Goal: Task Accomplishment & Management: Manage account settings

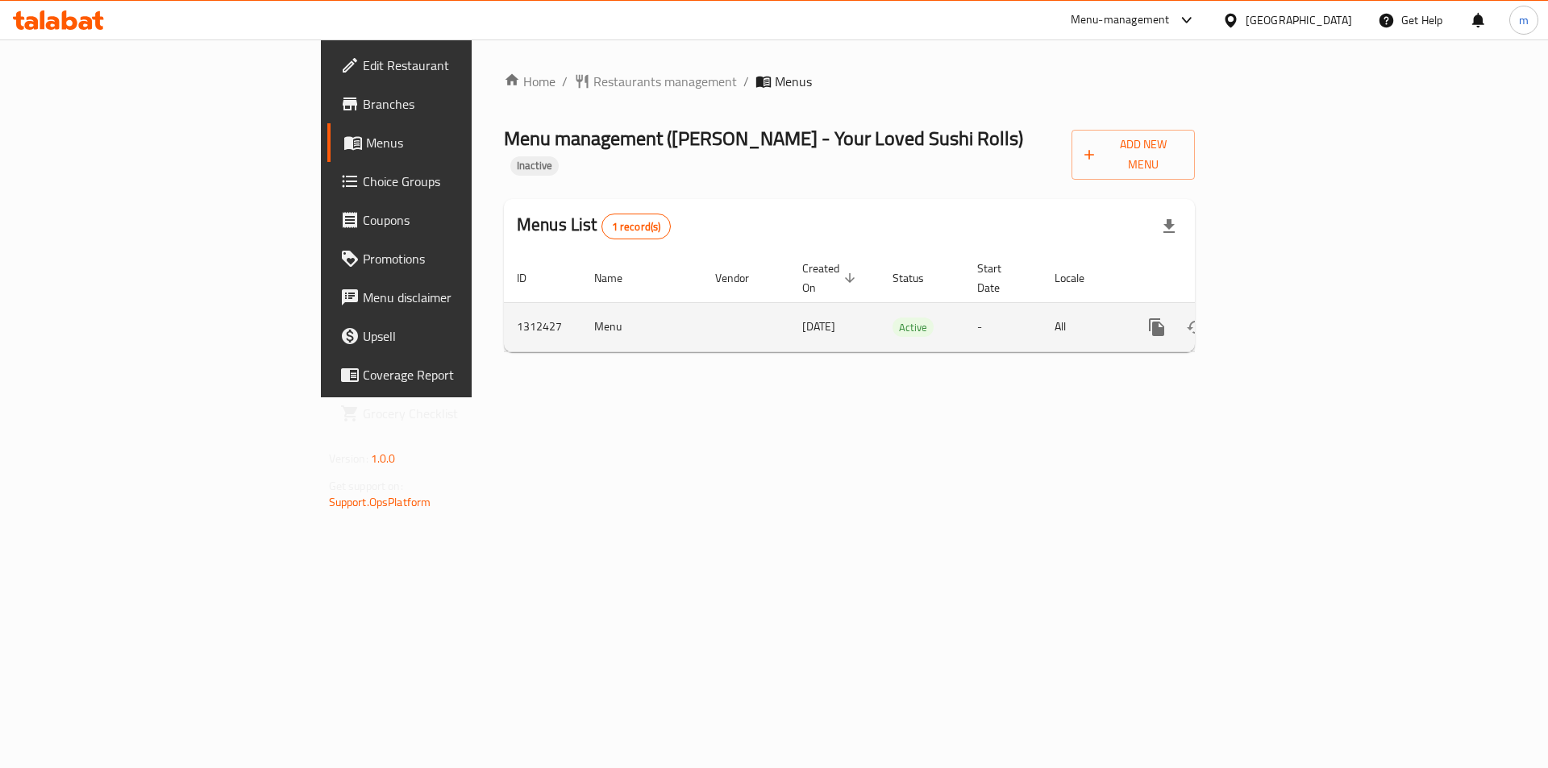
click at [1282, 318] on icon "enhanced table" at bounding box center [1272, 327] width 19 height 19
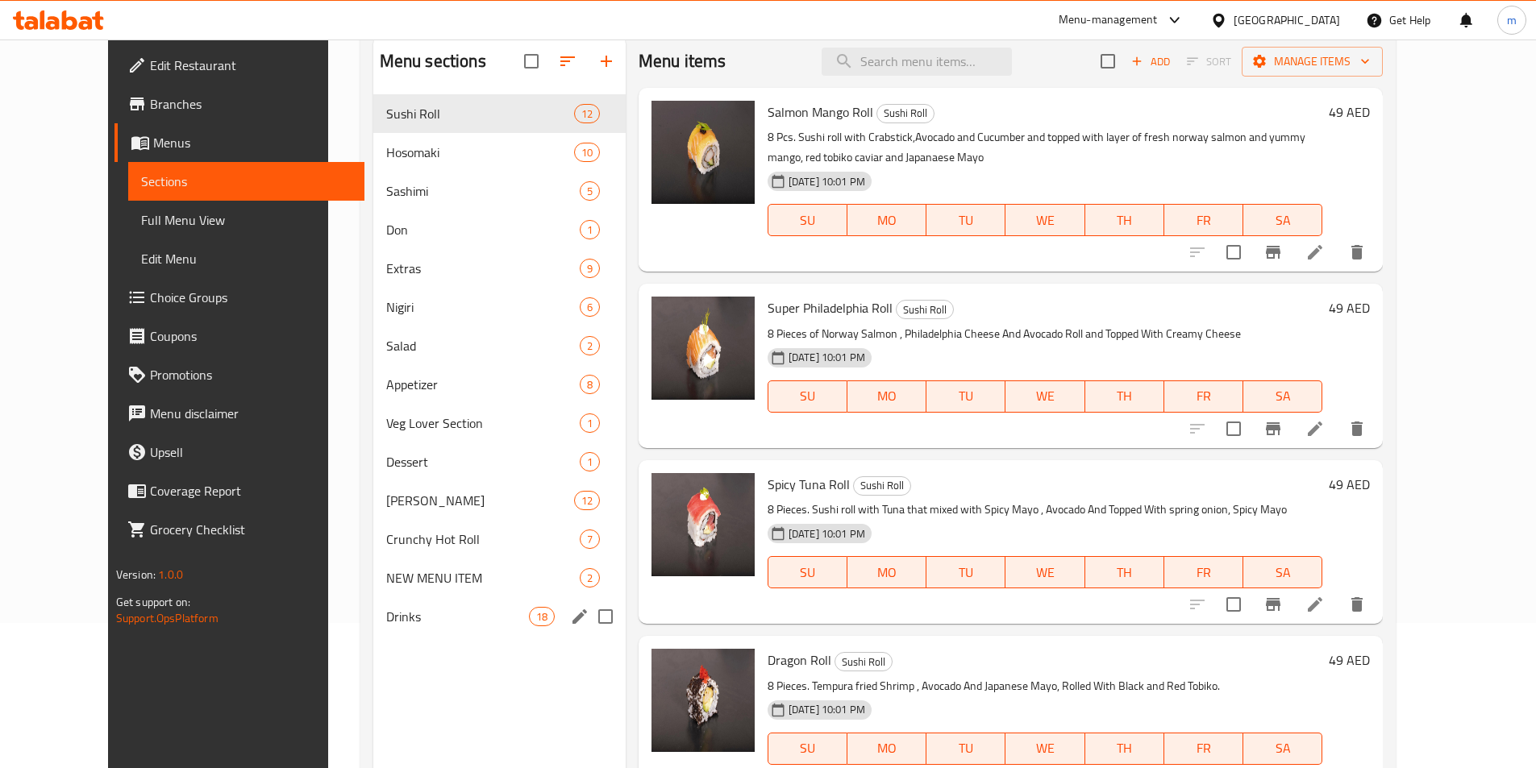
scroll to position [161, 0]
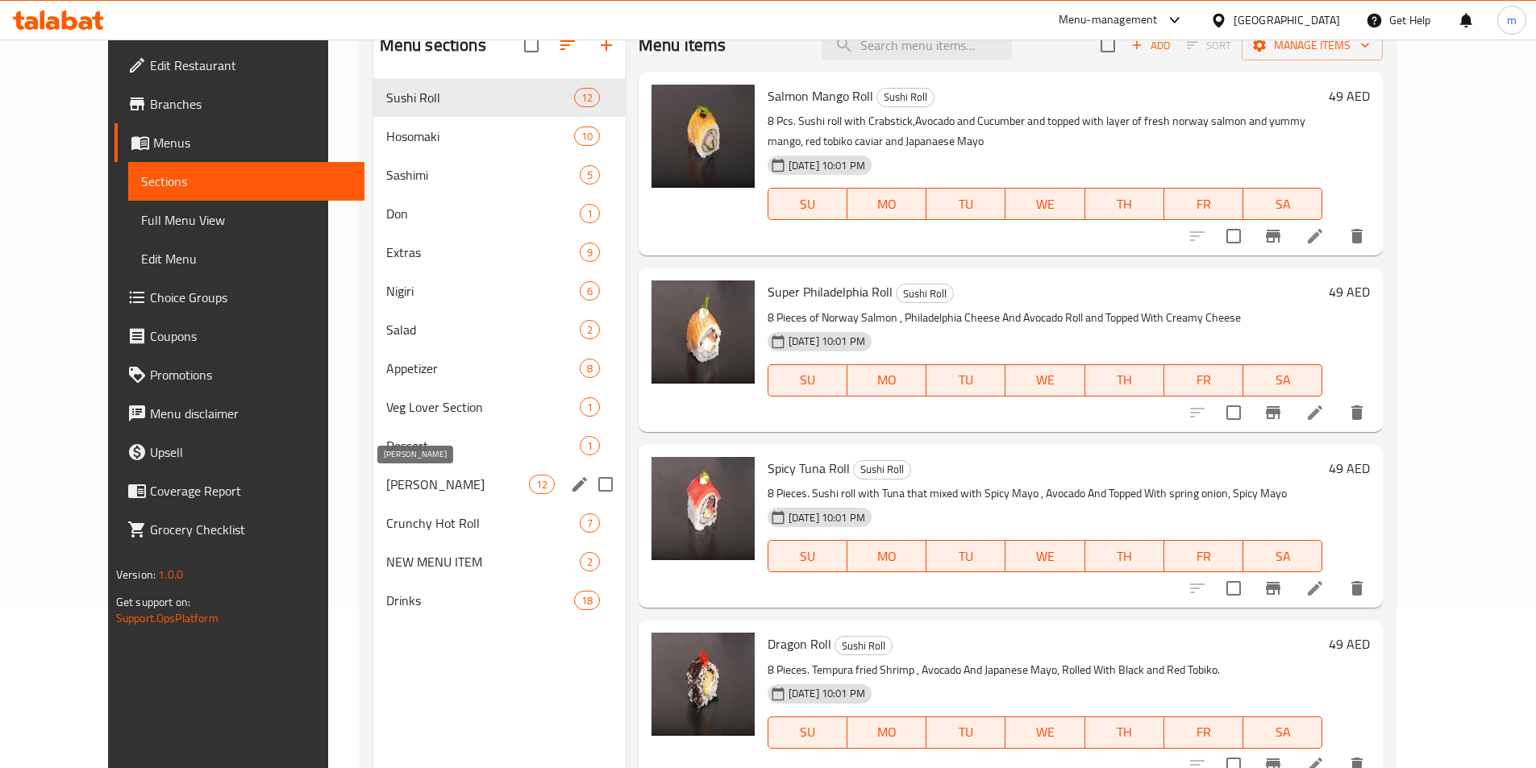
click at [394, 484] on span "[PERSON_NAME]" at bounding box center [457, 484] width 143 height 19
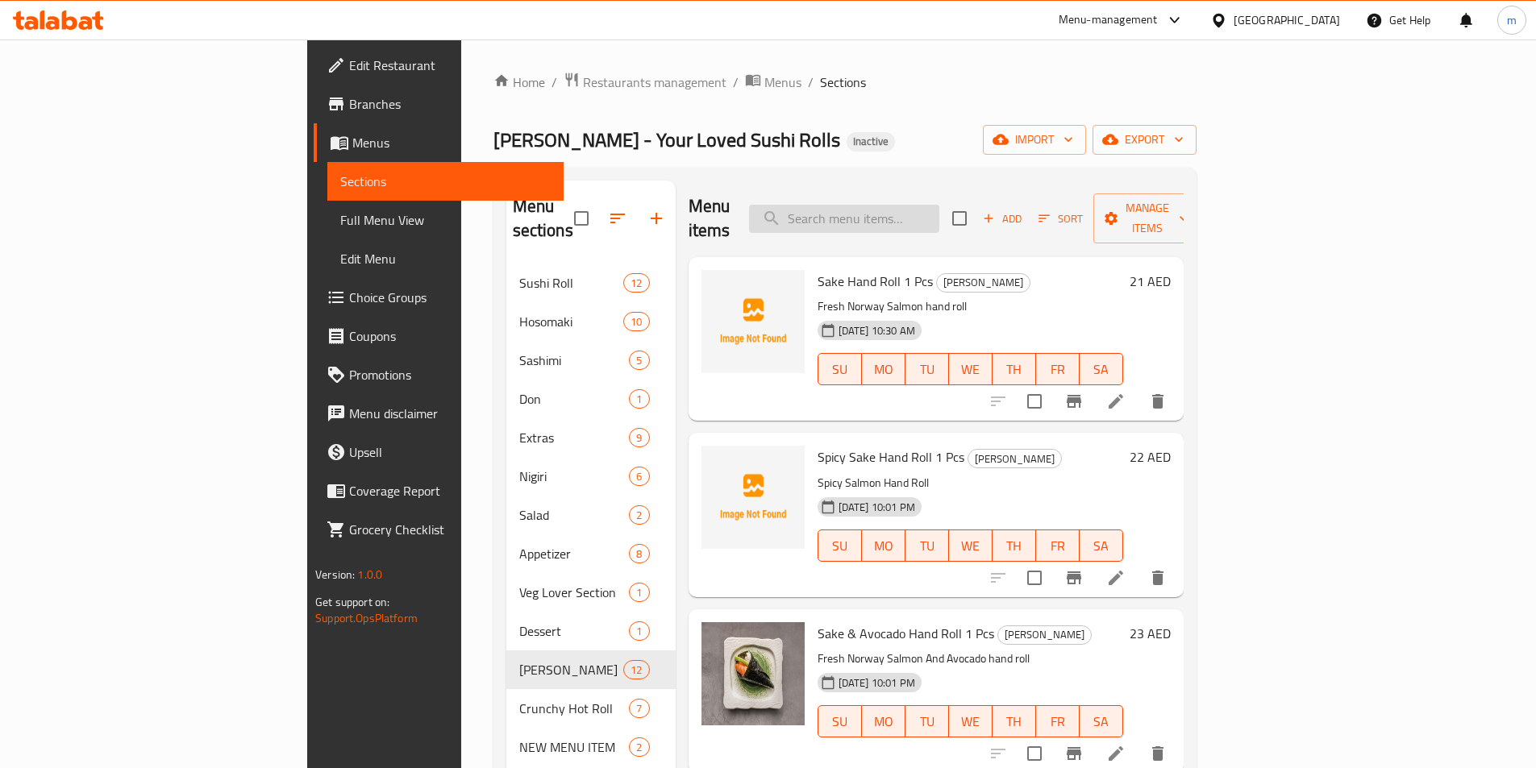
click at [932, 205] on input "search" at bounding box center [844, 219] width 190 height 28
paste input "Sake Hand Roll"
type input "Sake Hand Roll"
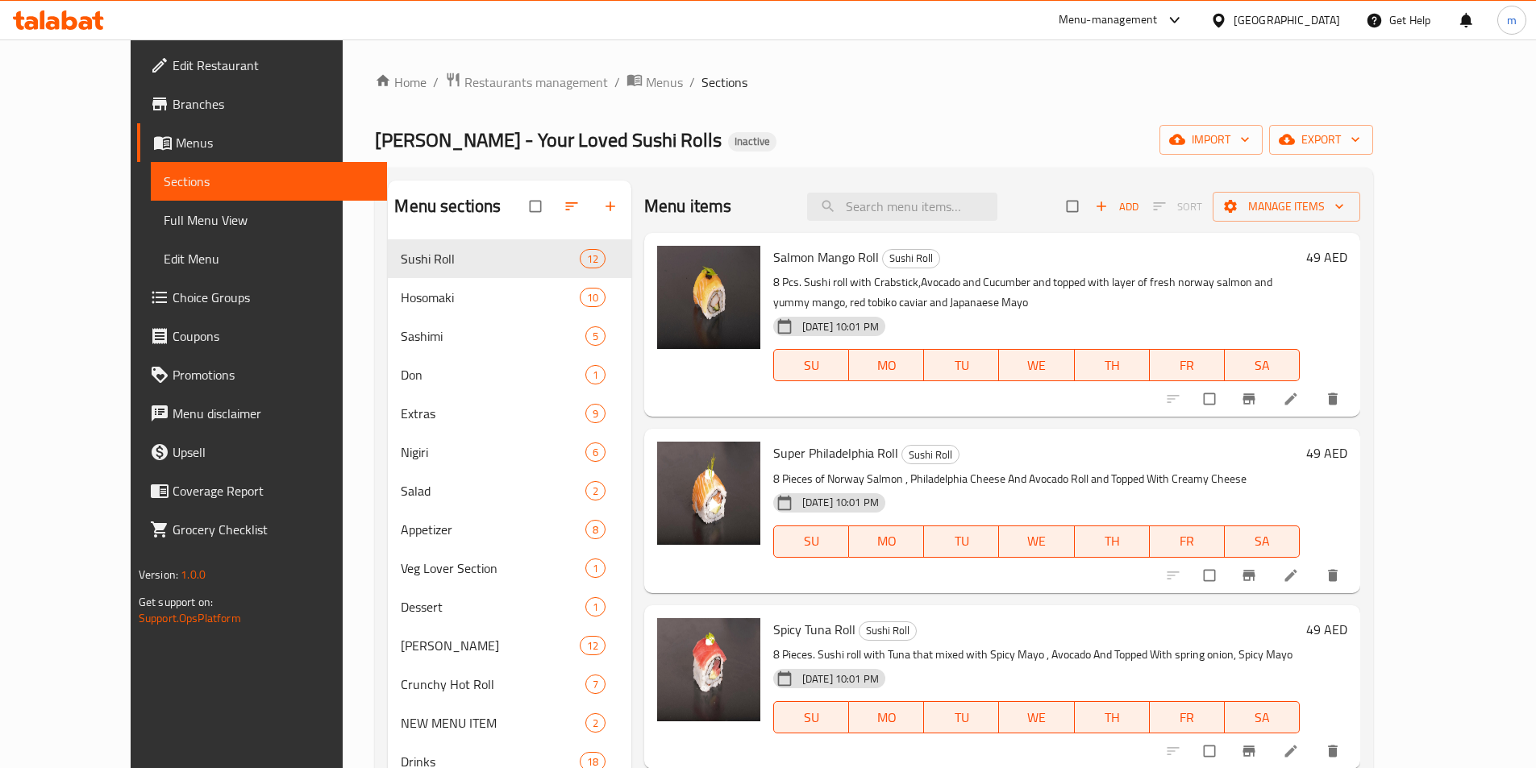
click at [164, 225] on span "Full Menu View" at bounding box center [269, 219] width 210 height 19
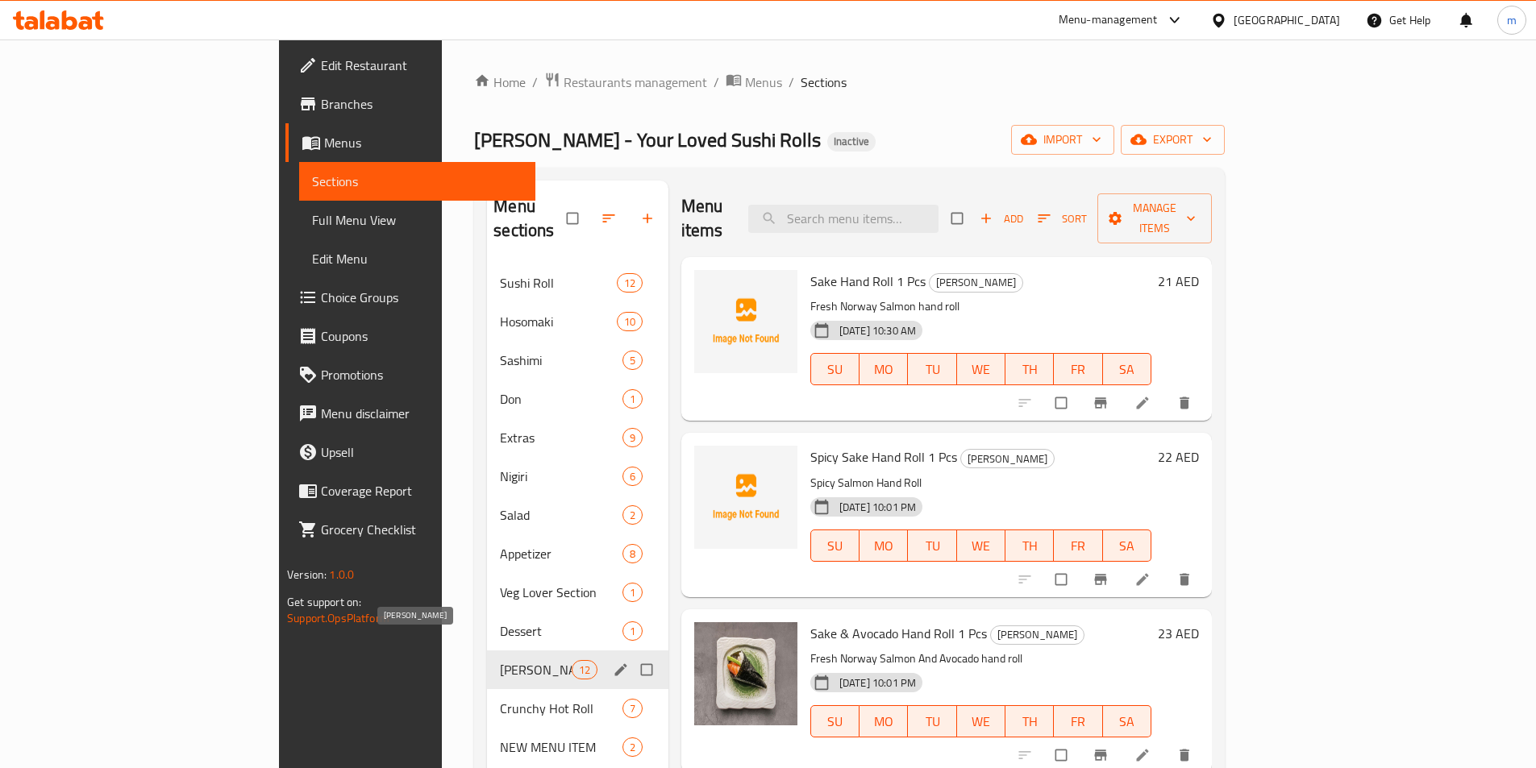
click at [500, 660] on span "[PERSON_NAME]" at bounding box center [535, 669] width 71 height 19
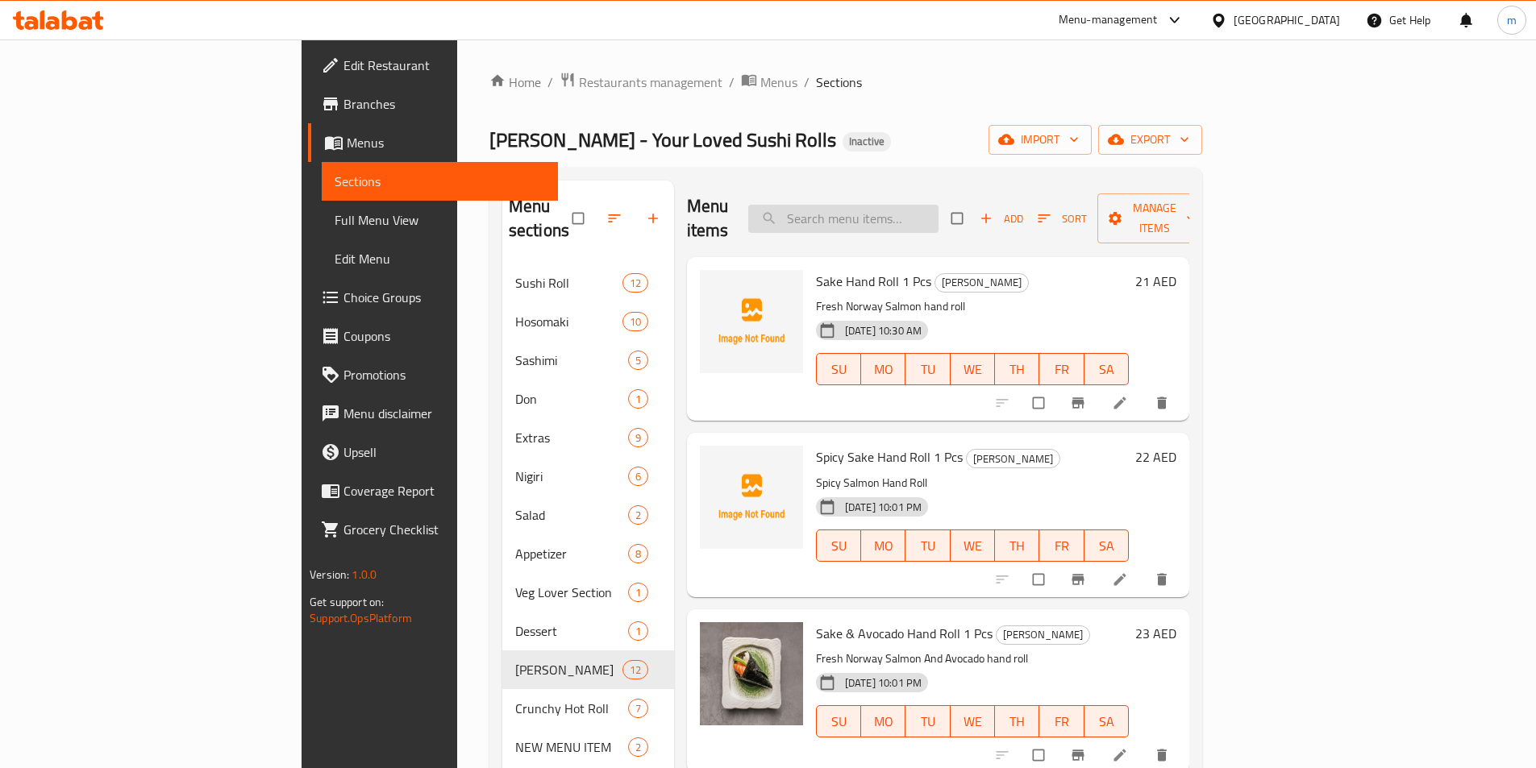
click at [907, 205] on input "search" at bounding box center [843, 219] width 190 height 28
paste input "Sake Hand Roll 1 Pcs"
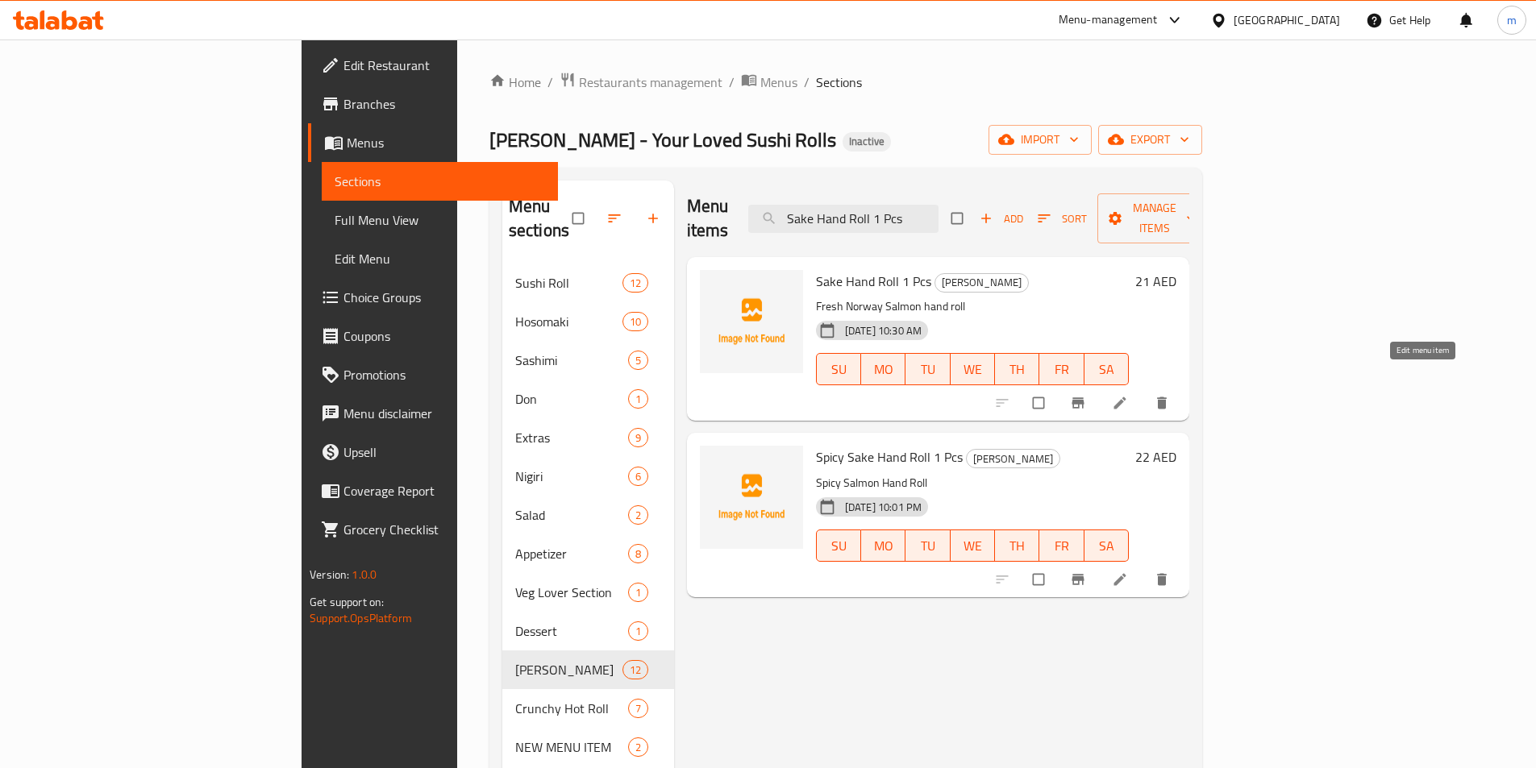
type input "Sake Hand Roll 1 Pcs"
click at [1128, 395] on icon at bounding box center [1120, 403] width 16 height 16
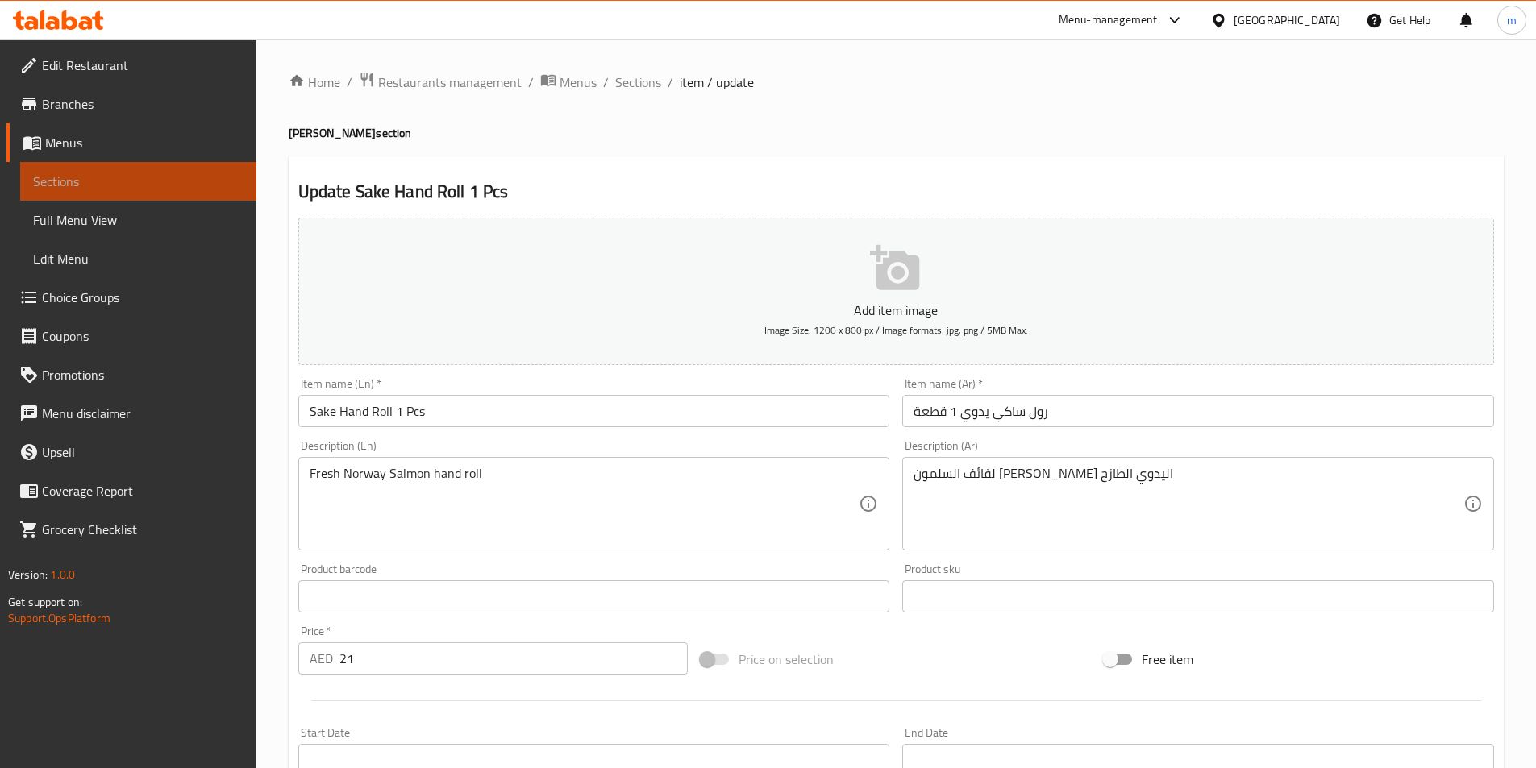
click at [134, 185] on span "Sections" at bounding box center [138, 181] width 210 height 19
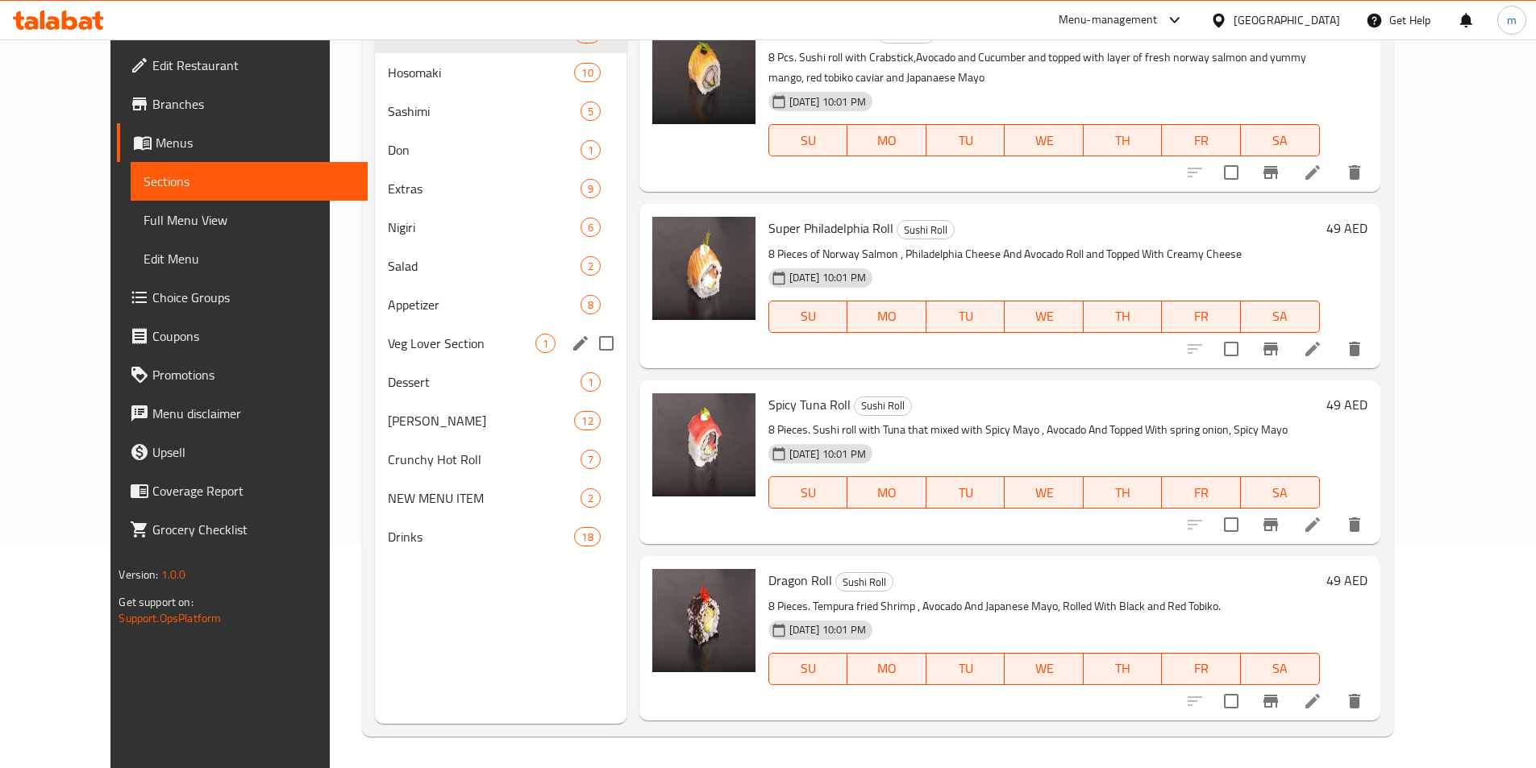
scroll to position [226, 0]
click at [420, 455] on span "Crunchy Hot Roll" at bounding box center [461, 458] width 147 height 19
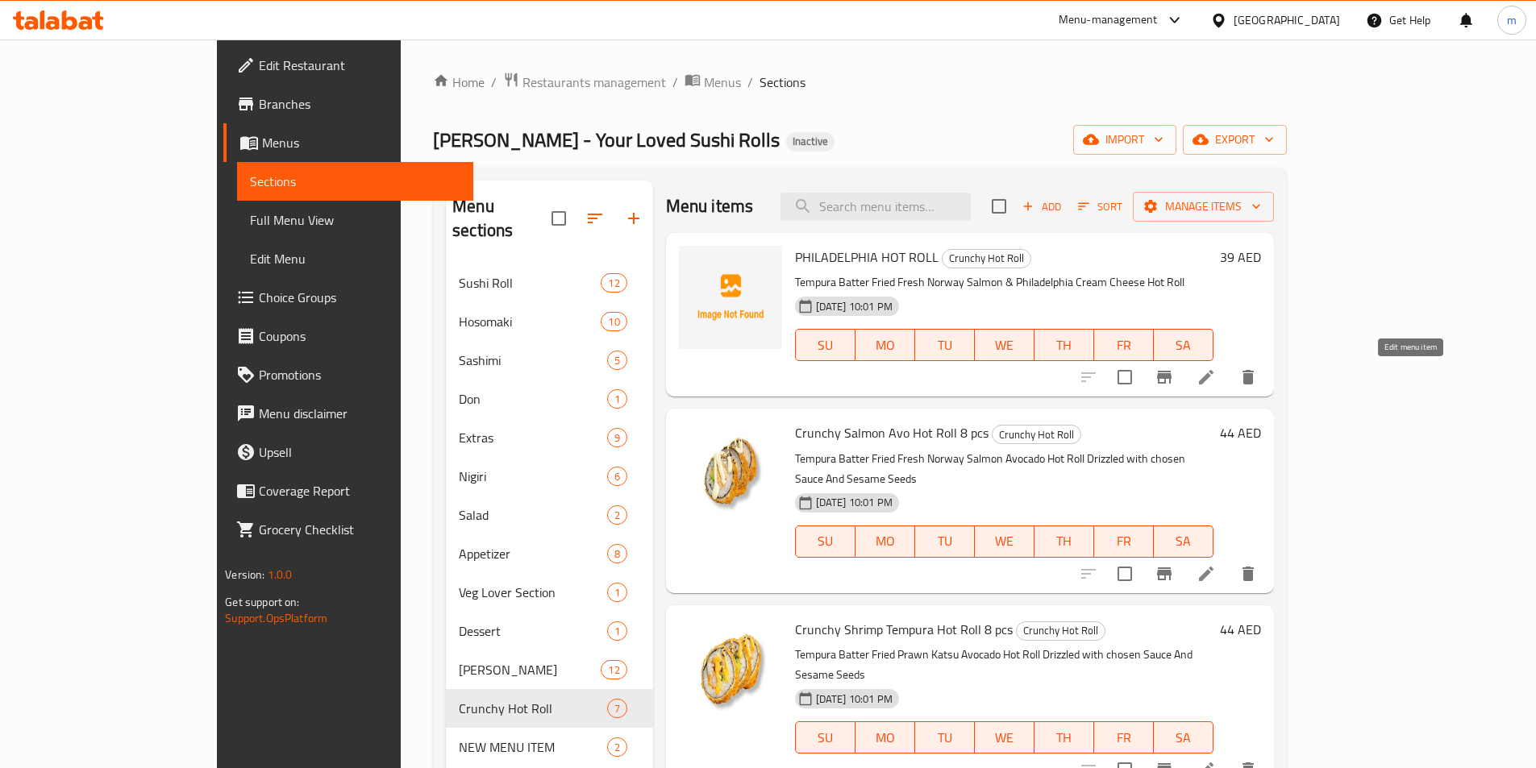
click at [1213, 378] on icon at bounding box center [1206, 377] width 15 height 15
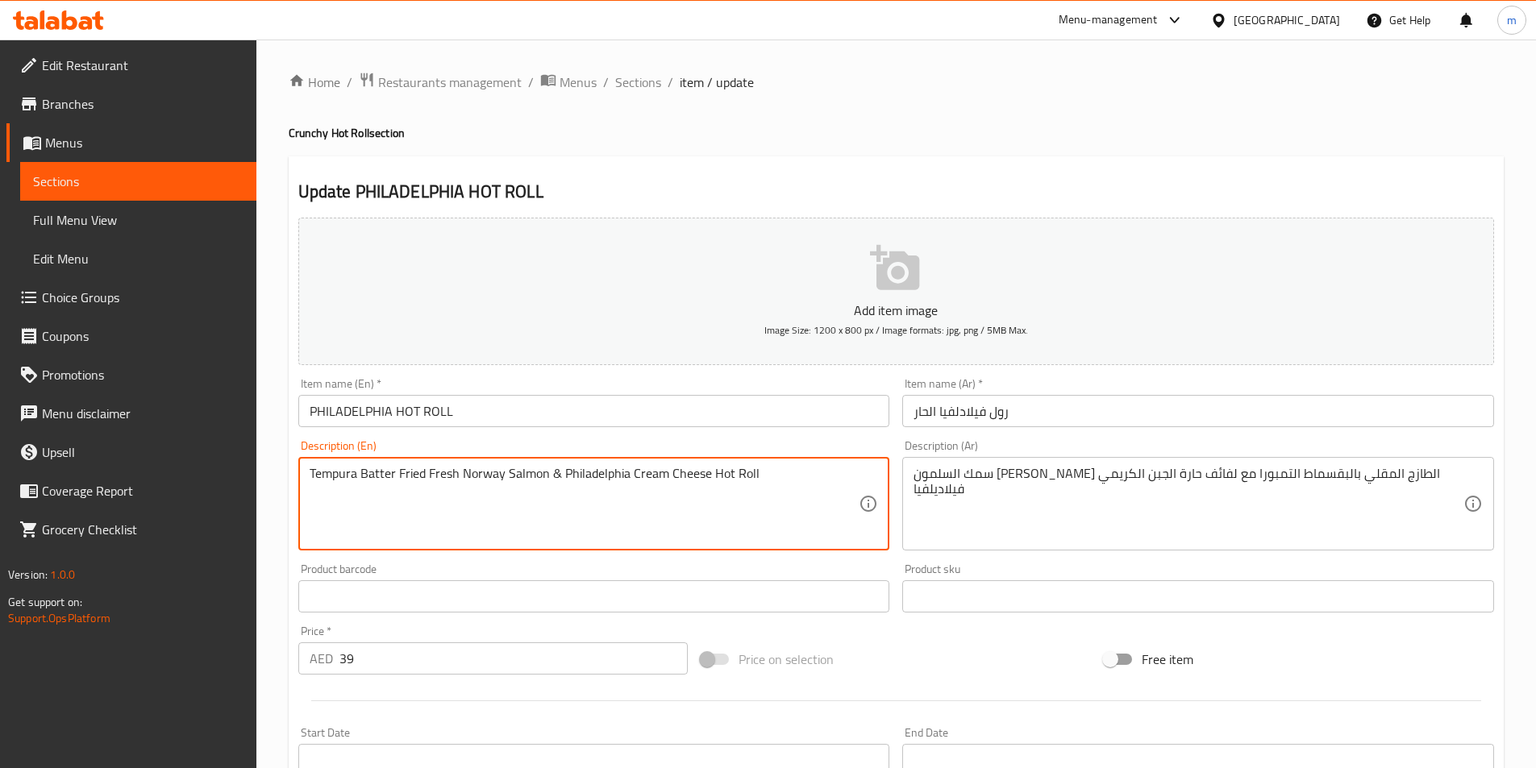
drag, startPoint x: 310, startPoint y: 477, endPoint x: 775, endPoint y: 500, distance: 464.9
click at [750, 139] on h4 "Crunchy Hot Roll section" at bounding box center [896, 133] width 1215 height 16
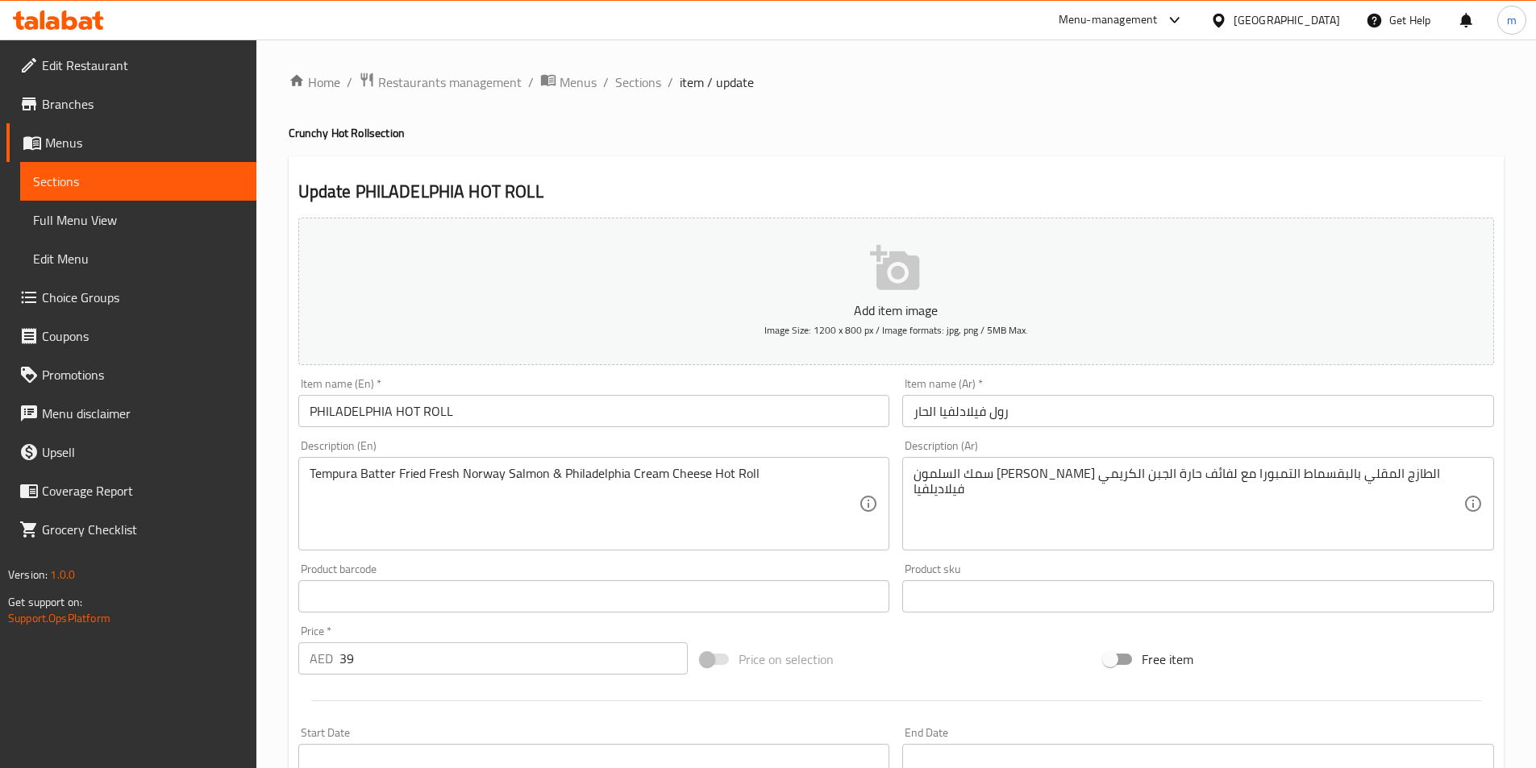
scroll to position [81, 0]
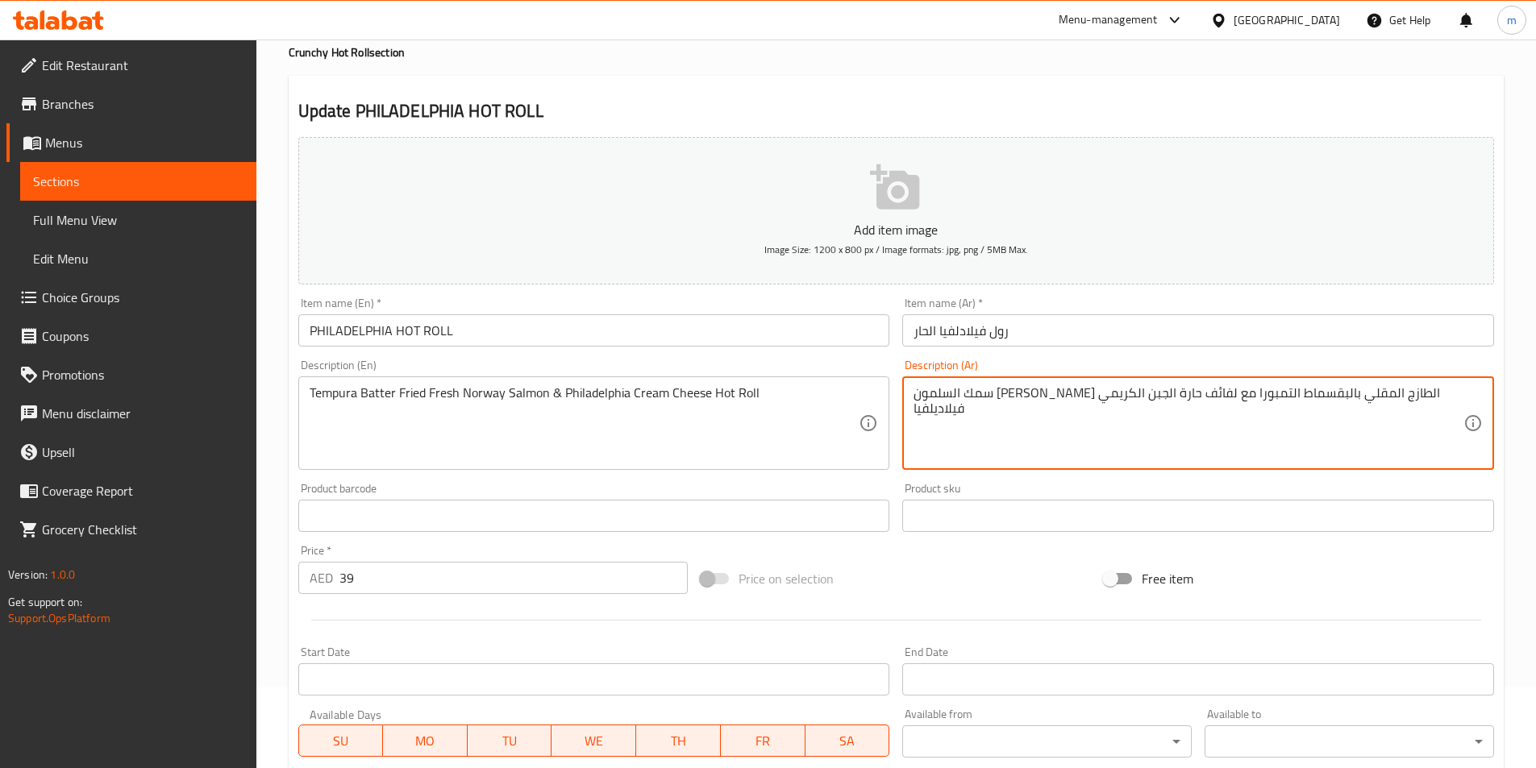
drag, startPoint x: 1075, startPoint y: 395, endPoint x: 1103, endPoint y: 391, distance: 27.7
click at [1103, 391] on textarea "سمك السلمون النرويجي الطازج المقلي بالبقسماط التمبورا مع لفائف حارة الجبن الكري…" at bounding box center [1188, 423] width 550 height 77
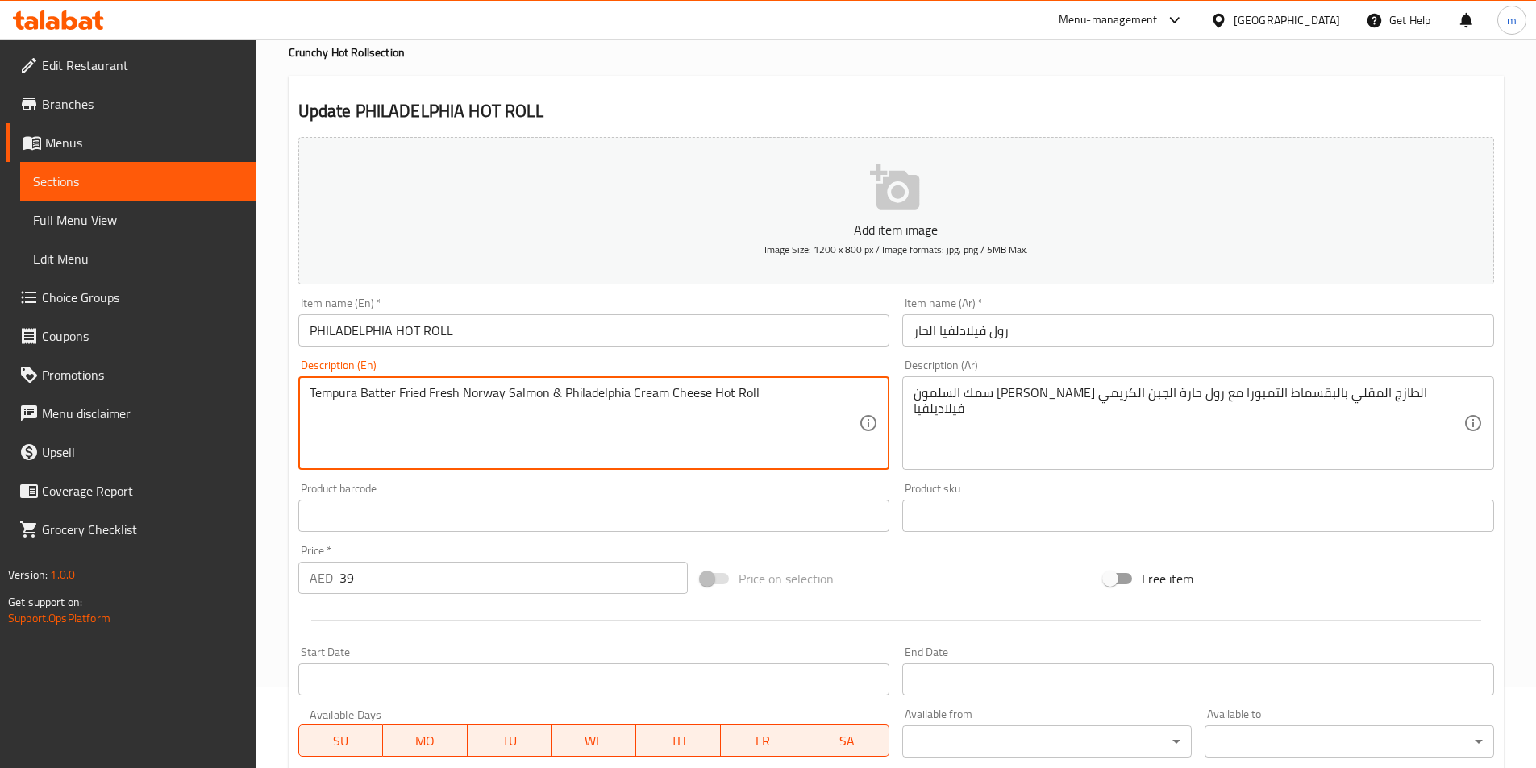
drag, startPoint x: 355, startPoint y: 392, endPoint x: 314, endPoint y: 397, distance: 42.2
click at [328, 401] on textarea "Tempura Batter Fried Fresh Norway Salmon & Philadelphia Cream Cheese Hot Roll" at bounding box center [585, 423] width 550 height 77
drag, startPoint x: 309, startPoint y: 393, endPoint x: 356, endPoint y: 397, distance: 47.7
click at [356, 397] on textarea "Tempura Batter Fried Fresh Norway Salmon & Philadelphia Cream Cheese Hot Roll" at bounding box center [585, 423] width 550 height 77
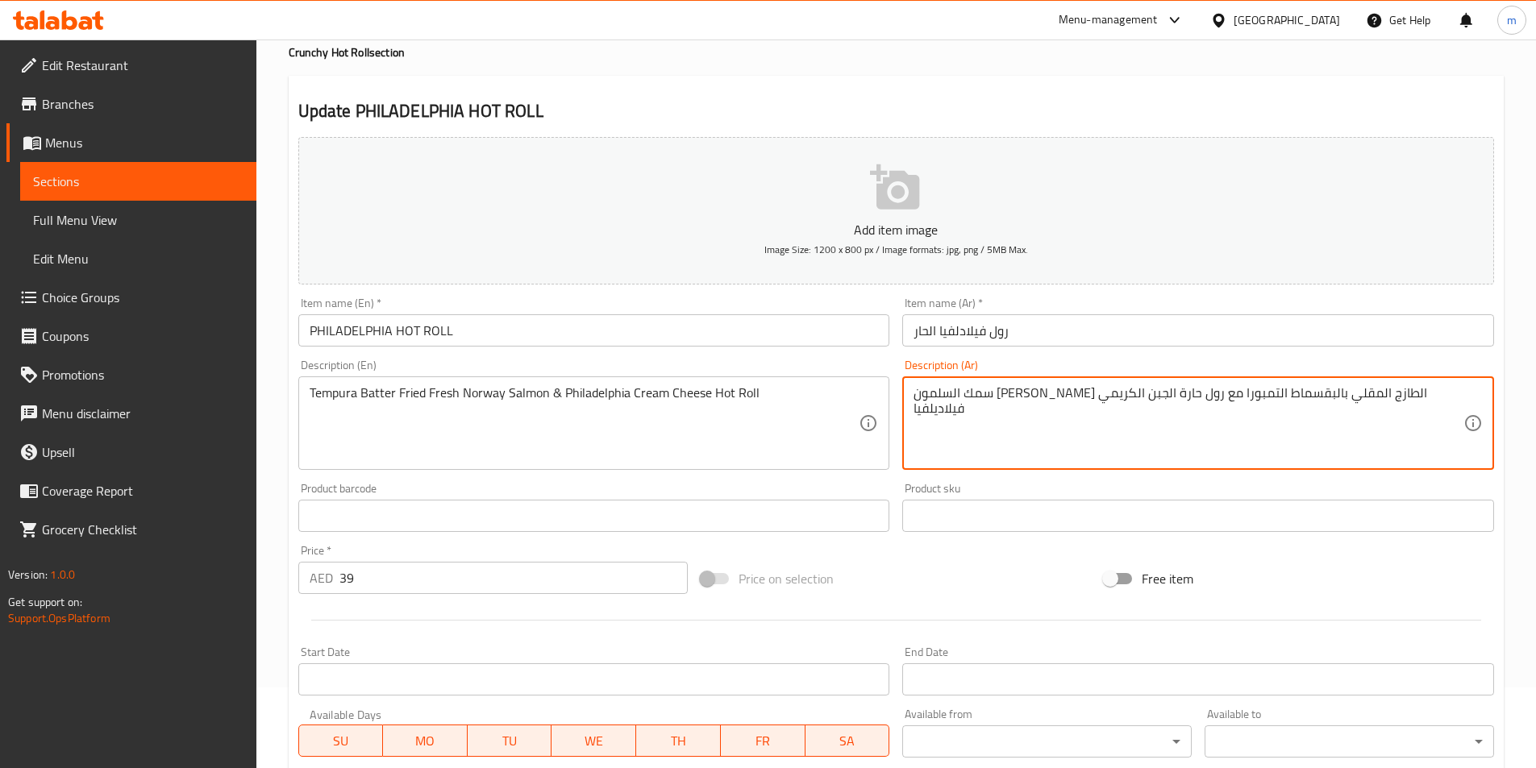
drag, startPoint x: 1146, startPoint y: 392, endPoint x: 1112, endPoint y: 389, distance: 34.0
paste textarea "تي"
click at [1150, 394] on textarea "سمك السلمون النرويجي الطازج المقلي بالبقسماط ال تيمبورا مع رول حارة الجبن الكري…" at bounding box center [1188, 423] width 550 height 77
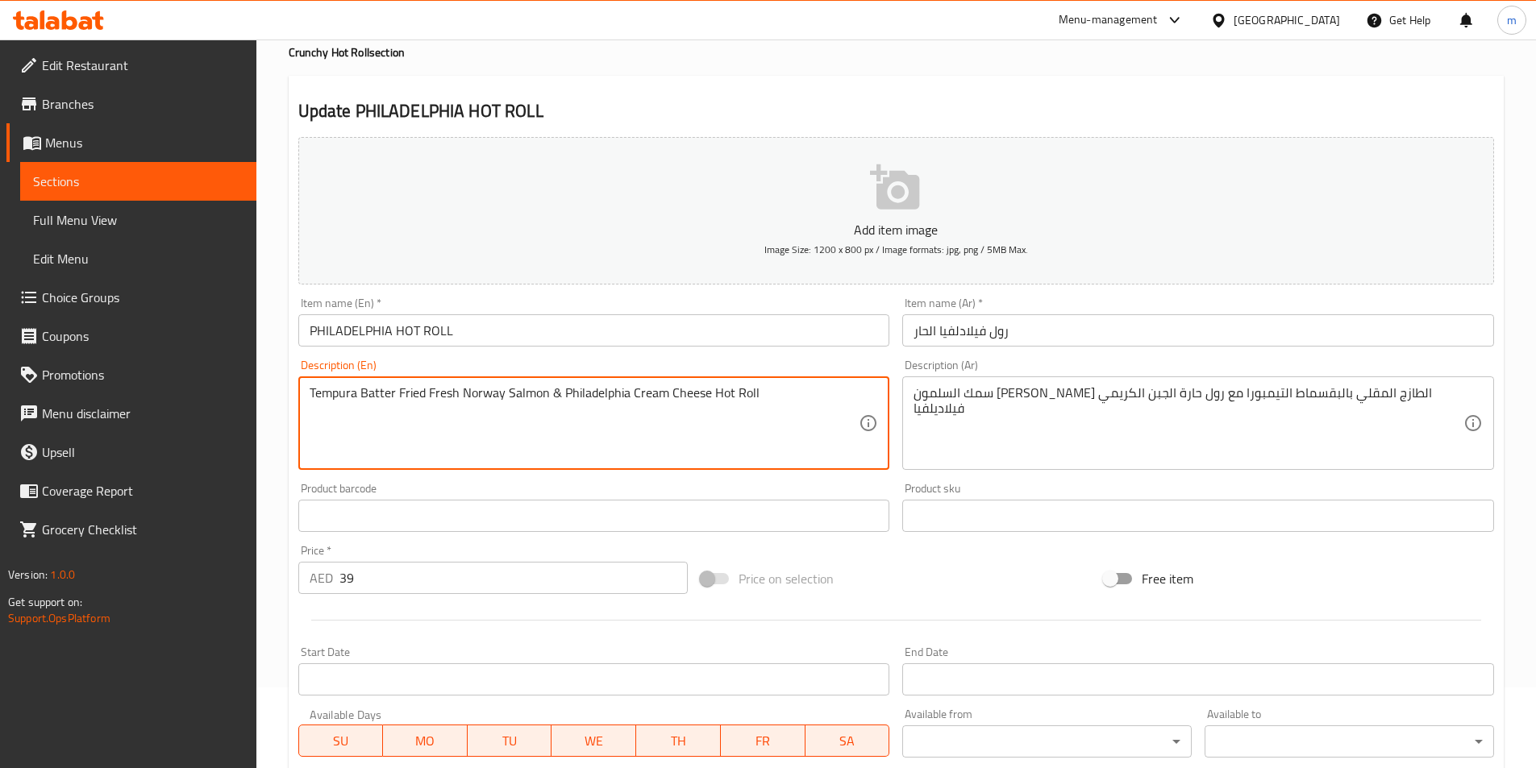
drag, startPoint x: 361, startPoint y: 391, endPoint x: 395, endPoint y: 389, distance: 33.9
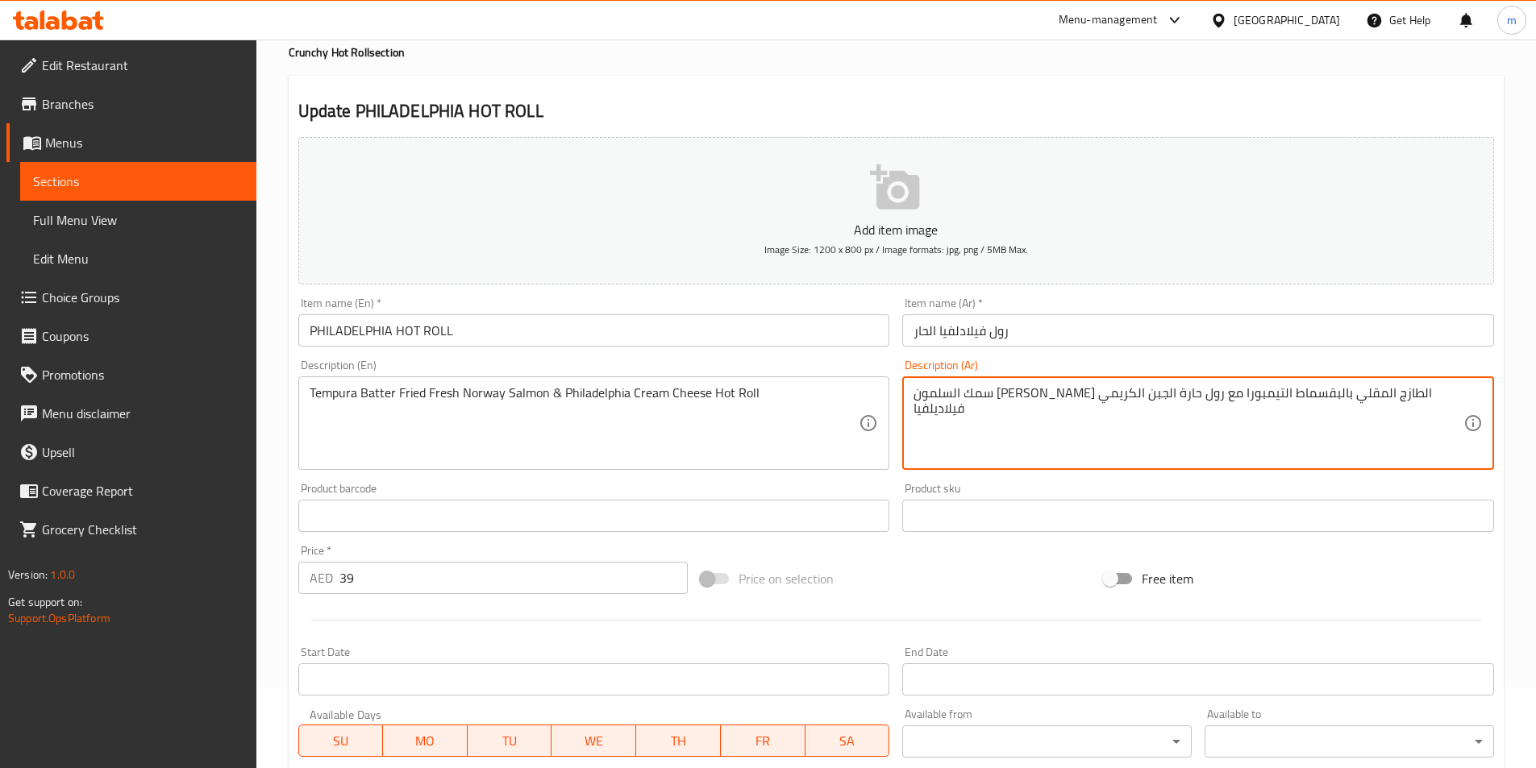
drag, startPoint x: 1399, startPoint y: 394, endPoint x: 1430, endPoint y: 399, distance: 31.8
drag, startPoint x: 1164, startPoint y: 393, endPoint x: 1221, endPoint y: 397, distance: 57.4
click at [1221, 397] on textarea "السلمون النرويجي الطازج المقلي بالبقسماط التيمبورا مع رول حارة الجبن الكريمي في…" at bounding box center [1188, 423] width 550 height 77
paste textarea "Batter"
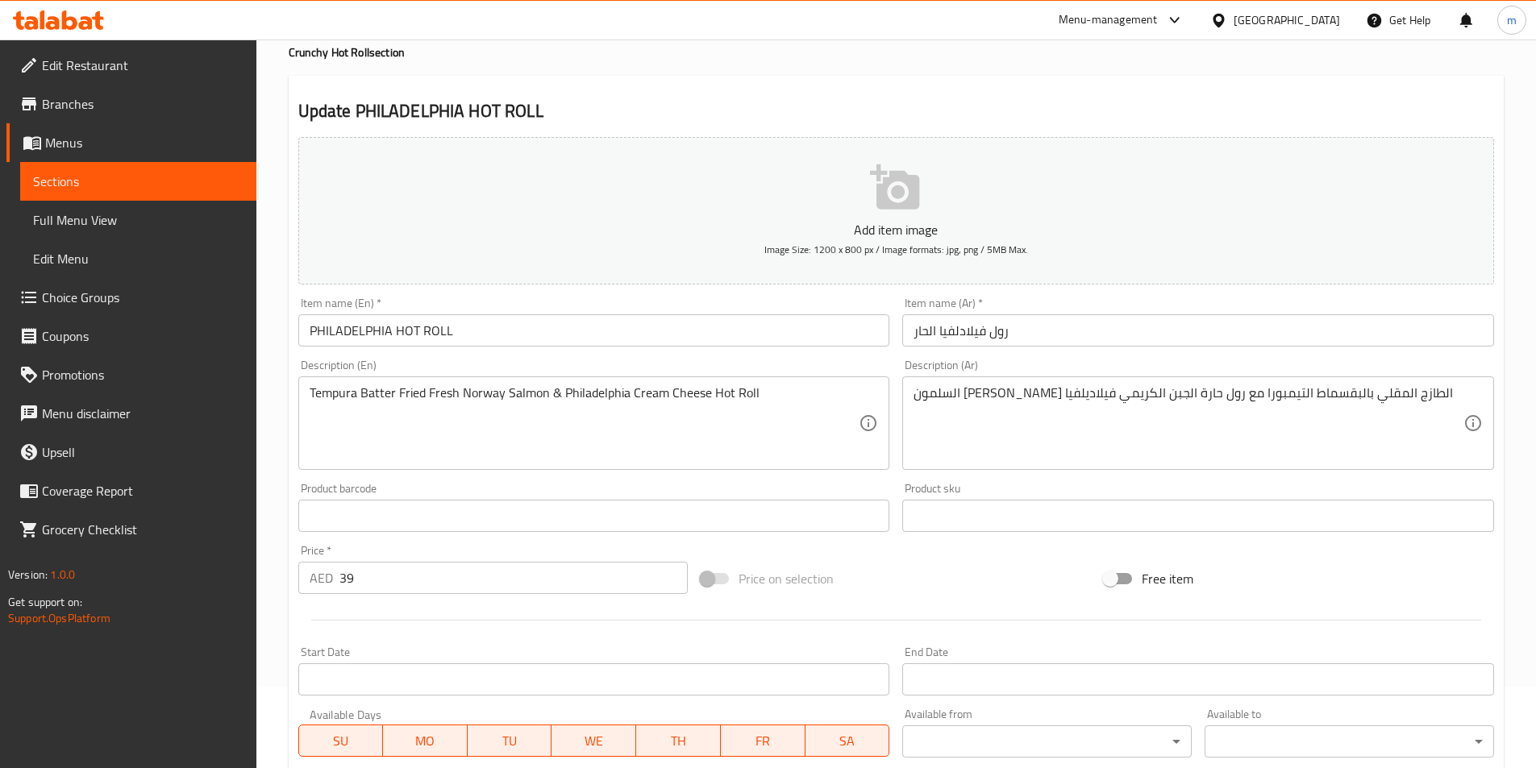
click at [1179, 397] on textarea "السلمون النرويجي الطازج المقلي بالبقسماط التيمبورا مع رول حارة الجبن الكريمي في…" at bounding box center [1188, 423] width 550 height 77
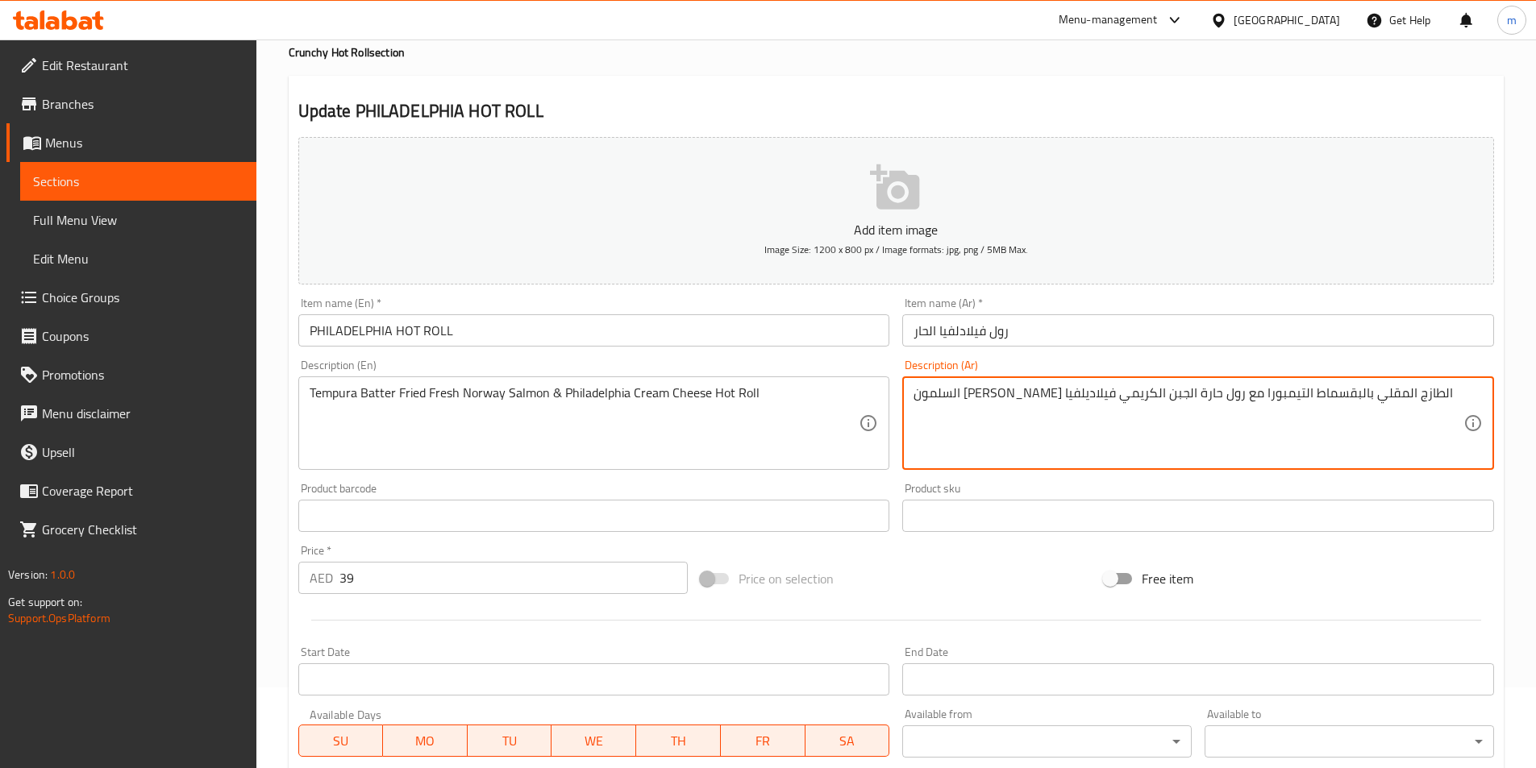
drag, startPoint x: 1166, startPoint y: 391, endPoint x: 1221, endPoint y: 393, distance: 54.8
click at [1221, 393] on textarea "السلمون النرويجي الطازج المقلي بالبقسماط التيمبورا مع رول حارة الجبن الكريمي في…" at bounding box center [1188, 423] width 550 height 77
paste textarea "لخلي"
click at [1198, 394] on textarea "السلمون النرويجي الطازج المقلي الخليط التيمبورا مع رول حارة الجبن الكريمي فيلاد…" at bounding box center [1188, 423] width 550 height 77
drag, startPoint x: 1203, startPoint y: 395, endPoint x: 1155, endPoint y: 401, distance: 48.8
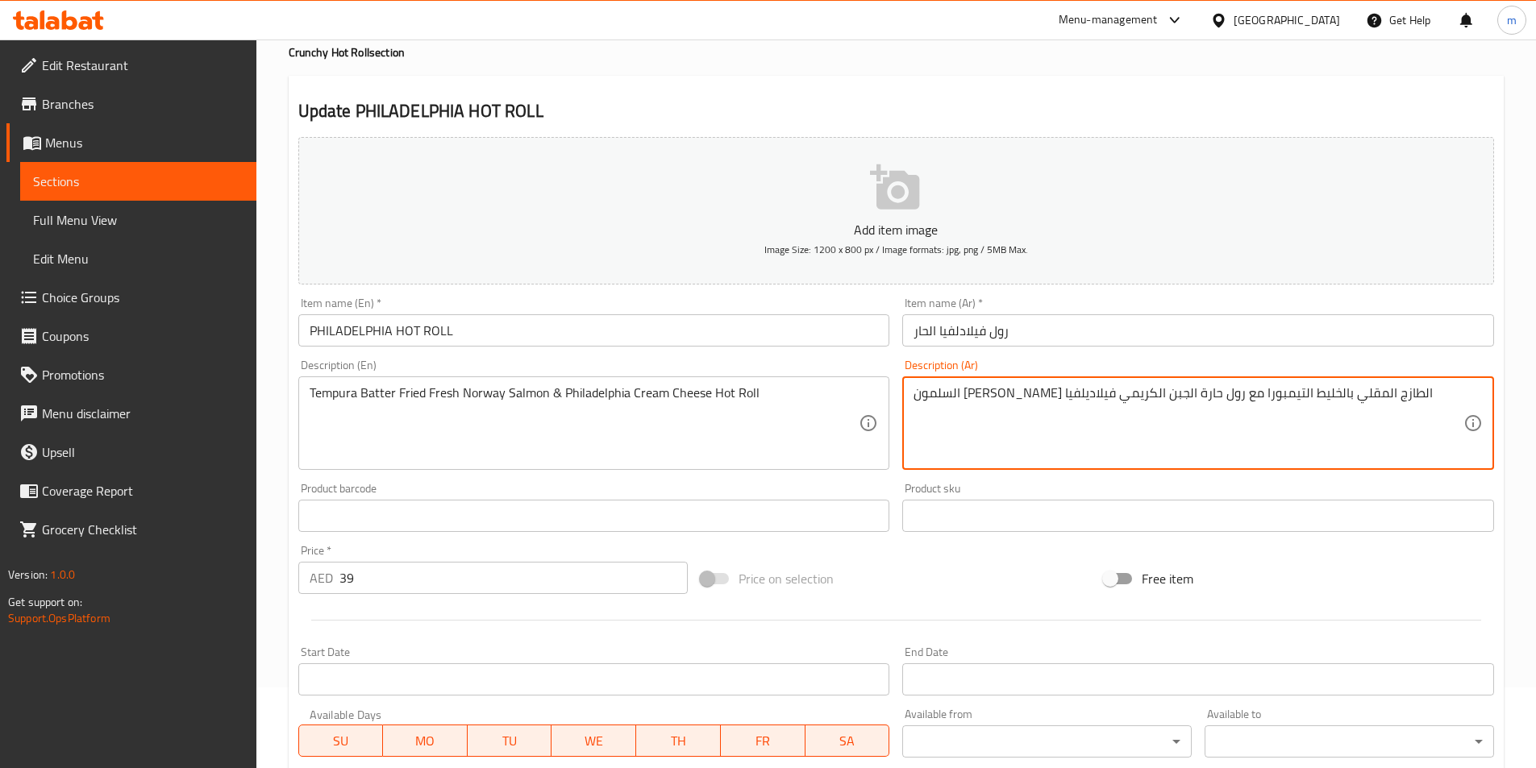
click at [1162, 397] on textarea "السلمون النرويجي الطازج المقلي بالخليط التيمبورا مع رول حارة الجبن الكريمي فيلا…" at bounding box center [1188, 423] width 550 height 77
click at [1350, 395] on textarea "السلمون النرويجي الطازج المقلي التيمبورا مع رول حارة الجبن الكريمي فيلاديلفيا" at bounding box center [1188, 423] width 550 height 77
click at [916, 394] on textarea "السلمون النرويجي الطازج المقلي التيمبورا مع رول حارة الجبن الكريمي فيلاديلفيا" at bounding box center [1188, 423] width 550 height 77
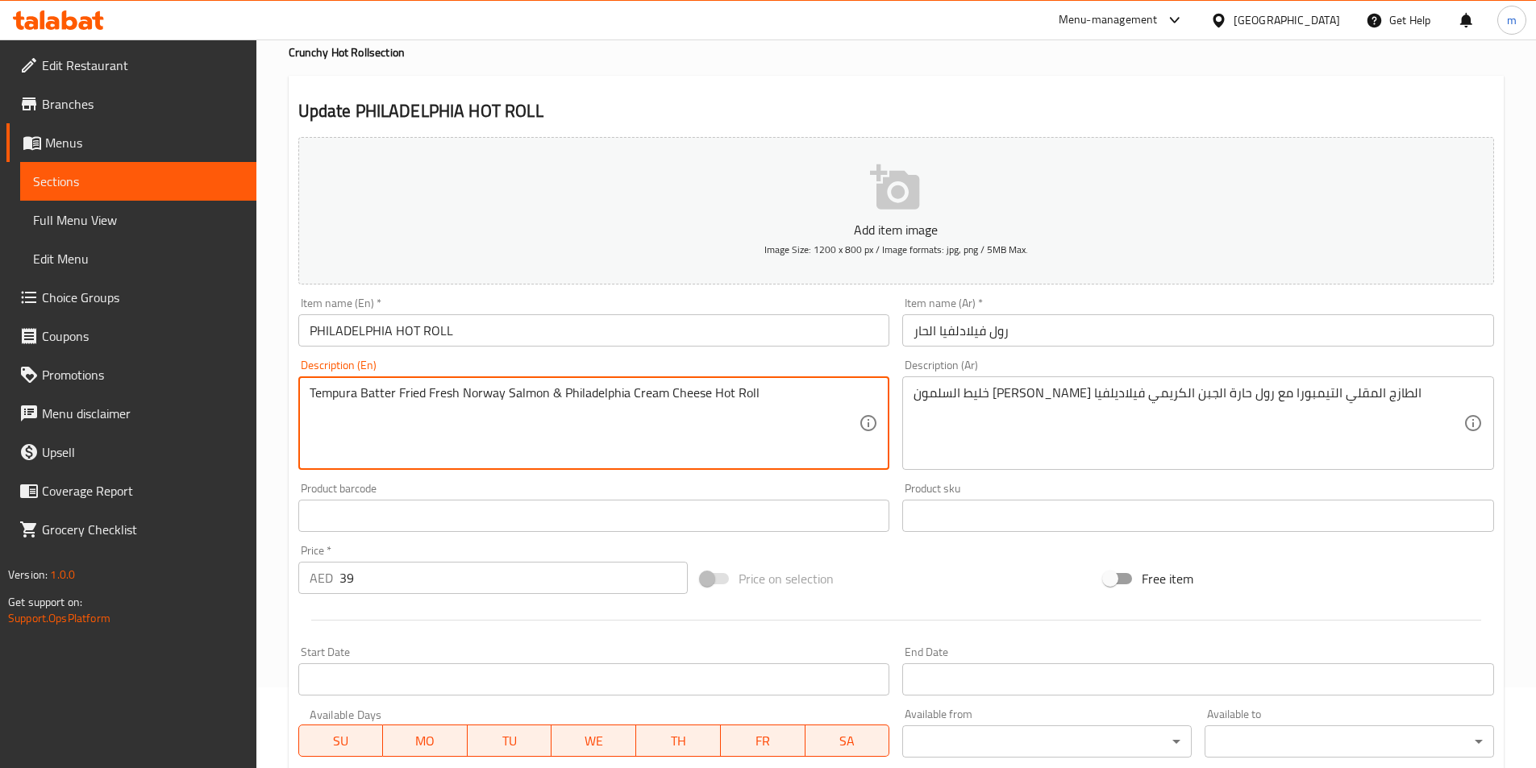
drag, startPoint x: 360, startPoint y: 395, endPoint x: 389, endPoint y: 393, distance: 28.3
click at [479, 401] on textarea "Tempura Batter Fried Fresh Norway Salmon & Philadelphia Cream Cheese Hot Roll" at bounding box center [585, 423] width 550 height 77
drag, startPoint x: 462, startPoint y: 392, endPoint x: 501, endPoint y: 391, distance: 39.5
click at [501, 391] on textarea "Tempura Batter Fried Fresh Norway Salmon & Philadelphia Cream Cheese Hot Roll" at bounding box center [585, 423] width 550 height 77
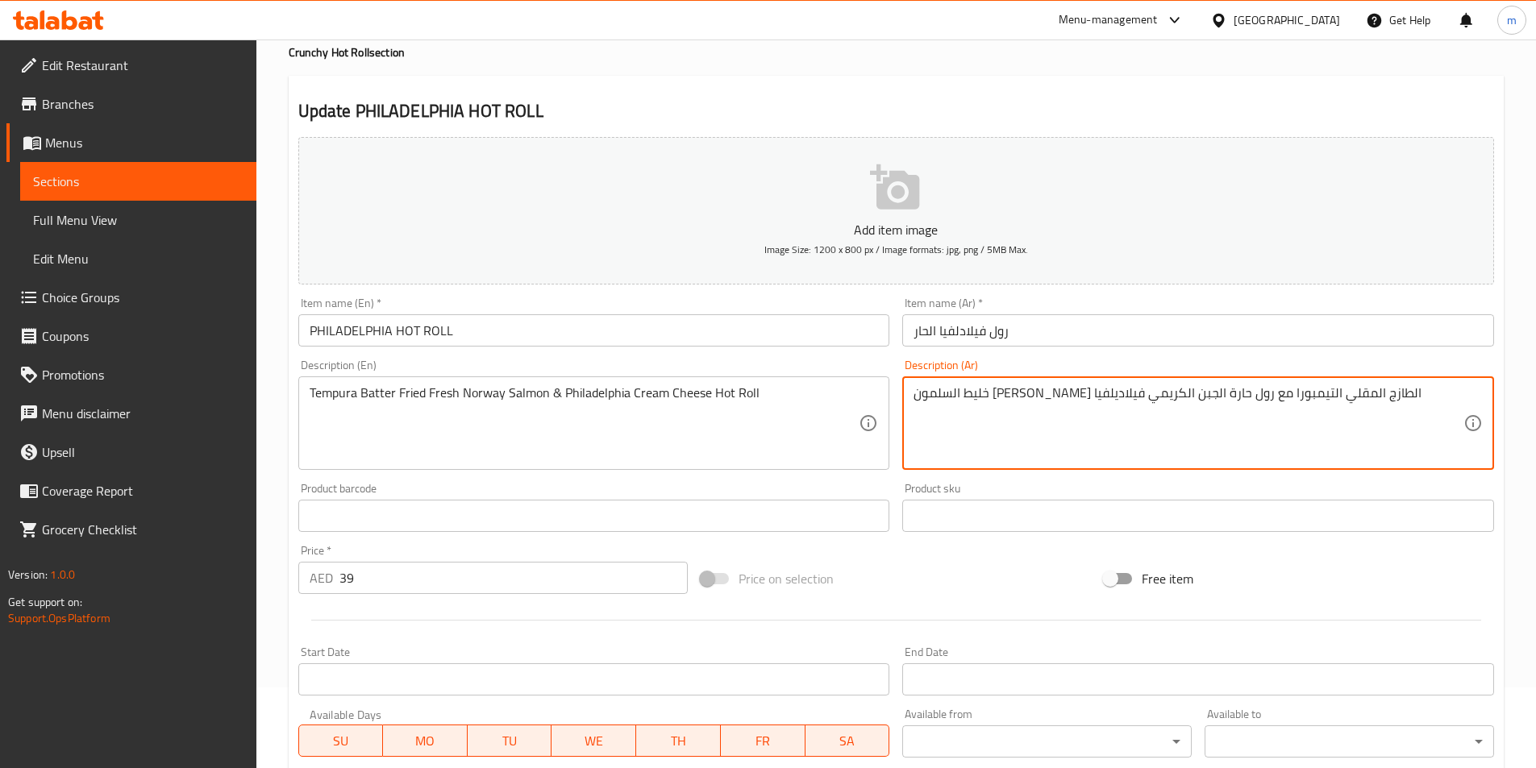
click at [1306, 394] on textarea "خليط السلمون النرويجي الطازج المقلي التيمبورا مع رول حارة الجبن الكريمي فيلاديل…" at bounding box center [1188, 423] width 550 height 77
click at [1277, 396] on textarea "خليط السلمون النرويجي الطازج المقلي التيمبورا مع رول حارة الجبن الكريمي فيلاديل…" at bounding box center [1188, 423] width 550 height 77
click at [1215, 402] on textarea "خليط السلمون النرويجي الطازج المقلي التيمبورا مع رول حارة الجبن الكريمي فيلاديل…" at bounding box center [1188, 423] width 550 height 77
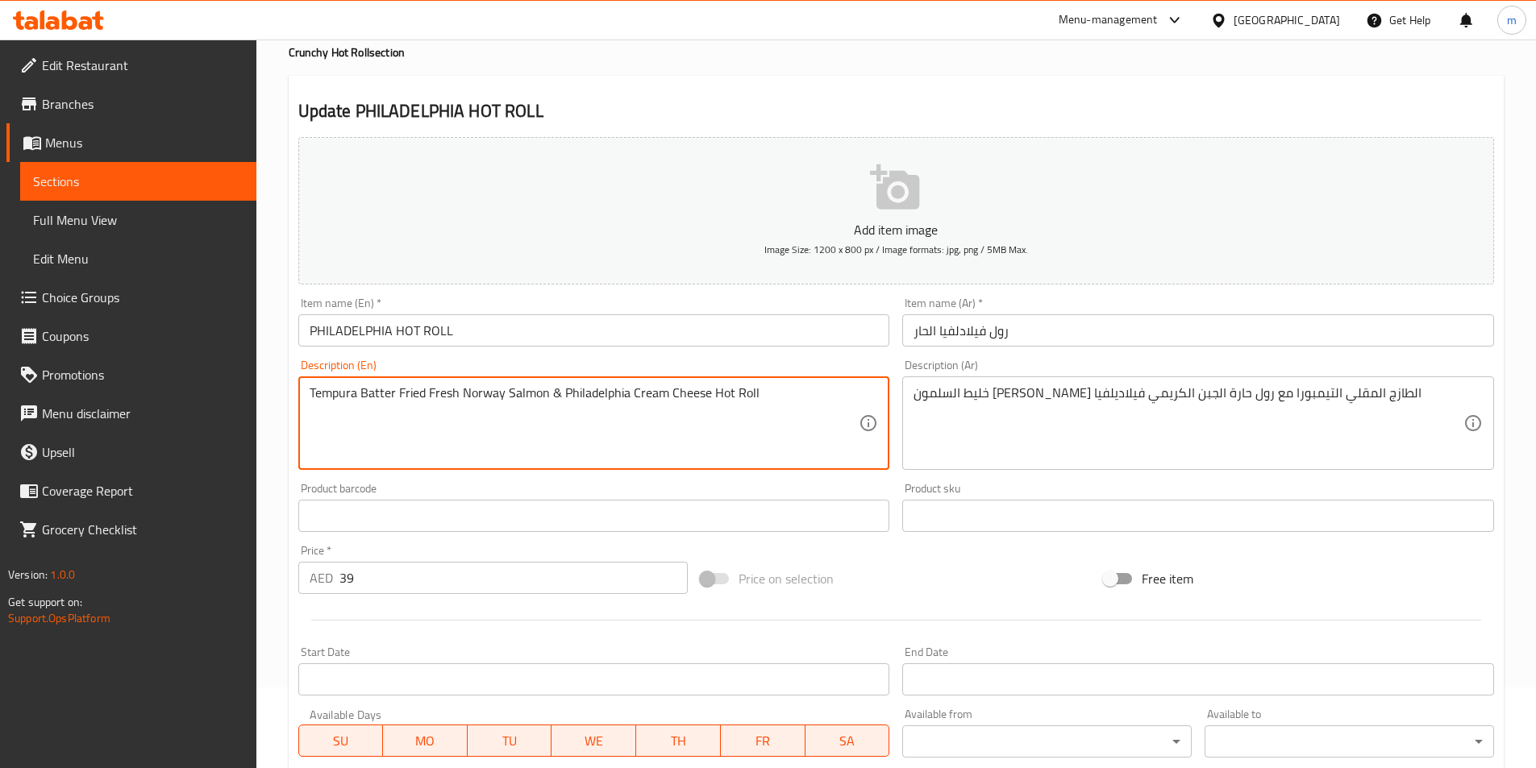
drag, startPoint x: 360, startPoint y: 392, endPoint x: 392, endPoint y: 389, distance: 31.5
click at [496, 396] on textarea "Tempura Batter Fried Fresh Norway Salmon & Philadelphia Cream Cheese Hot Roll" at bounding box center [585, 423] width 550 height 77
drag, startPoint x: 460, startPoint y: 391, endPoint x: 546, endPoint y: 391, distance: 85.4
click at [546, 391] on textarea "Tempura Batter Fried Fresh Norway Salmon & Philadelphia Cream Cheese Hot Roll" at bounding box center [585, 423] width 550 height 77
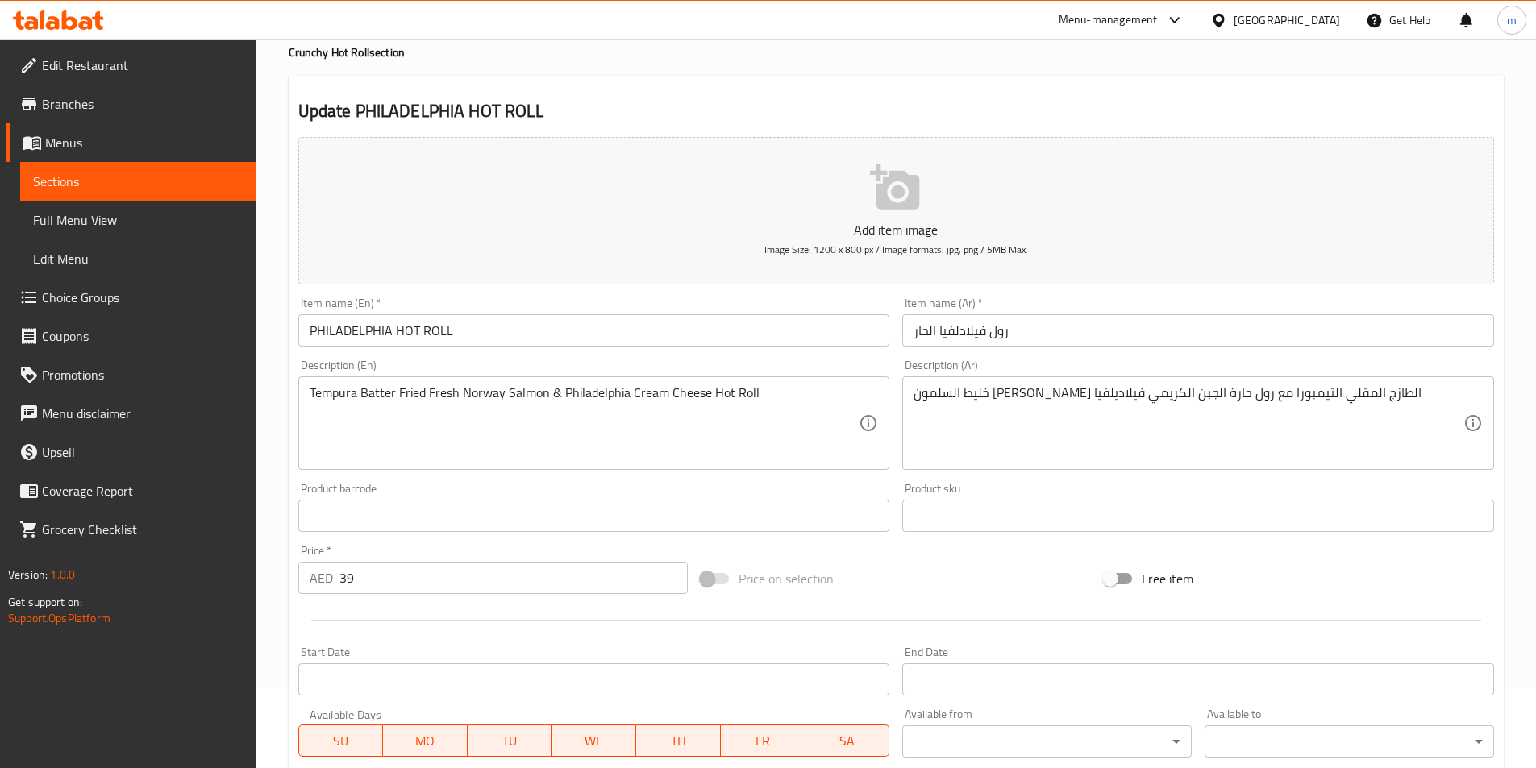
click at [522, 406] on textarea "Tempura Batter Fried Fresh Norway Salmon & Philadelphia Cream Cheese Hot Roll" at bounding box center [585, 423] width 550 height 77
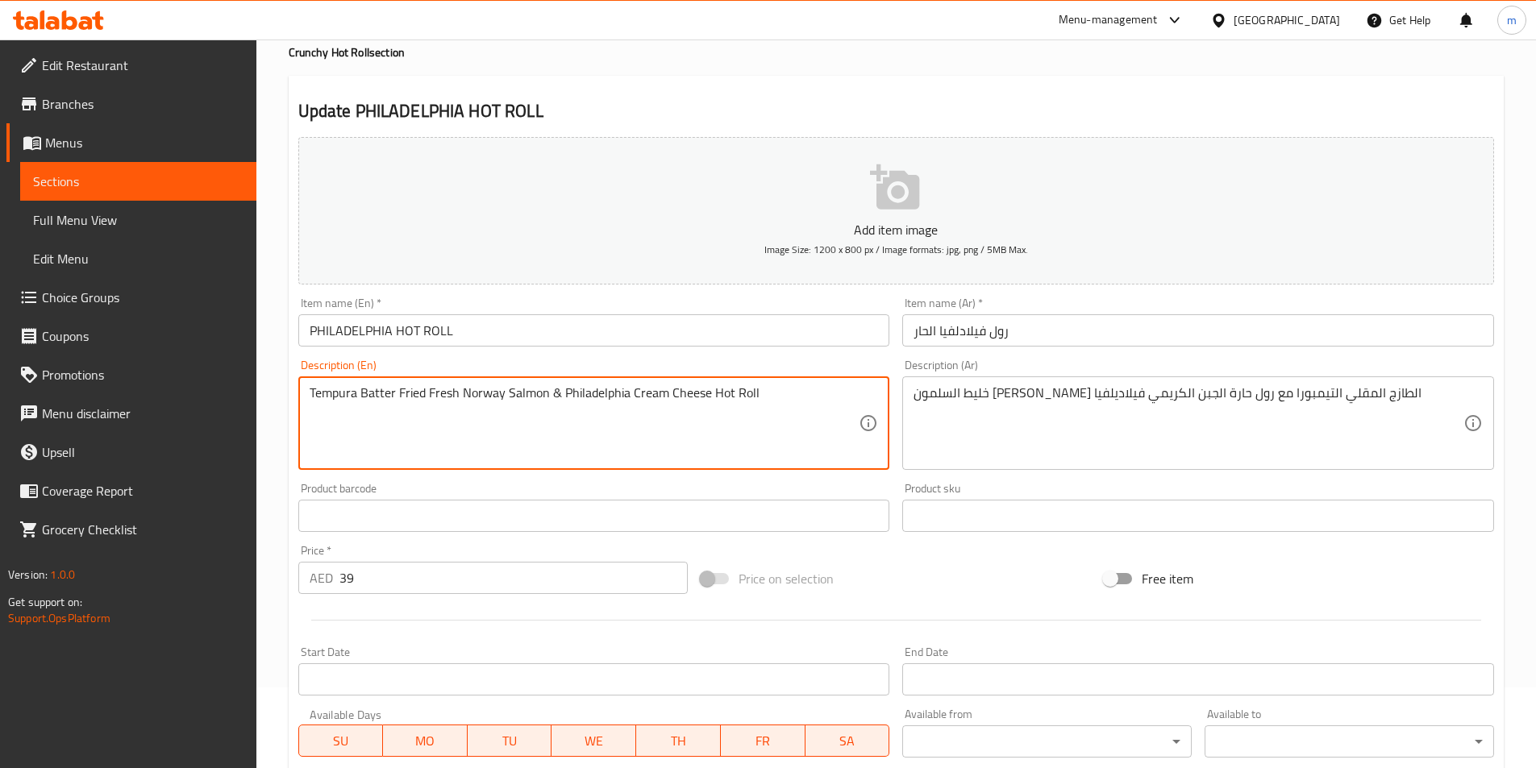
drag, startPoint x: 504, startPoint y: 396, endPoint x: 545, endPoint y: 392, distance: 41.3
click at [545, 392] on textarea "Tempura Batter Fried Fresh Norway Salmon & Philadelphia Cream Cheese Hot Roll" at bounding box center [585, 423] width 550 height 77
click at [659, 392] on textarea "Tempura Batter Fried Fresh Norway Salmon & Philadelphia Cream Cheese Hot Roll" at bounding box center [585, 423] width 550 height 77
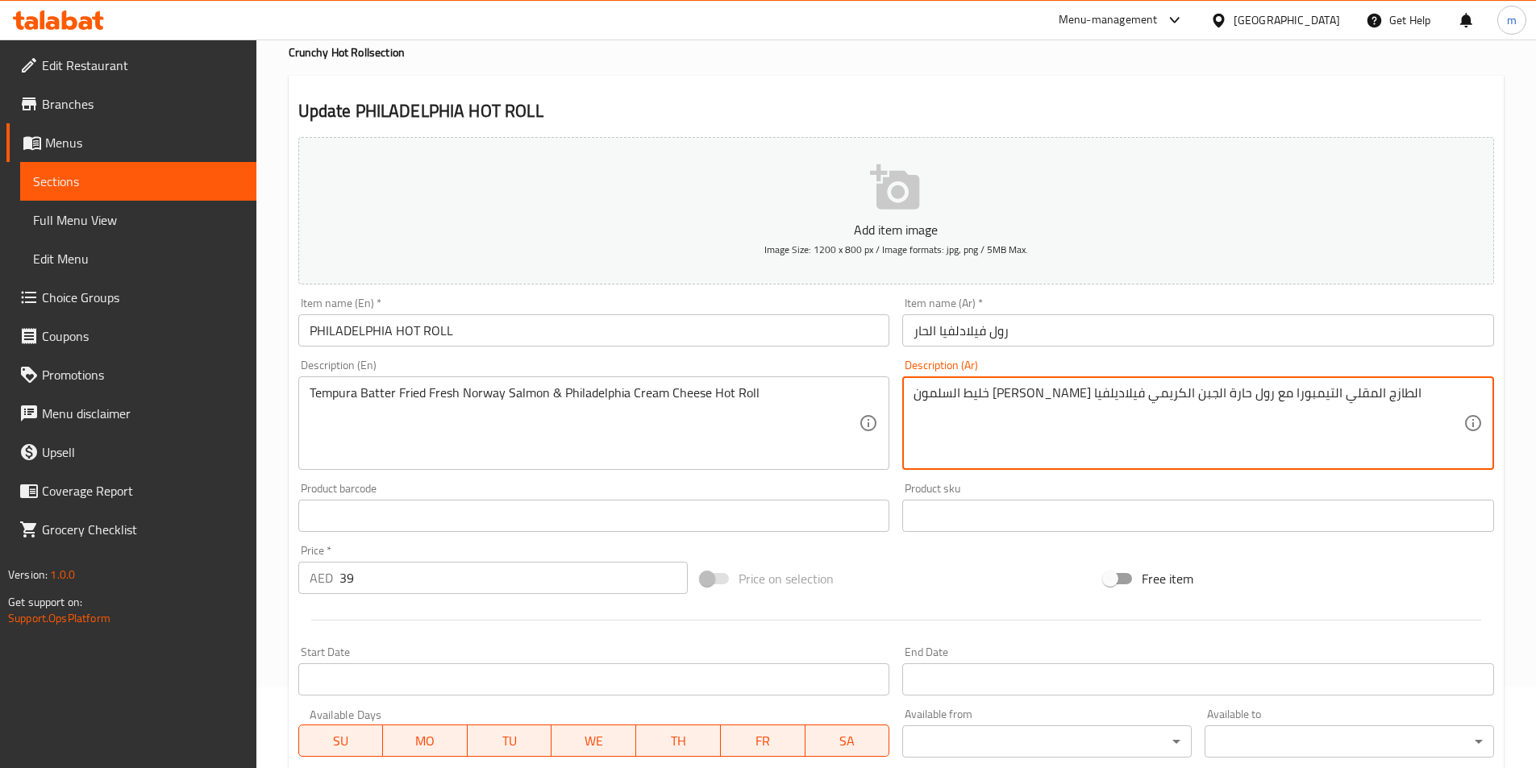
drag, startPoint x: 1158, startPoint y: 395, endPoint x: 1114, endPoint y: 393, distance: 43.6
click at [1293, 397] on textarea "خليط السلمون النرويجي الطازج المقلي مع رول حارة الجبن الكريمي فيلاديلفيا" at bounding box center [1188, 423] width 550 height 77
paste textarea "لتيمبورا"
click at [1335, 393] on textarea "خليط لتيمبورا السلمون النرويجي الطازج المقلي مع رول حارة الجبن الكريمي فيلاديلف…" at bounding box center [1188, 423] width 550 height 77
click at [1050, 391] on textarea "خليط تيمبورا السلمون النرويجي الطازج المقلي مع رول حارة الجبن الكريمي فيلاديلفيا" at bounding box center [1188, 423] width 550 height 77
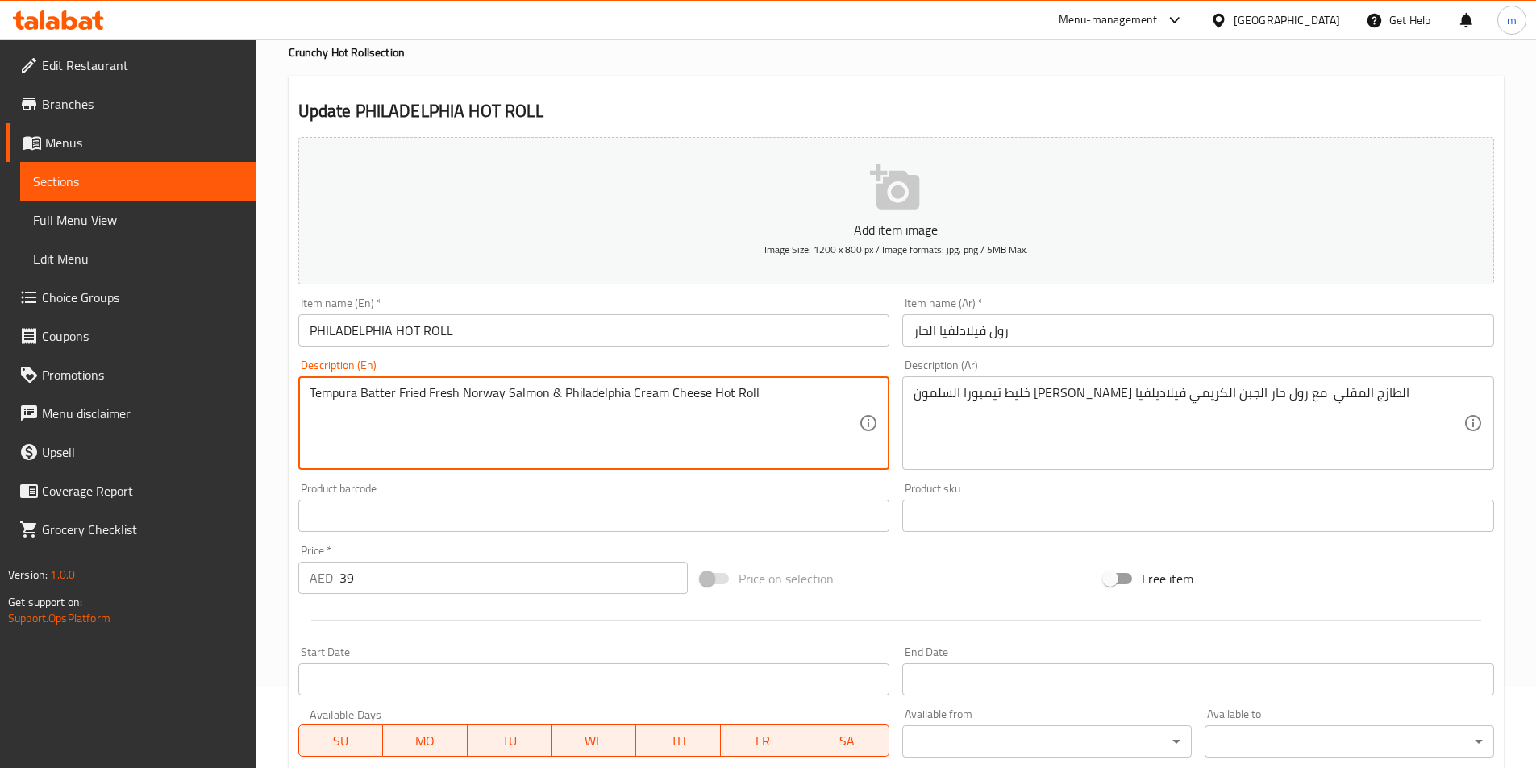
drag, startPoint x: 733, startPoint y: 392, endPoint x: 709, endPoint y: 389, distance: 23.5
click at [757, 403] on textarea "Tempura Batter Fried Fresh Norway Salmon & Philadelphia Cream Cheese Hot Roll" at bounding box center [585, 423] width 550 height 77
drag, startPoint x: 625, startPoint y: 394, endPoint x: 562, endPoint y: 387, distance: 63.3
click at [562, 387] on textarea "Tempura Batter Fried Fresh Norway Salmon & Philadelphia Cream Cheese Hot Roll" at bounding box center [585, 423] width 550 height 77
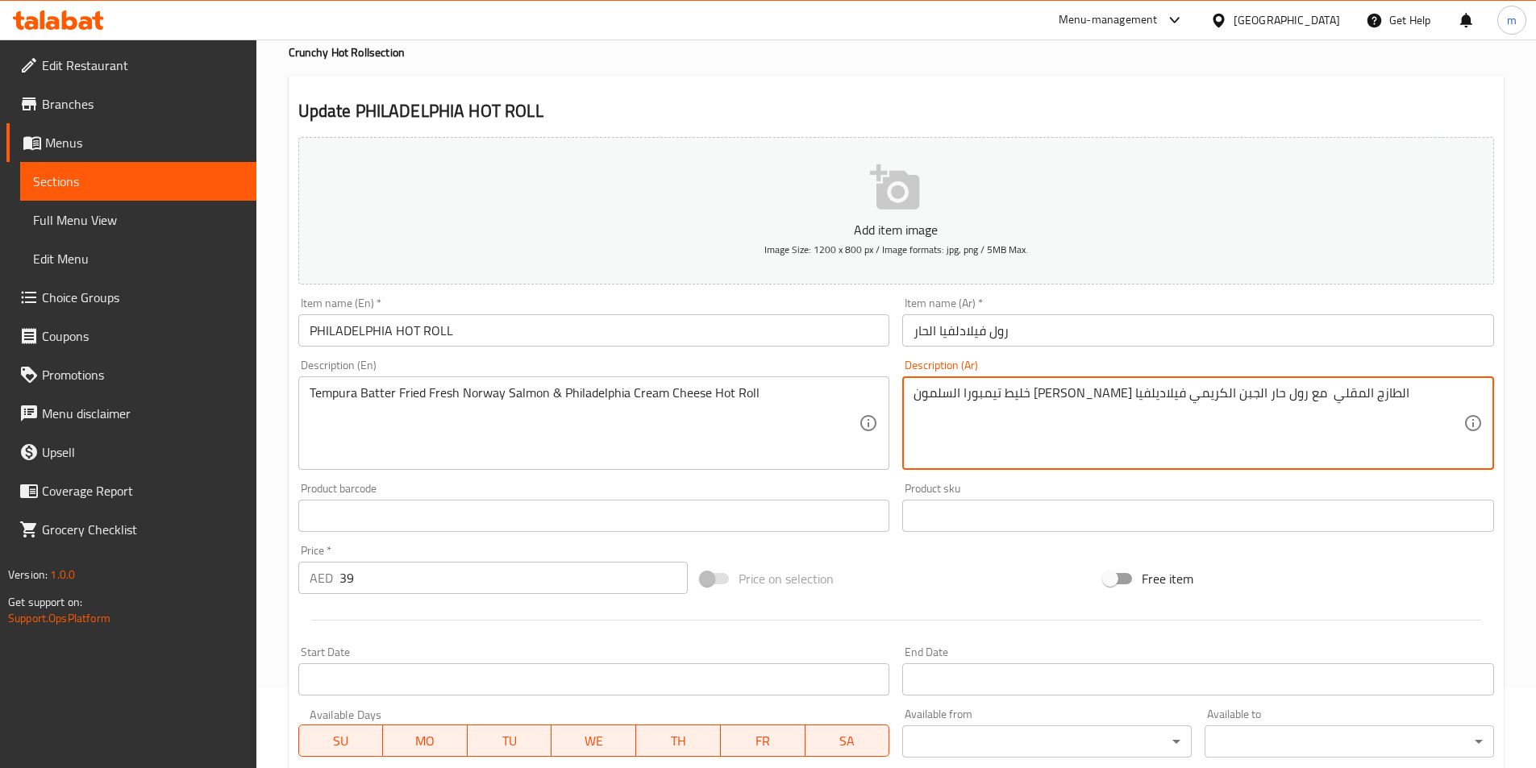
drag, startPoint x: 1045, startPoint y: 391, endPoint x: 915, endPoint y: 389, distance: 129.8
click at [915, 389] on textarea "خليط تيمبورا السلمون النرويجي الطازج المقلي مع رول حار الجبن الكريمي فيلاديلفيا" at bounding box center [1188, 423] width 550 height 77
click at [953, 396] on textarea "خليط تيمبورا السلمون النرويجي الطازج المقلي مع رول حار الجبن الكريمي فيلاديلفيا" at bounding box center [1188, 423] width 550 height 77
drag, startPoint x: 1015, startPoint y: 392, endPoint x: 975, endPoint y: 394, distance: 40.4
click at [975, 394] on textarea "خليط تيمبورا السلمون النرويجي الطازج المقلي مع رول حار الجبن الكريمي فيلاديلفيا" at bounding box center [1188, 423] width 550 height 77
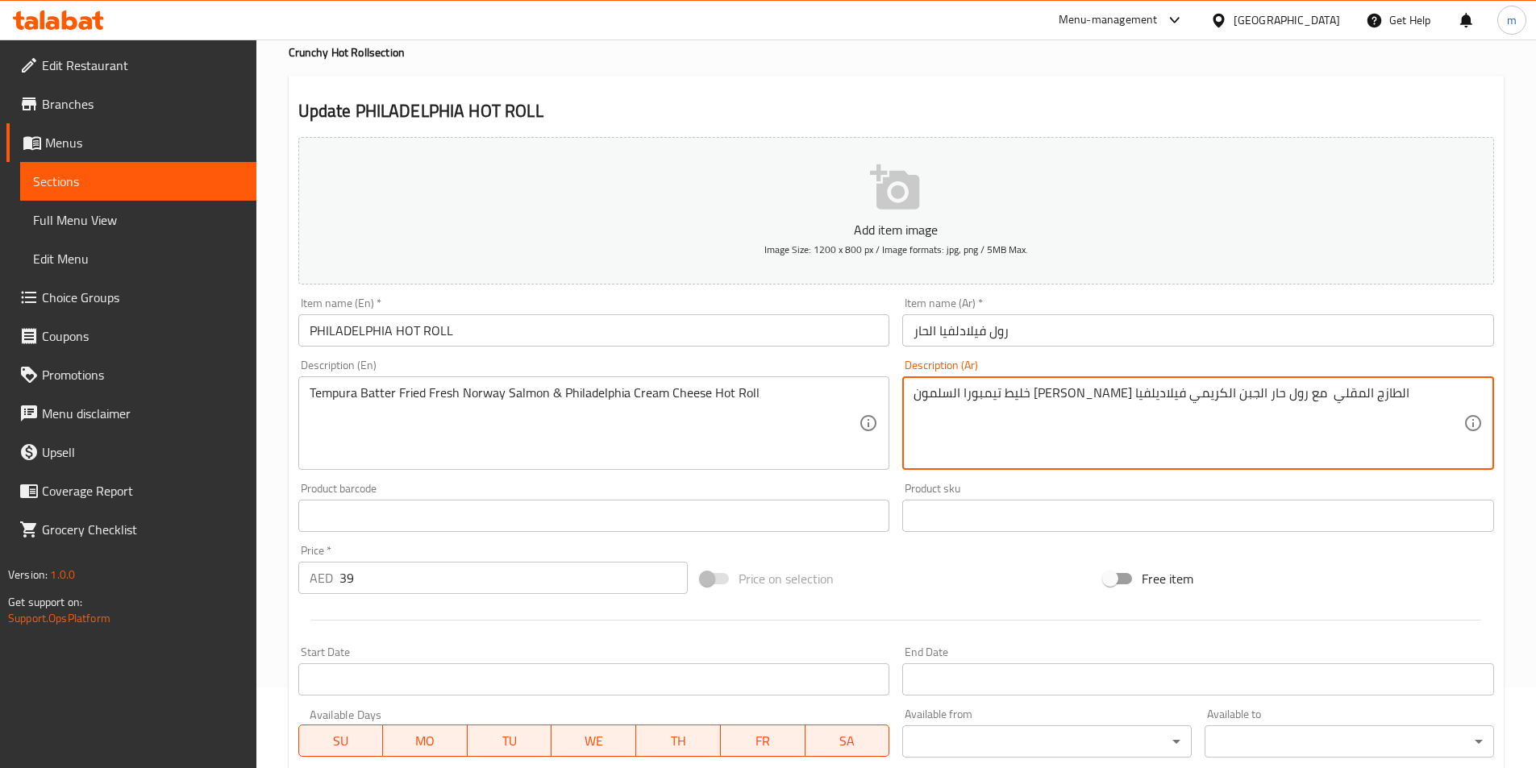
drag, startPoint x: 1046, startPoint y: 392, endPoint x: 916, endPoint y: 390, distance: 130.6
click at [916, 390] on textarea "خليط تيمبورا السلمون النرويجي الطازج المقلي مع رول حار الجبن الكريمي فيلاديلفيا" at bounding box center [1188, 423] width 550 height 77
paste textarea "جبنة فيلاد"
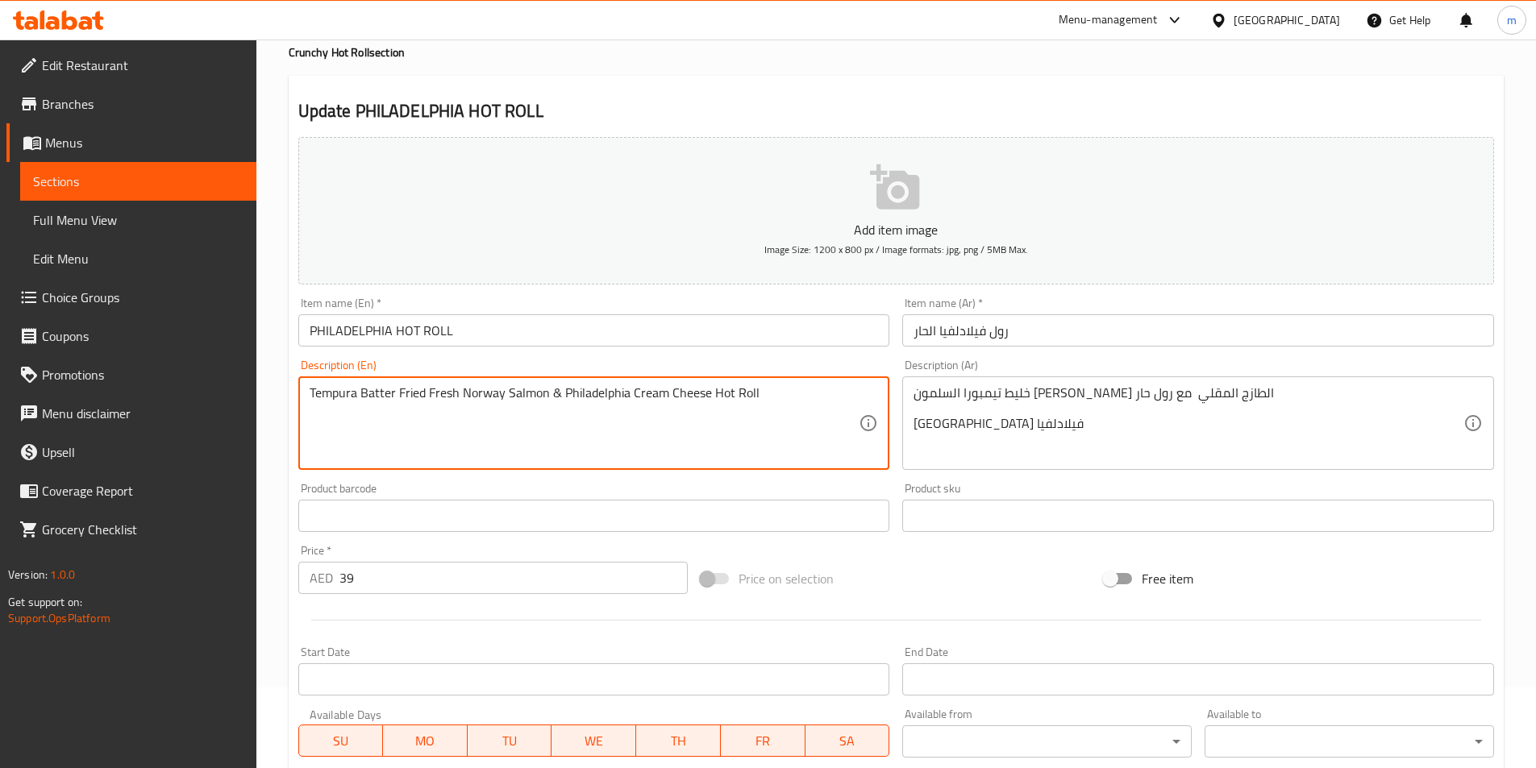
drag, startPoint x: 630, startPoint y: 396, endPoint x: 705, endPoint y: 398, distance: 75.0
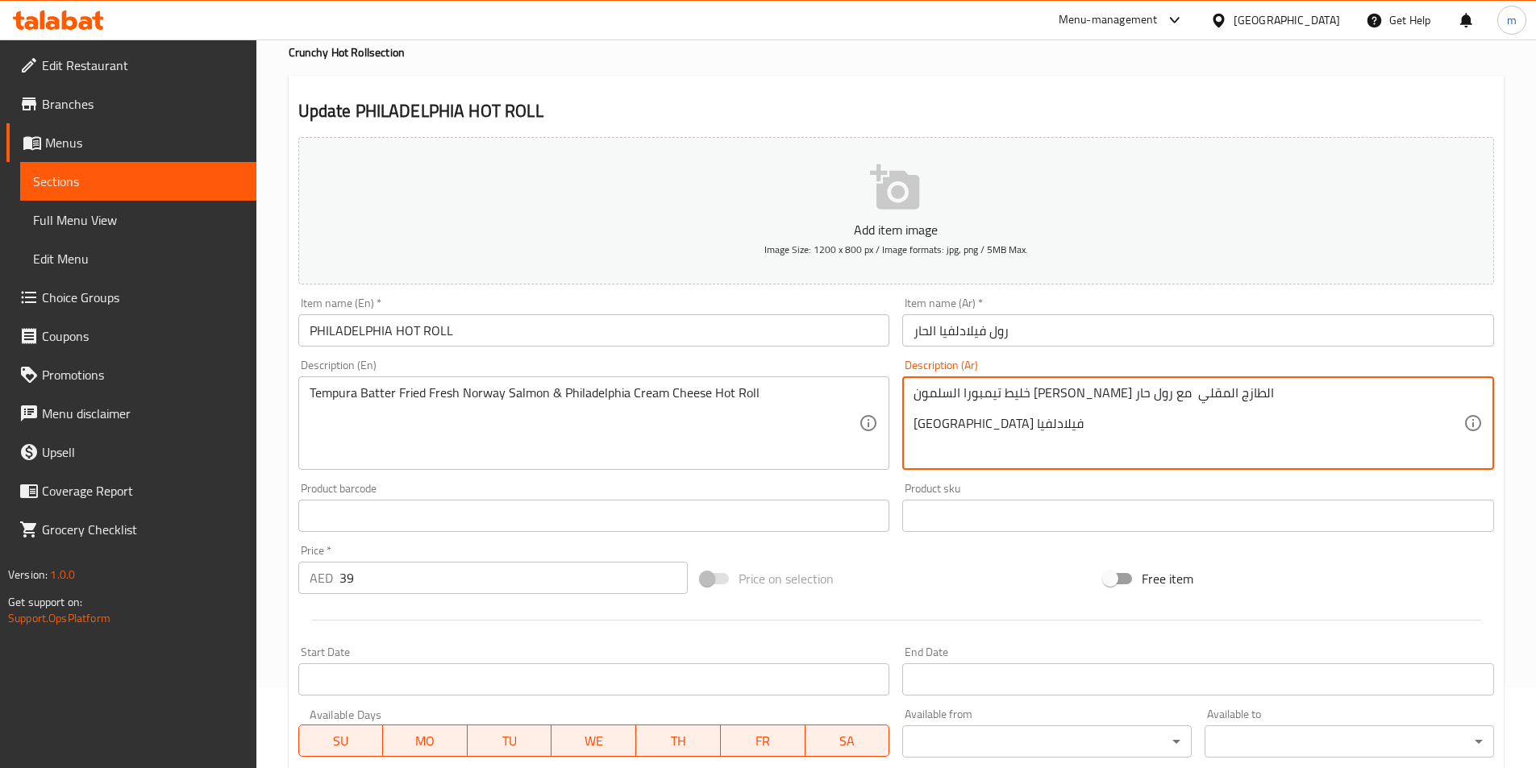
drag, startPoint x: 963, startPoint y: 423, endPoint x: 988, endPoint y: 423, distance: 25.0
paste textarea "ريمية"
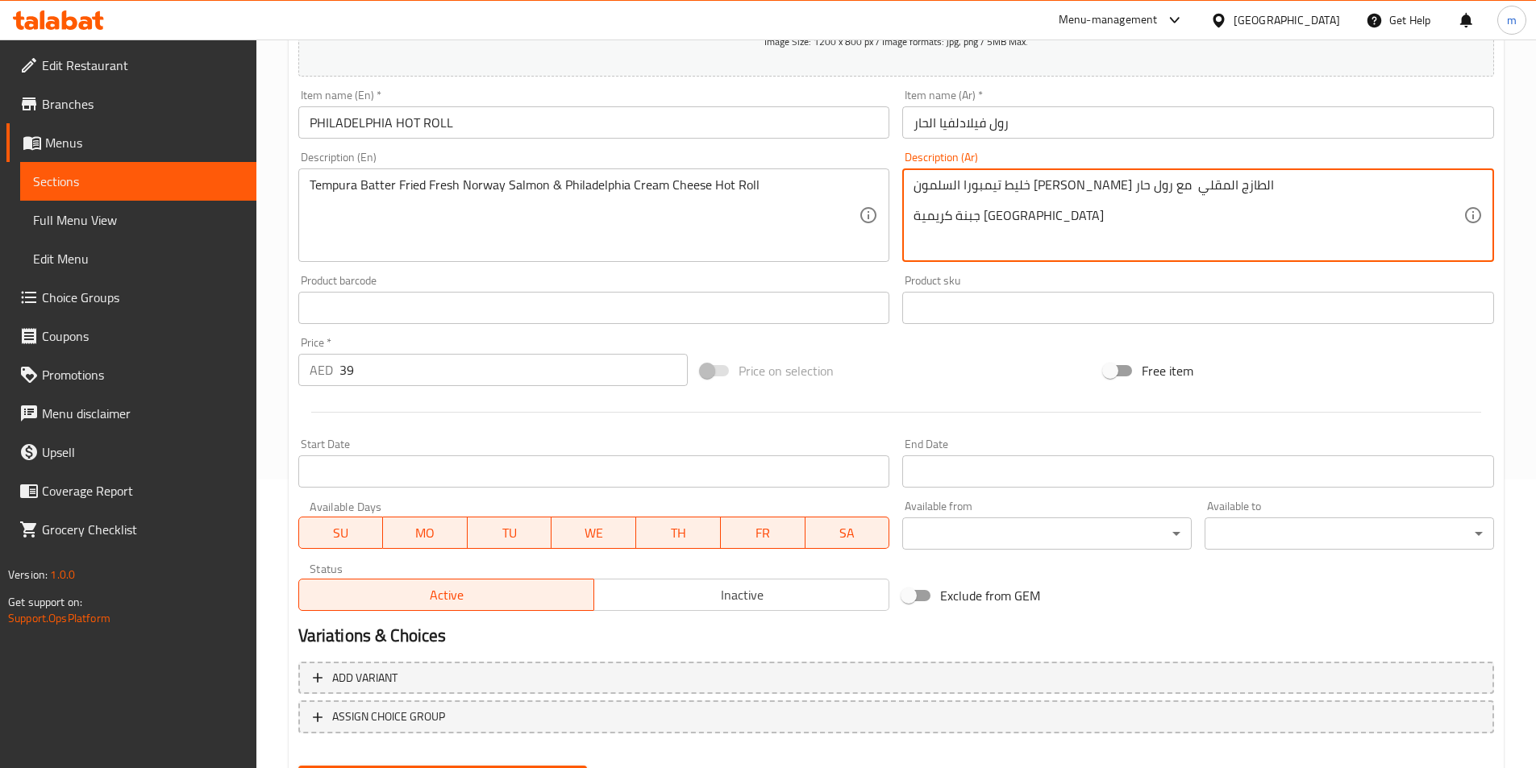
scroll to position [371, 0]
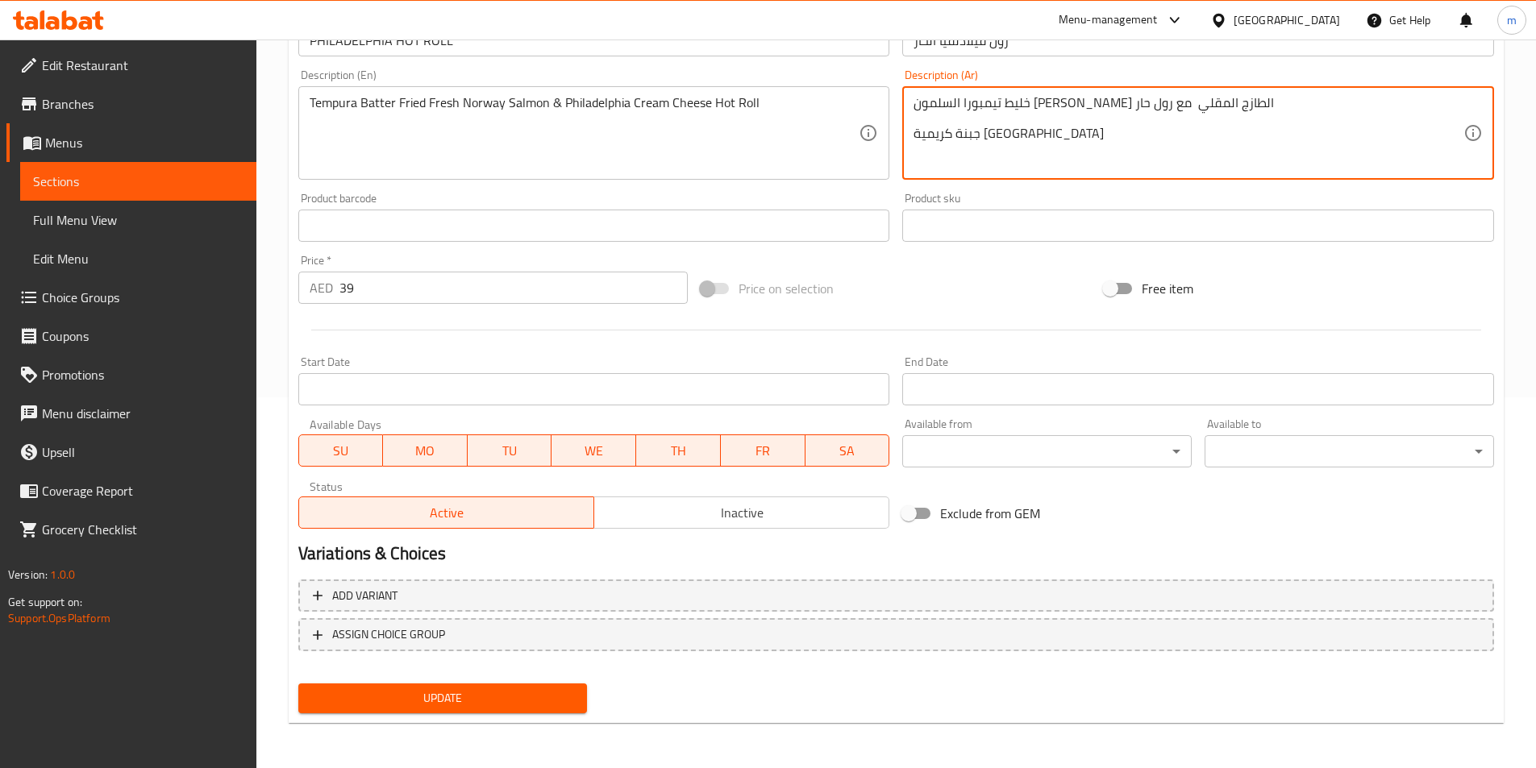
type textarea "خليط تيمبورا السلمون [PERSON_NAME] الطازج المقلي مع رول حار جبنة كريمية [GEOGRA…"
click at [531, 707] on span "Update" at bounding box center [443, 698] width 264 height 20
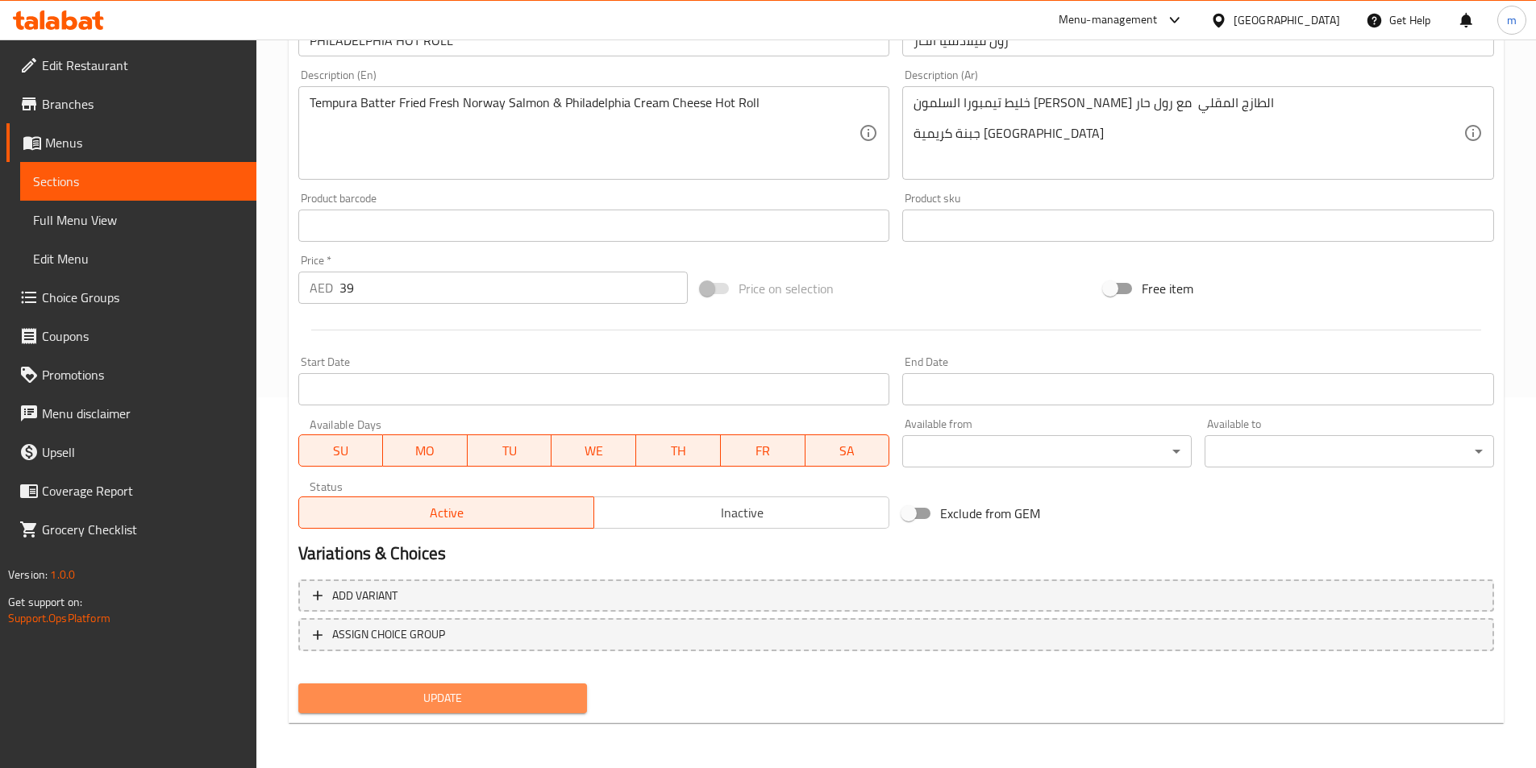
click at [553, 694] on span "Update" at bounding box center [443, 698] width 264 height 20
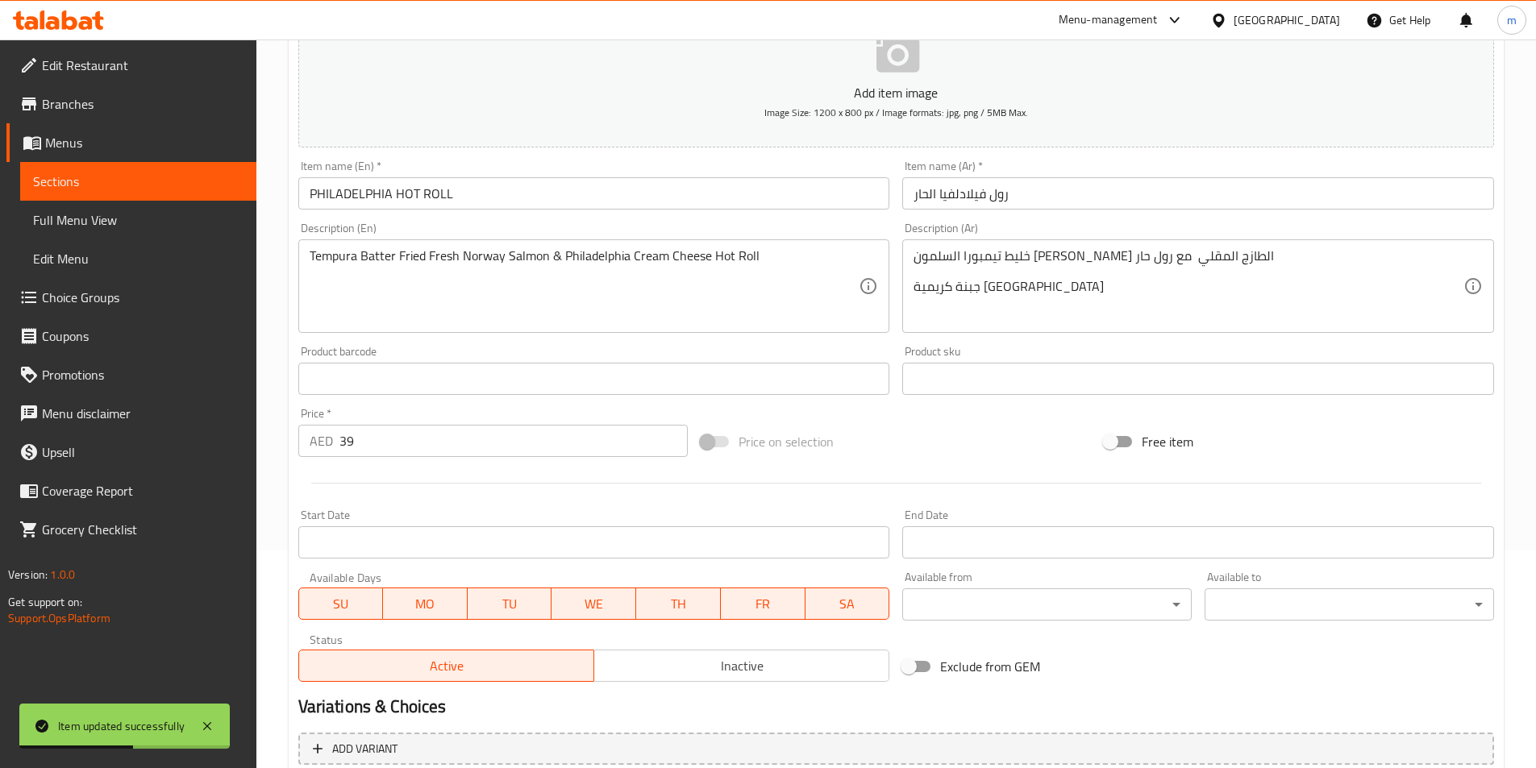
scroll to position [129, 0]
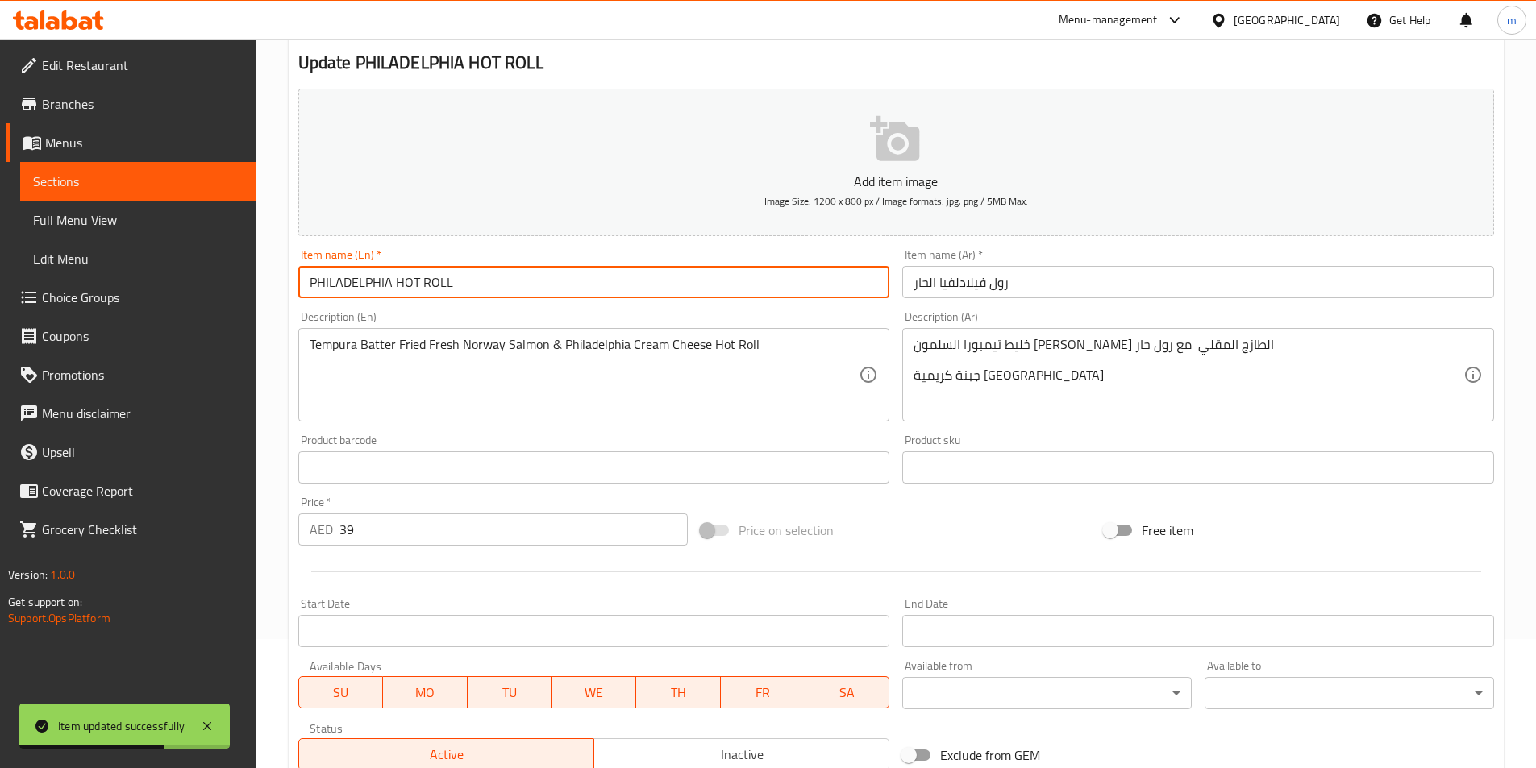
drag, startPoint x: 441, startPoint y: 283, endPoint x: 301, endPoint y: 273, distance: 140.6
click at [301, 273] on input "PHILADELPHIA HOT ROLL" at bounding box center [594, 282] width 592 height 32
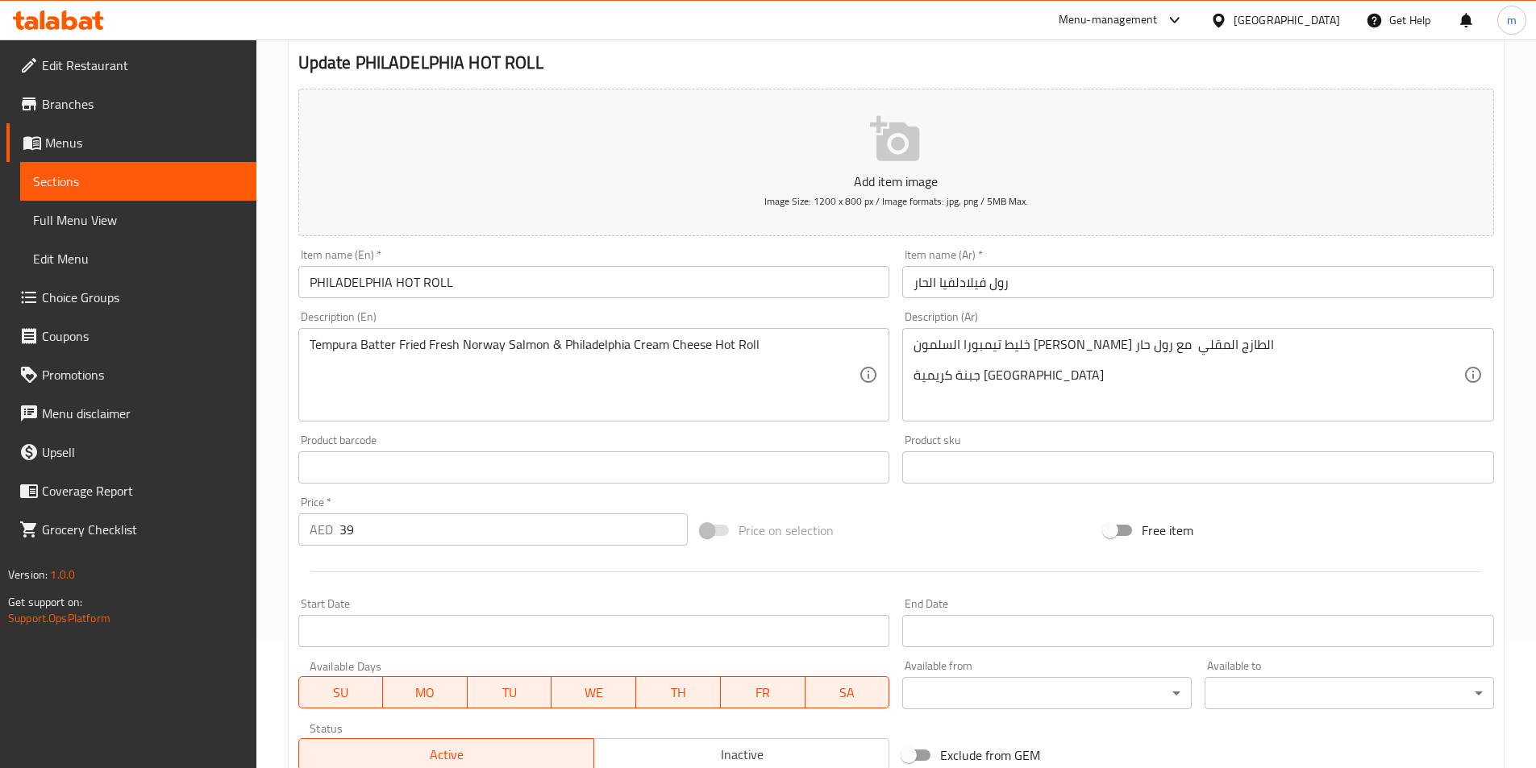
click at [144, 190] on span "Sections" at bounding box center [138, 181] width 210 height 19
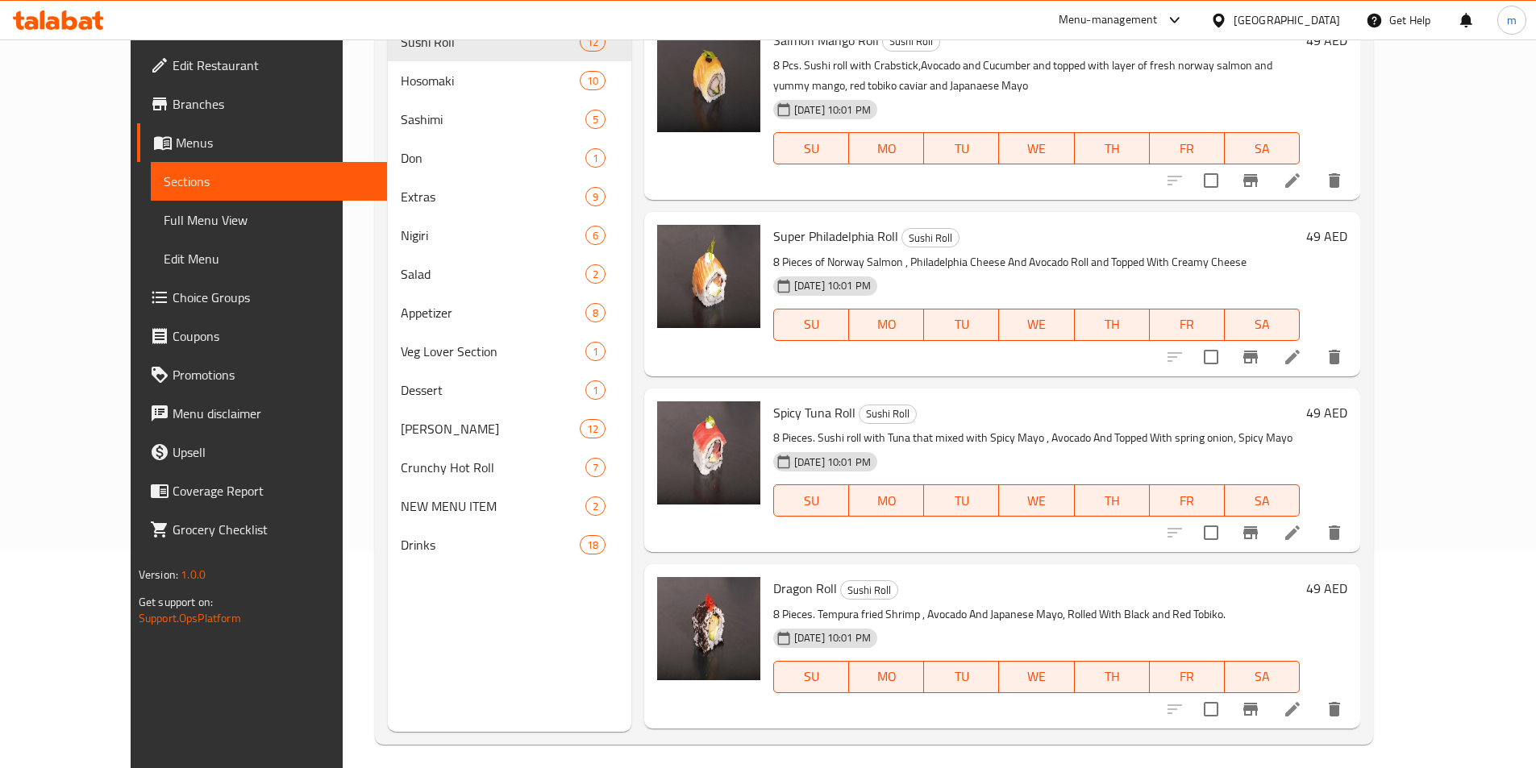
scroll to position [226, 0]
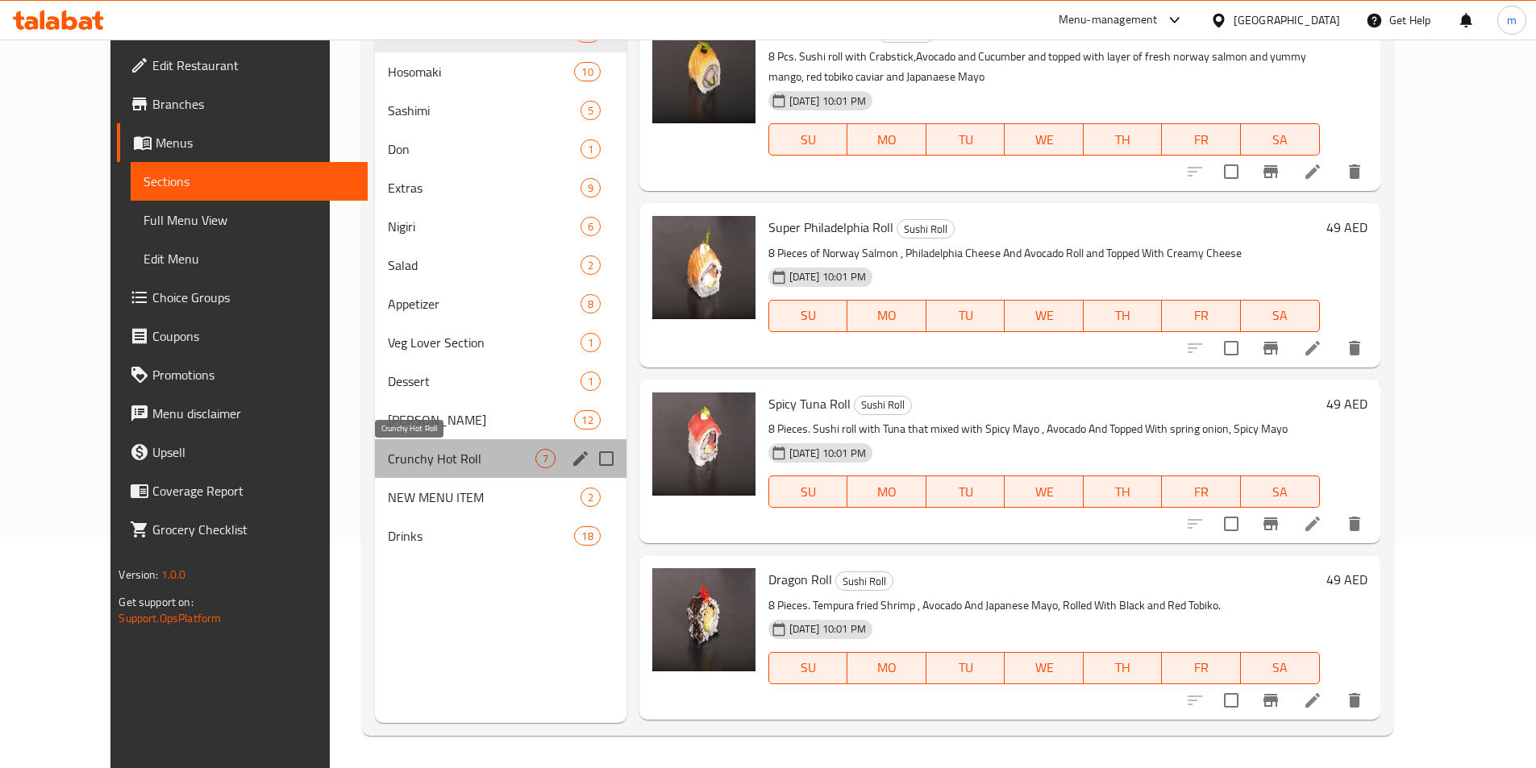
click at [417, 458] on span "Crunchy Hot Roll" at bounding box center [461, 458] width 147 height 19
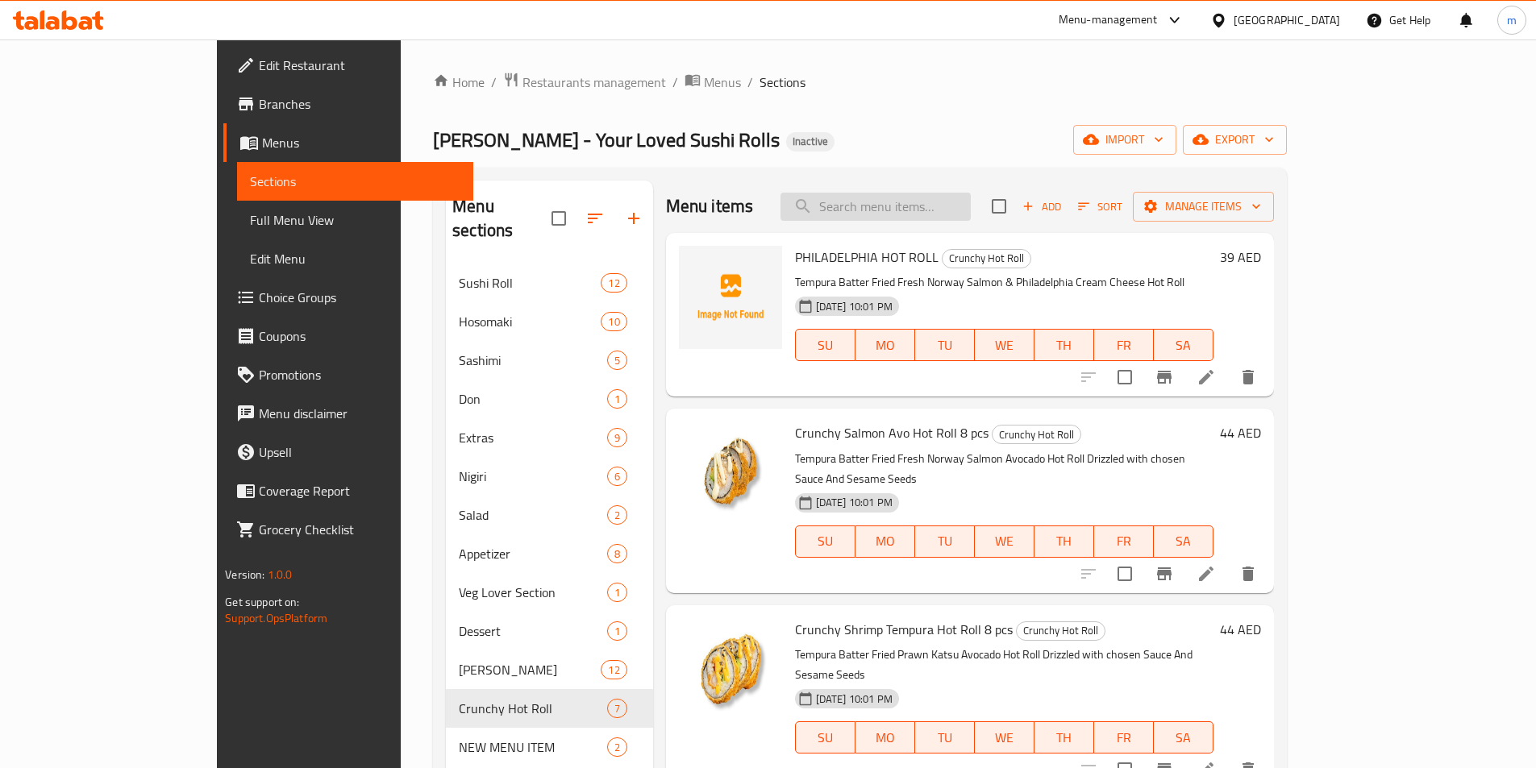
click at [932, 207] on input "search" at bounding box center [875, 207] width 190 height 28
paste input "Crunchy Vegan"
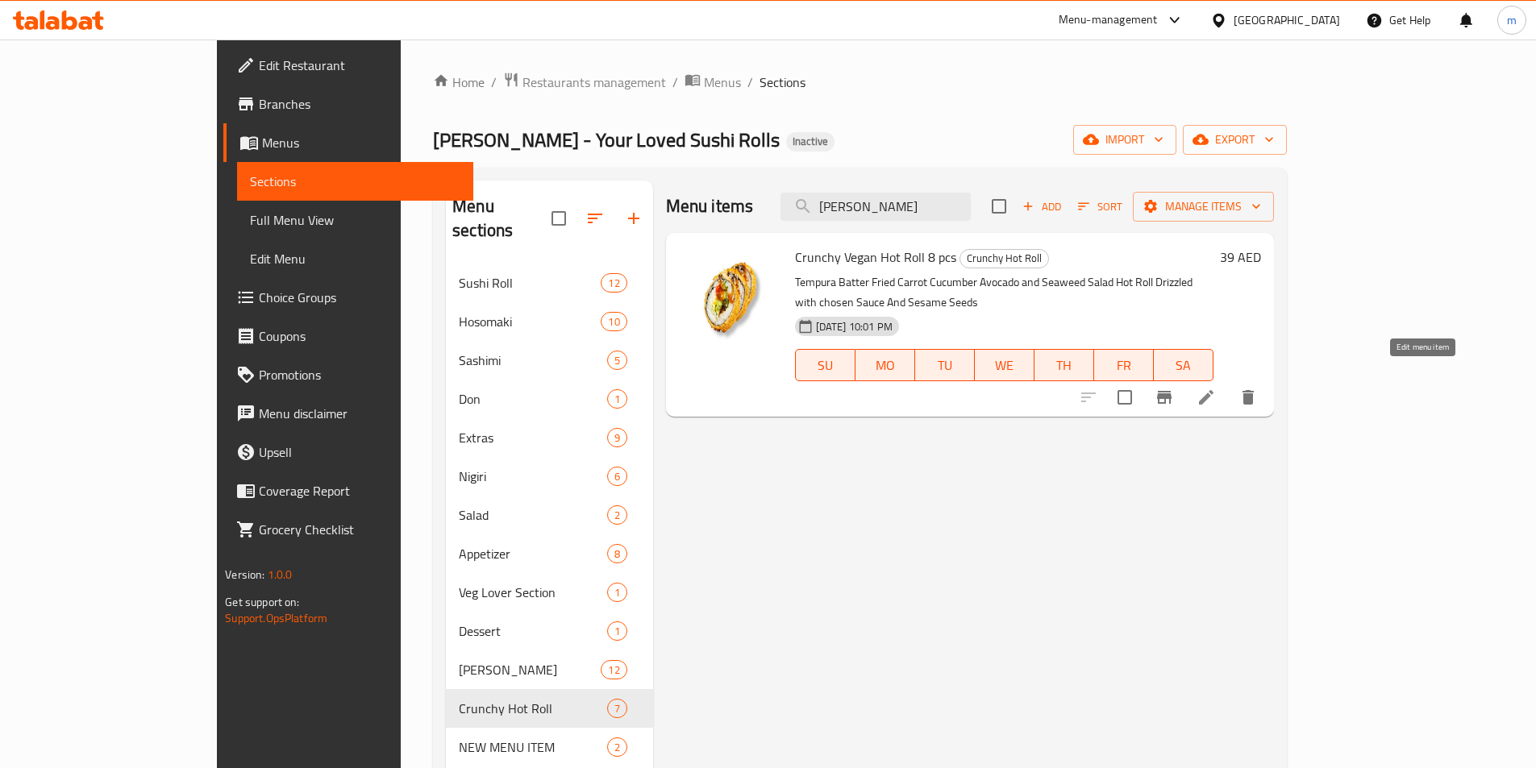
type input "Crunchy Vegan"
click at [1216, 388] on icon at bounding box center [1205, 397] width 19 height 19
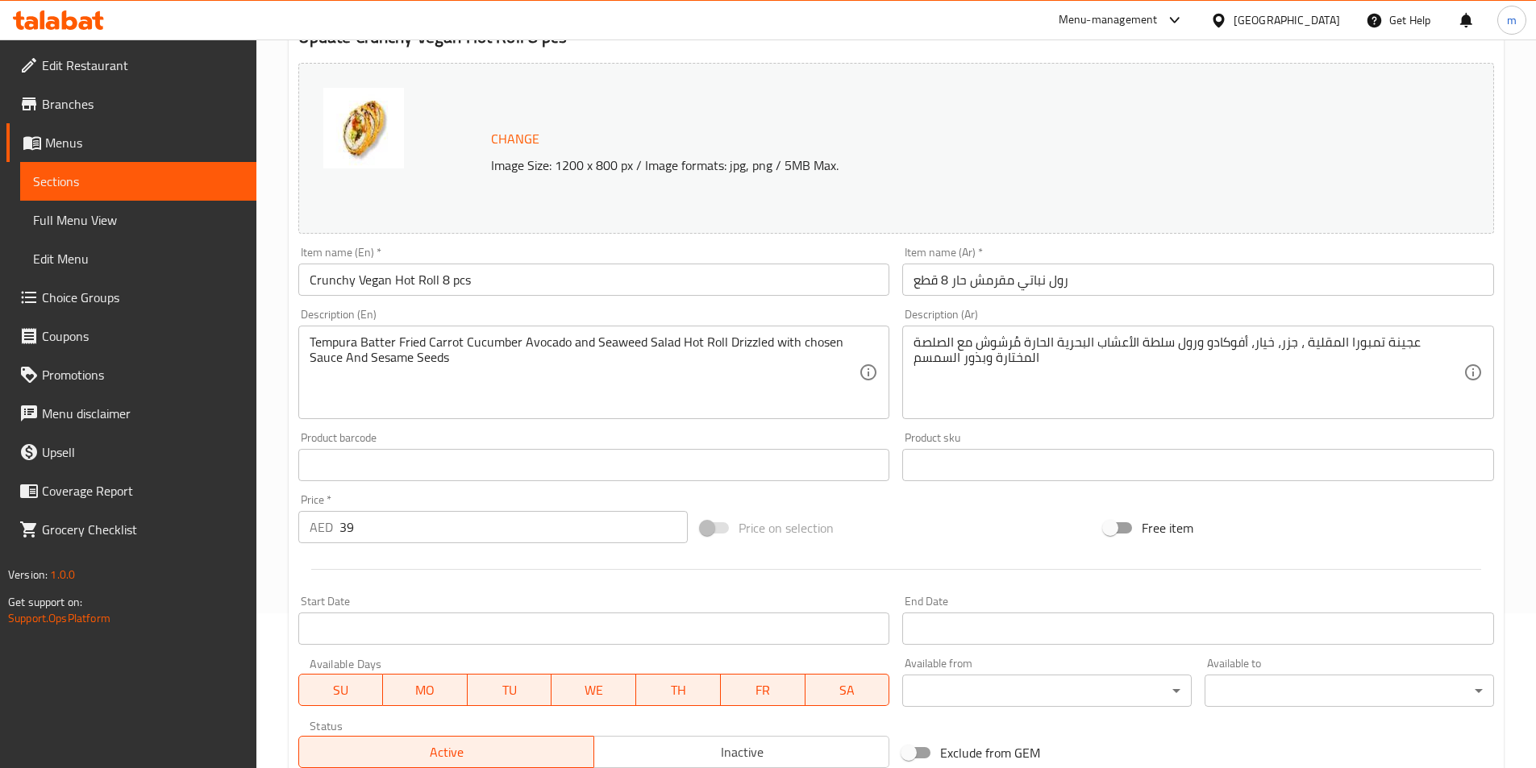
scroll to position [161, 0]
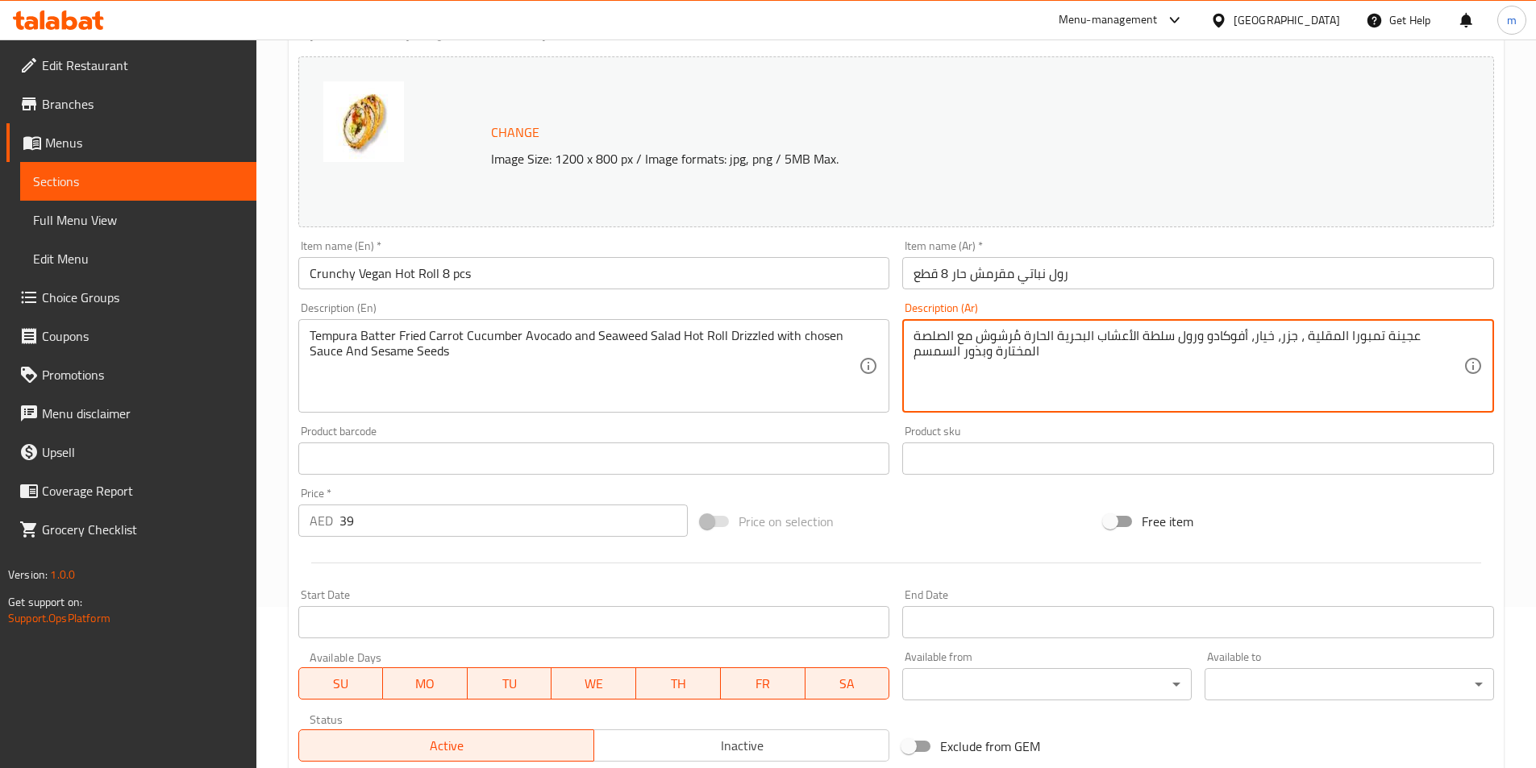
drag, startPoint x: 1432, startPoint y: 335, endPoint x: 1461, endPoint y: 341, distance: 30.4
drag, startPoint x: 961, startPoint y: 337, endPoint x: 982, endPoint y: 338, distance: 21.0
click at [982, 338] on textarea "خليط تمبورا المقلية ، جزر، خيار، أفوكادو ورول سلطة الأعشاب البحرية الحارة مُرشو…" at bounding box center [1188, 366] width 550 height 77
click at [913, 338] on textarea "خليط تمبورا المقلية ، جزر، خيار، أفوكادو ورول سلطة الأعشاب البحرية الحارة مُرشو…" at bounding box center [1188, 366] width 550 height 77
type textarea "خليط تمبورا المقلية ، جزر، خيار، أفوكادو ورول سلطة الأعشاب البحرية الحارة مُرشو…"
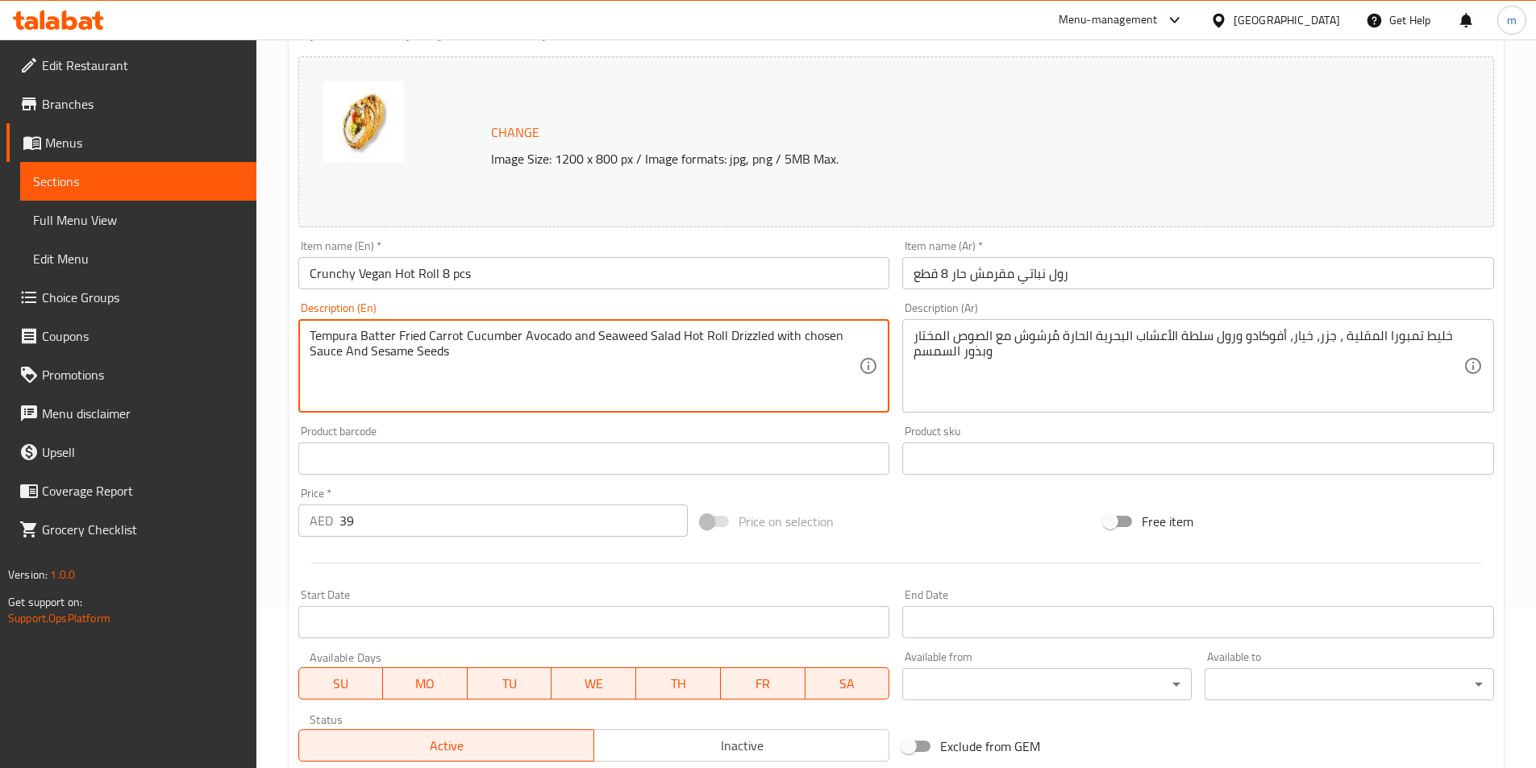
drag, startPoint x: 769, startPoint y: 337, endPoint x: 344, endPoint y: 358, distance: 425.3
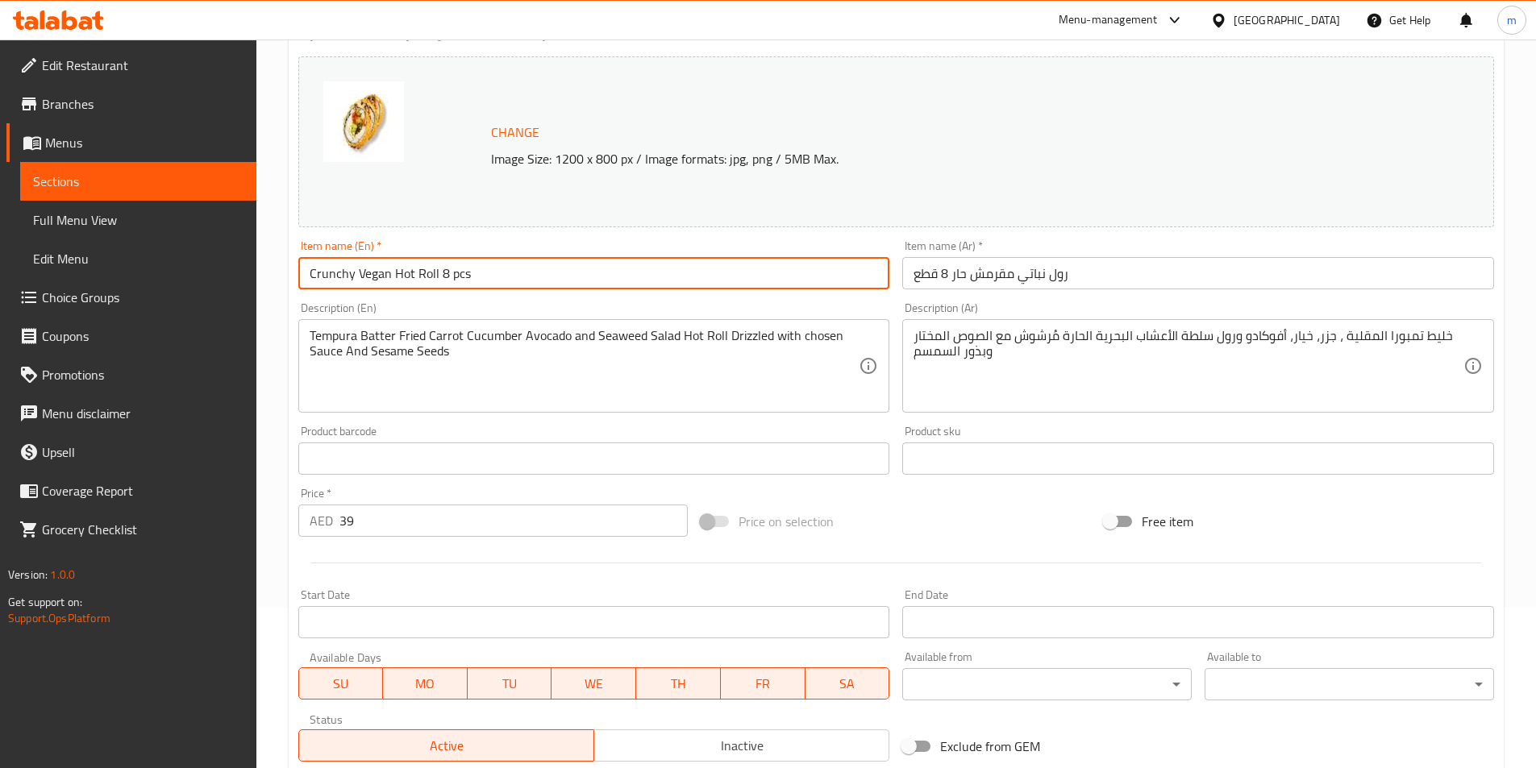
drag, startPoint x: 485, startPoint y: 269, endPoint x: 305, endPoint y: 275, distance: 180.7
click at [305, 275] on input "Crunchy Vegan Hot Roll 8 pcs" at bounding box center [594, 273] width 592 height 32
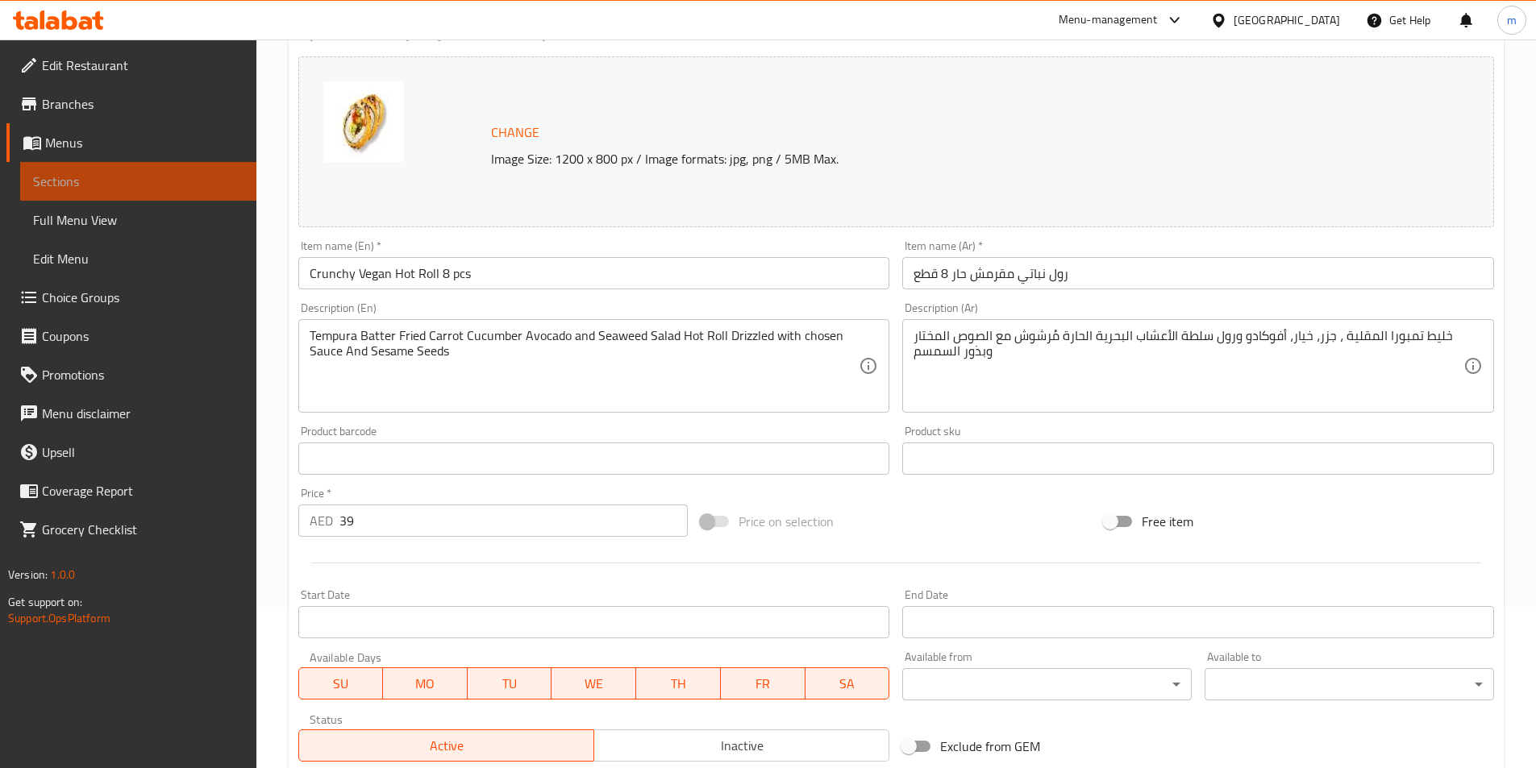
click at [144, 183] on span "Sections" at bounding box center [138, 181] width 210 height 19
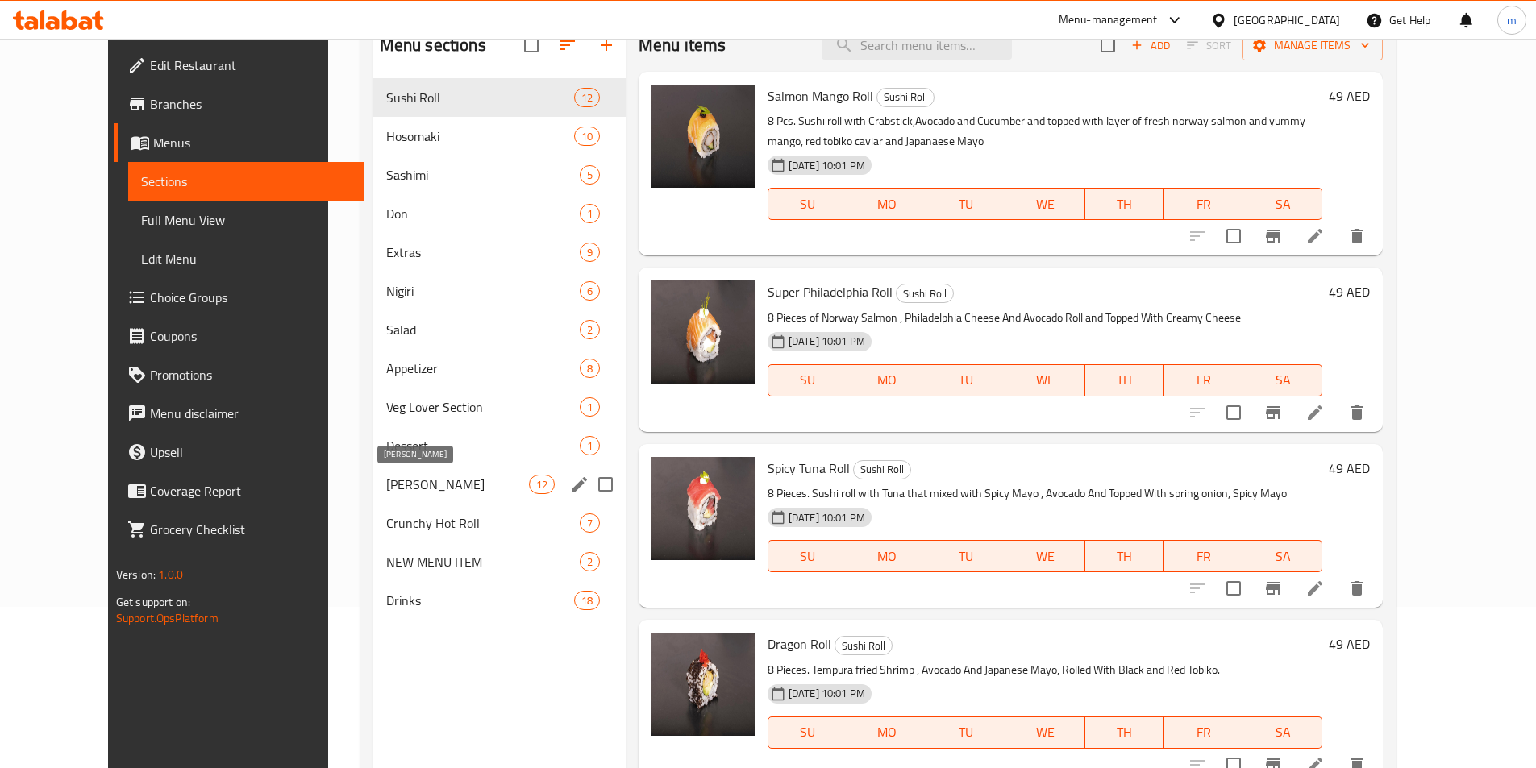
scroll to position [226, 0]
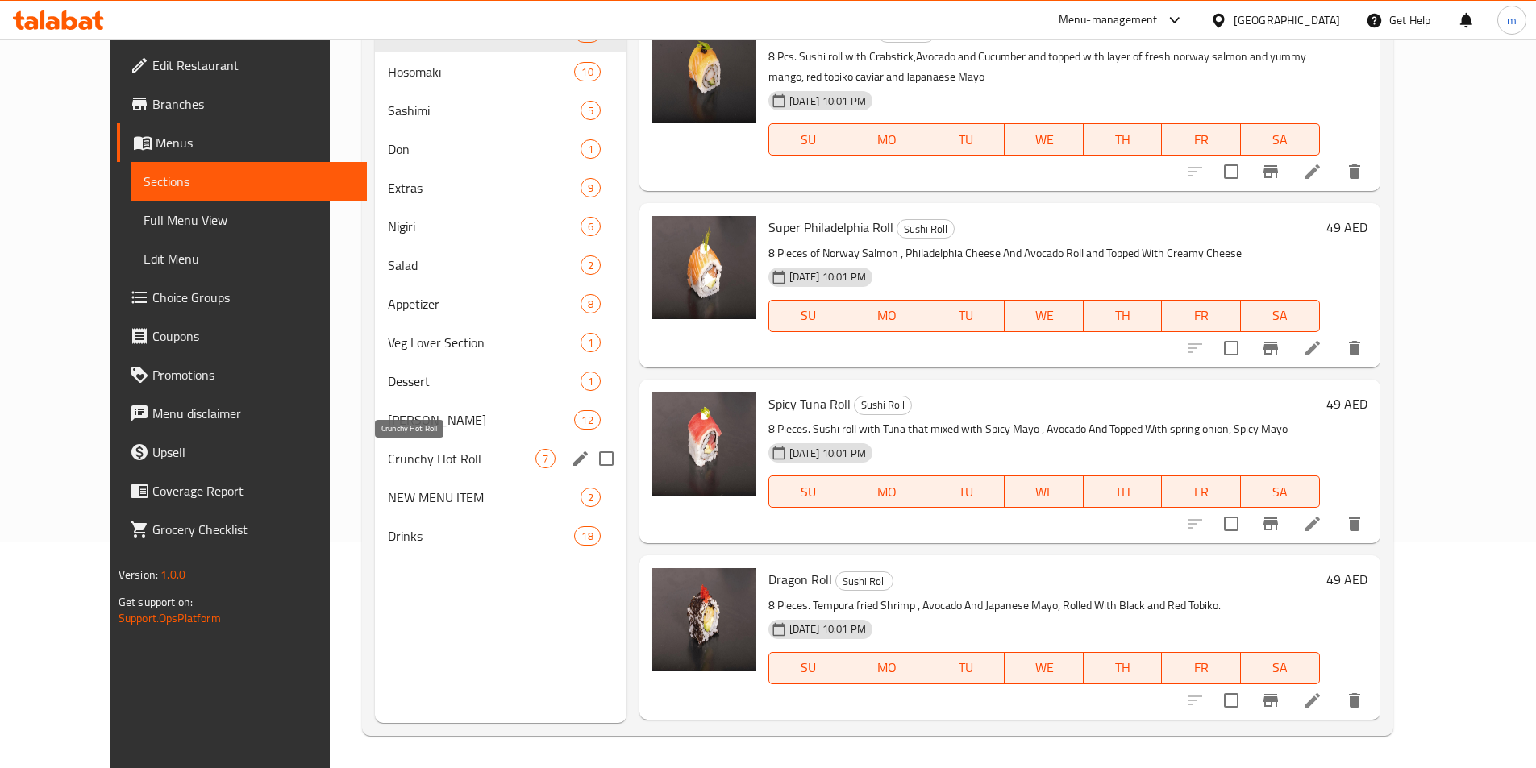
drag, startPoint x: 423, startPoint y: 466, endPoint x: 451, endPoint y: 464, distance: 28.3
click at [423, 466] on span "Crunchy Hot Roll" at bounding box center [461, 458] width 147 height 19
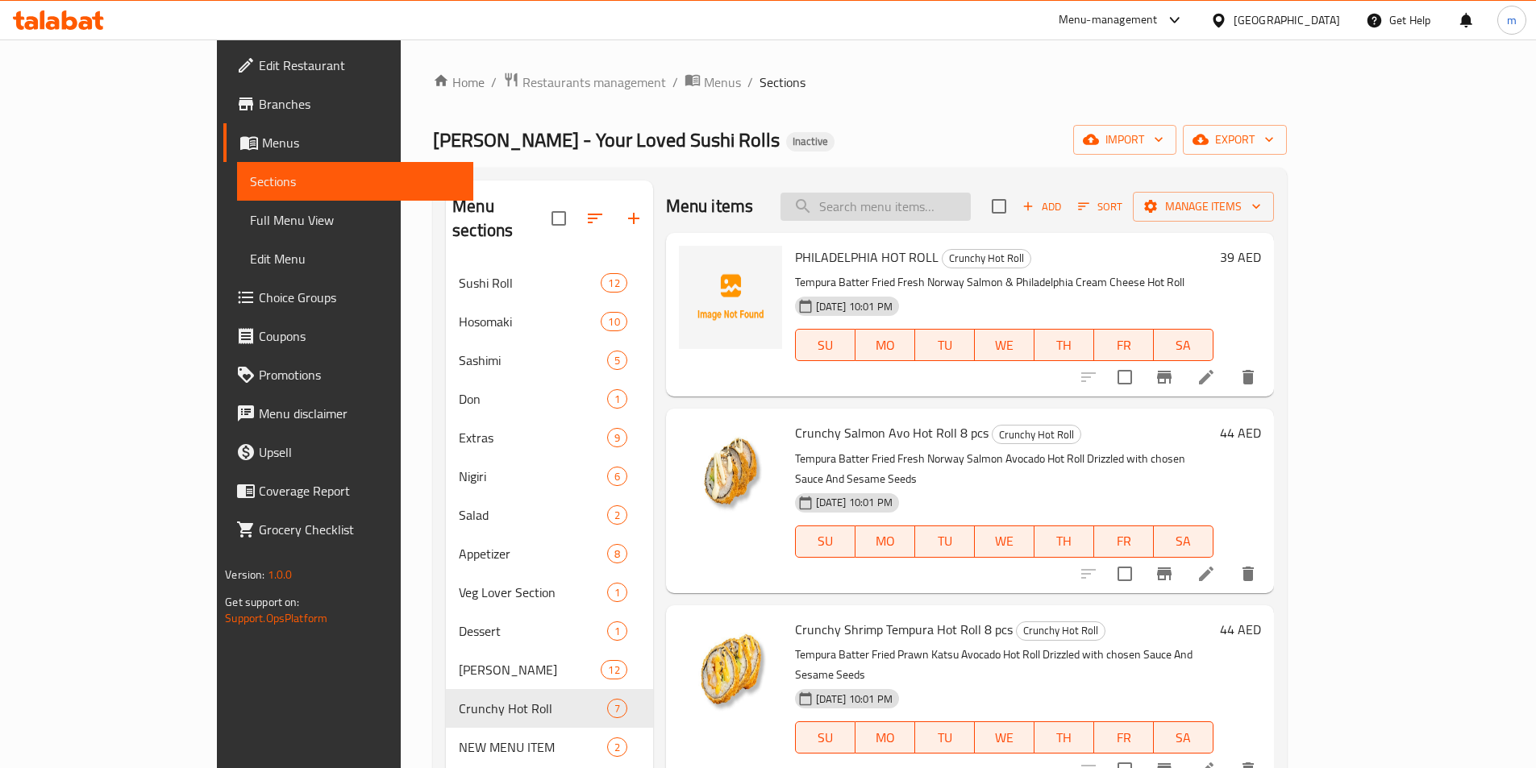
click at [917, 211] on input "search" at bounding box center [875, 207] width 190 height 28
paste input "Crunchy Vegan Hot Rol"
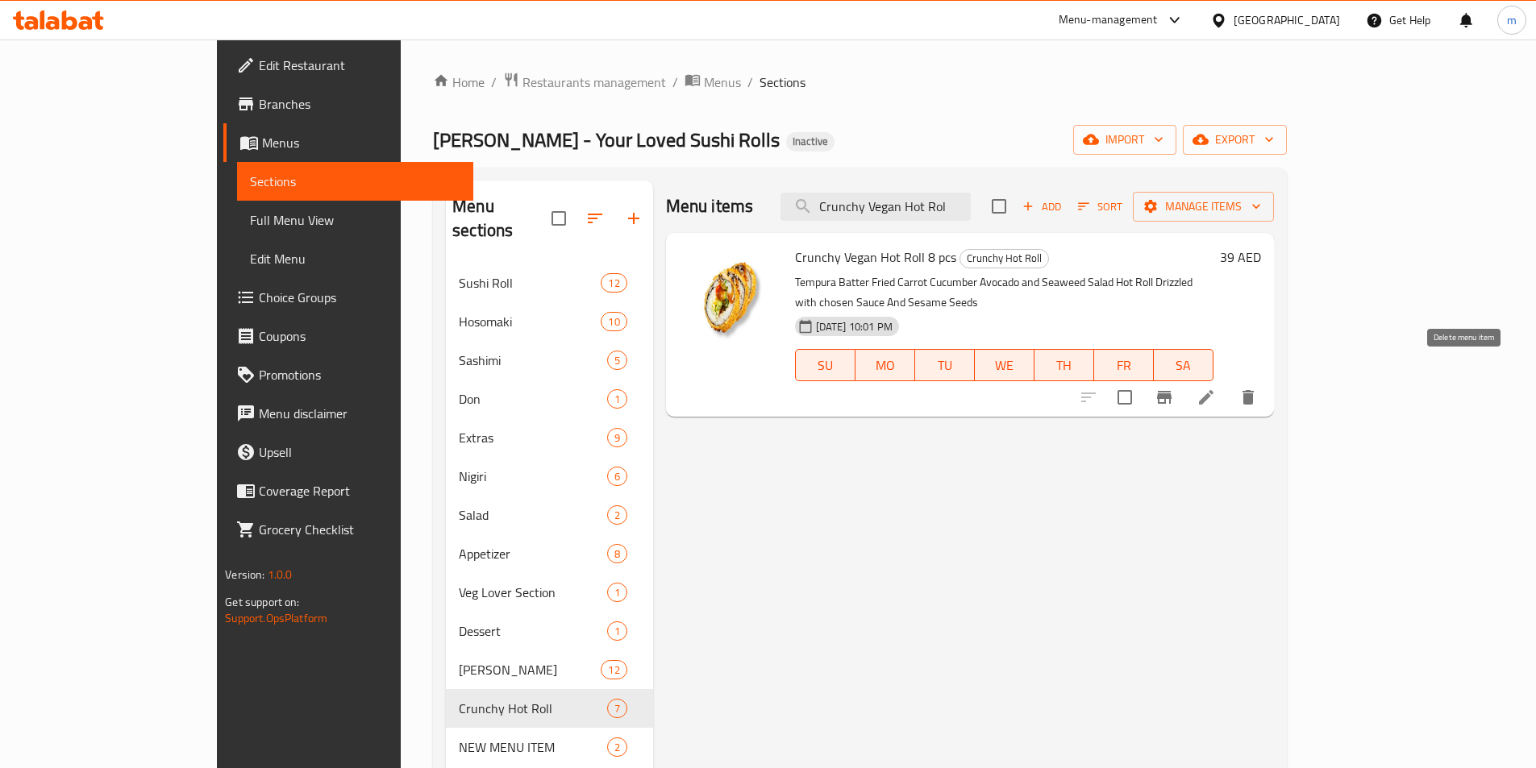
type input "Crunchy Vegan Hot Rol"
click at [1253, 390] on icon "delete" at bounding box center [1247, 397] width 11 height 15
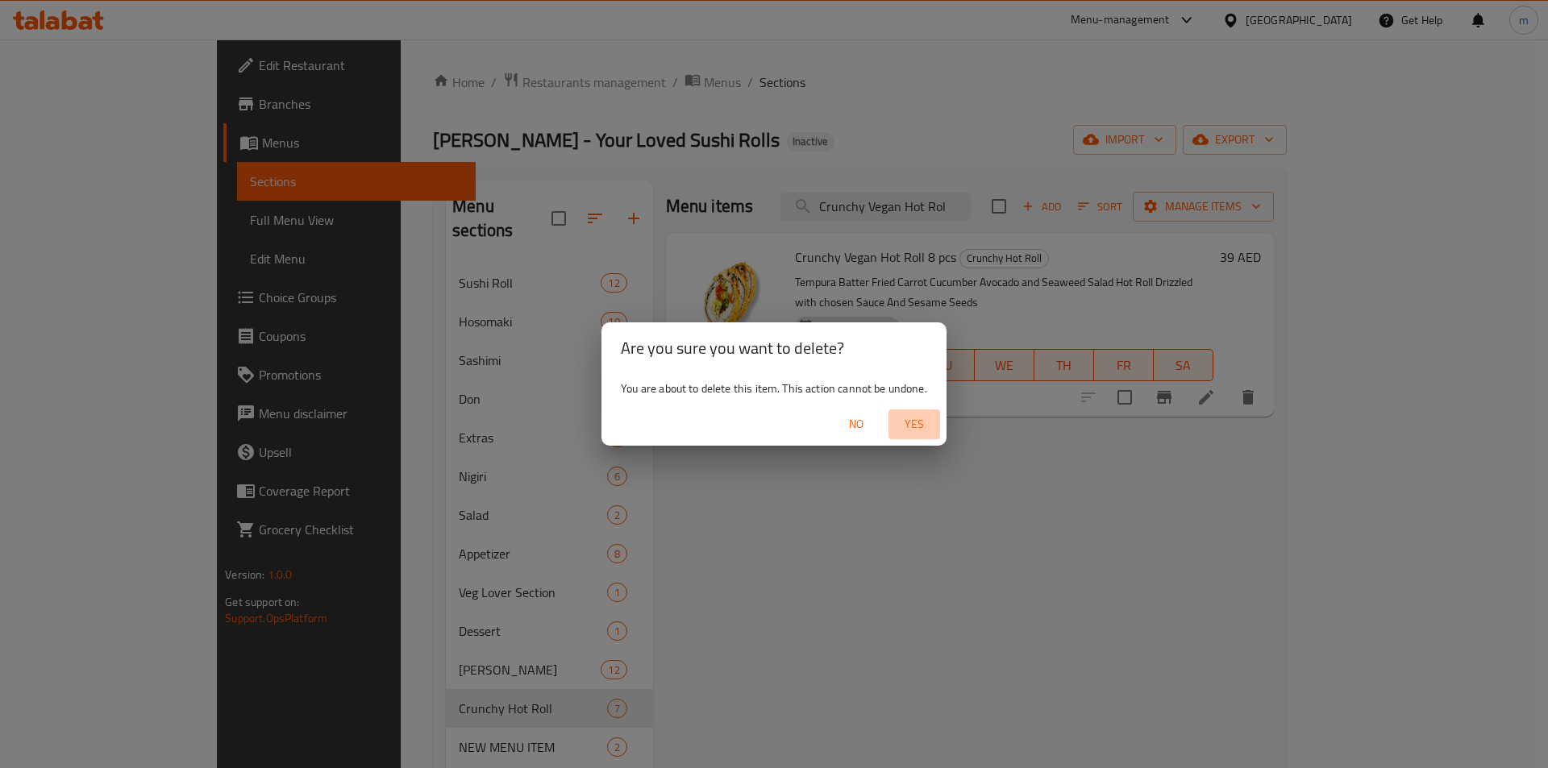
click at [901, 420] on span "Yes" at bounding box center [914, 424] width 39 height 20
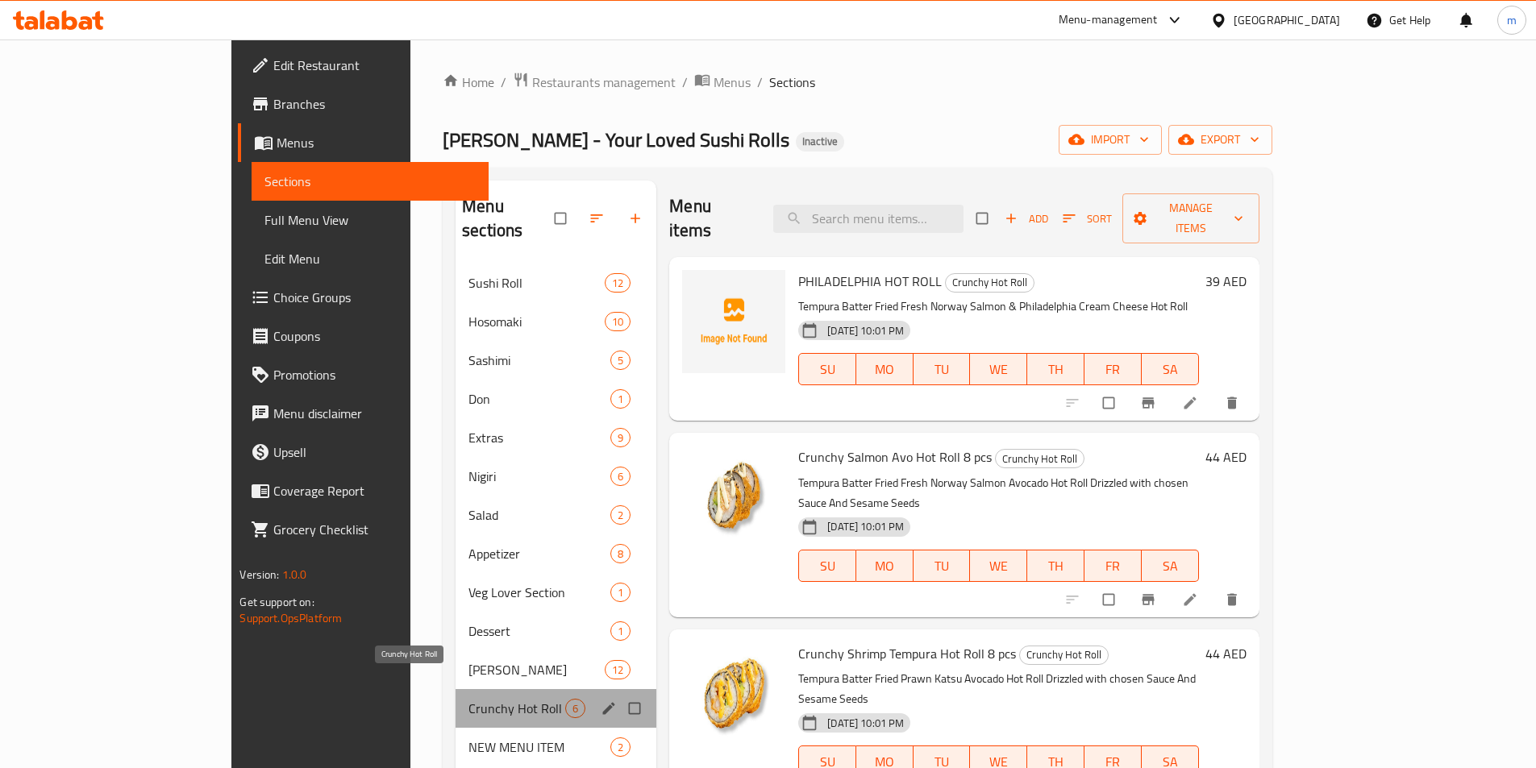
click at [468, 699] on span "Crunchy Hot Roll" at bounding box center [516, 708] width 97 height 19
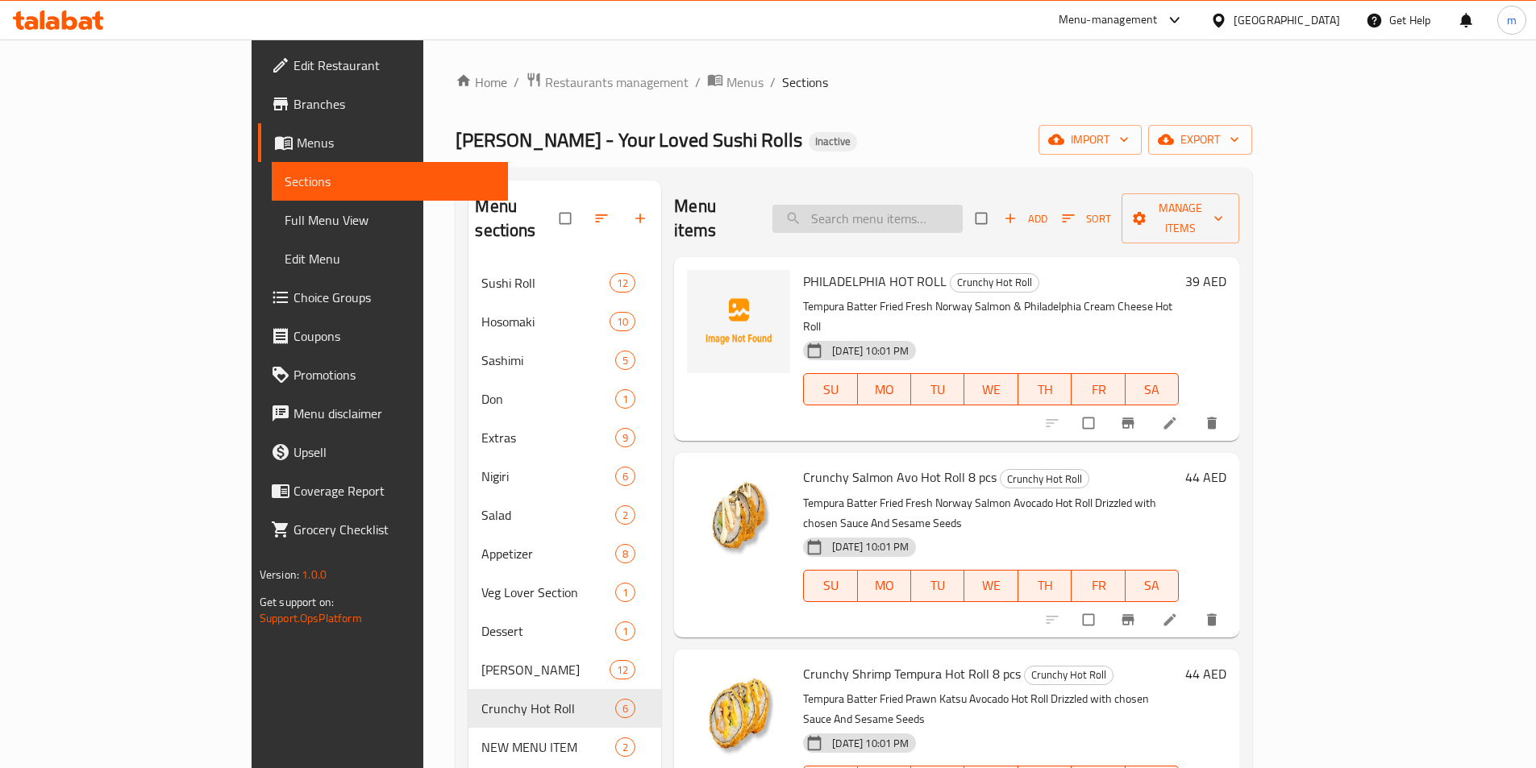
click at [917, 211] on input "search" at bounding box center [867, 219] width 190 height 28
paste input "Crunchy Vegan Hot Rol"
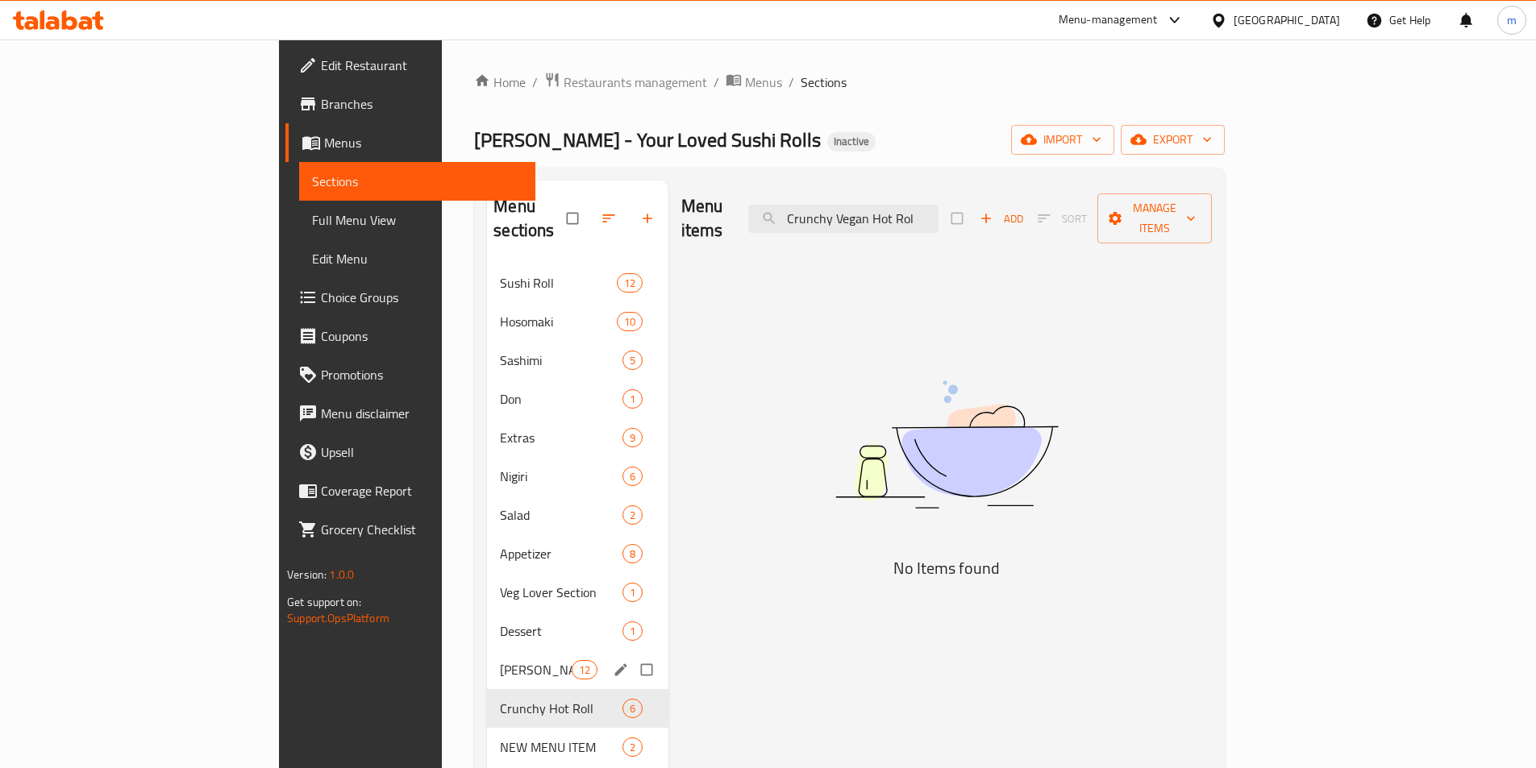
type input "Crunchy Vegan Hot Rol"
click at [487, 656] on div "TEMAKI Sushi 12" at bounding box center [577, 670] width 181 height 39
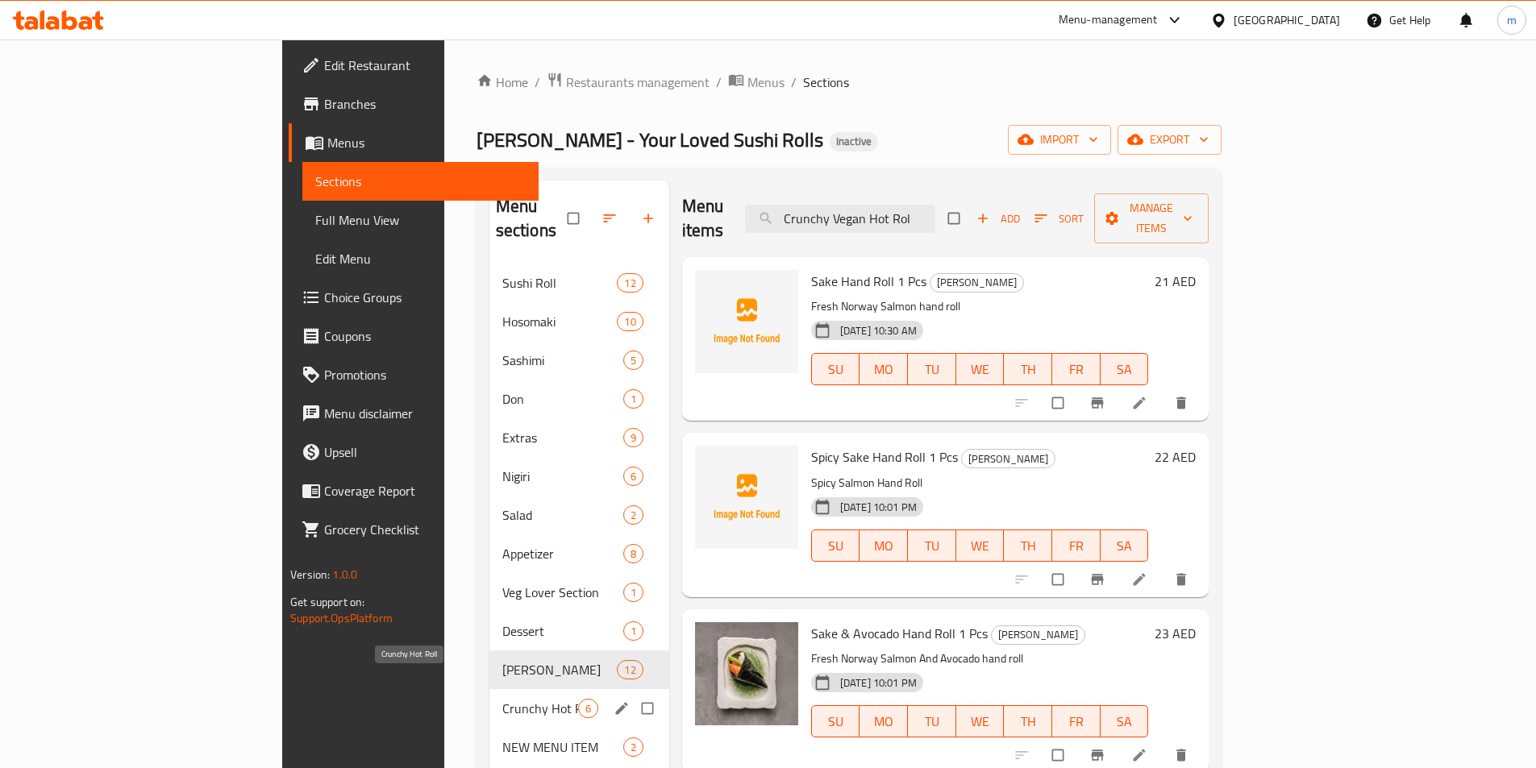
click at [502, 699] on span "Crunchy Hot Roll" at bounding box center [540, 708] width 76 height 19
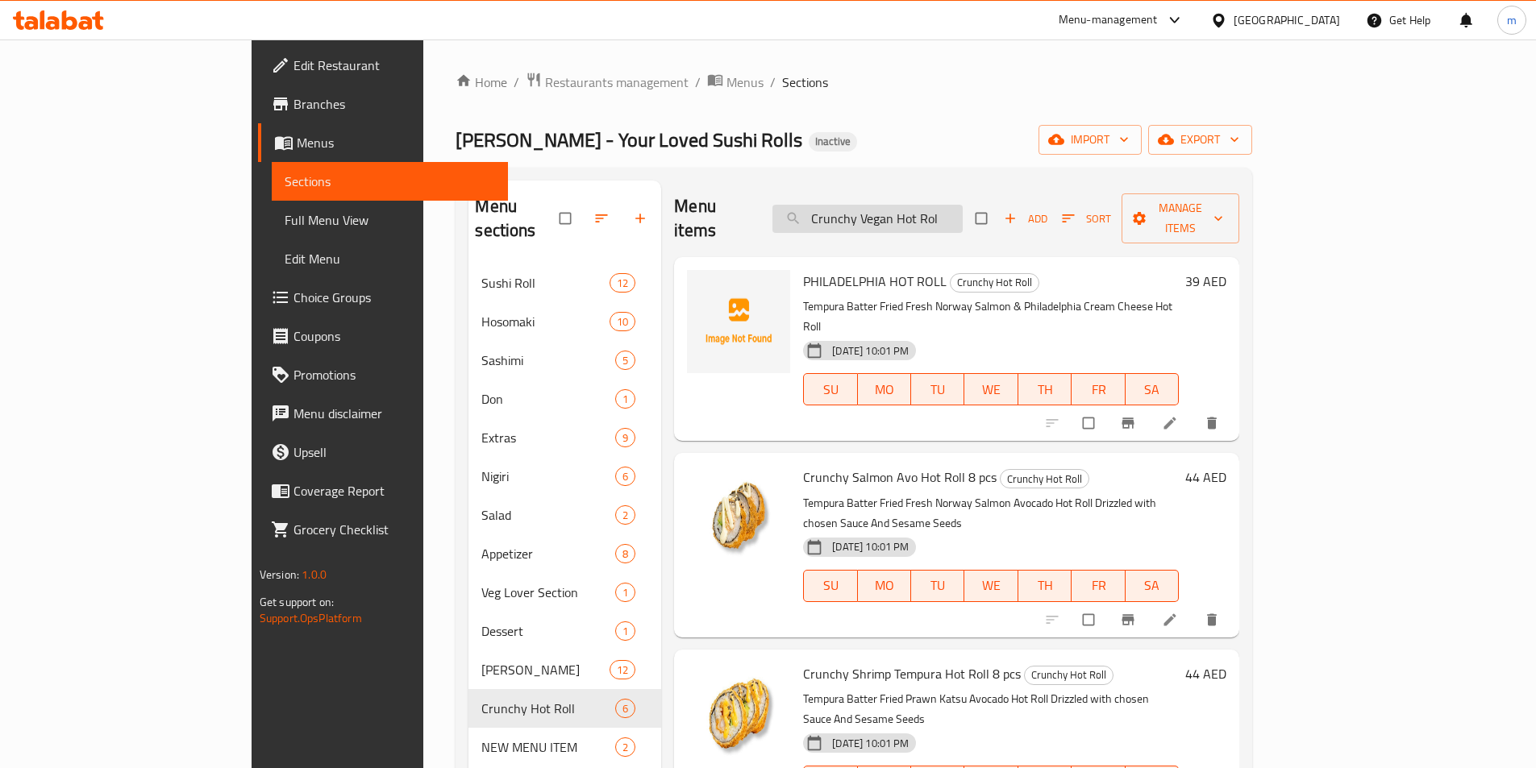
click at [962, 205] on input "Crunchy Vegan Hot Rol" at bounding box center [867, 219] width 190 height 28
drag, startPoint x: 1016, startPoint y: 209, endPoint x: 869, endPoint y: 203, distance: 146.8
click at [869, 205] on input "Crunchy Vegan Hot Rol" at bounding box center [867, 219] width 190 height 28
click at [285, 174] on span "Sections" at bounding box center [390, 181] width 210 height 19
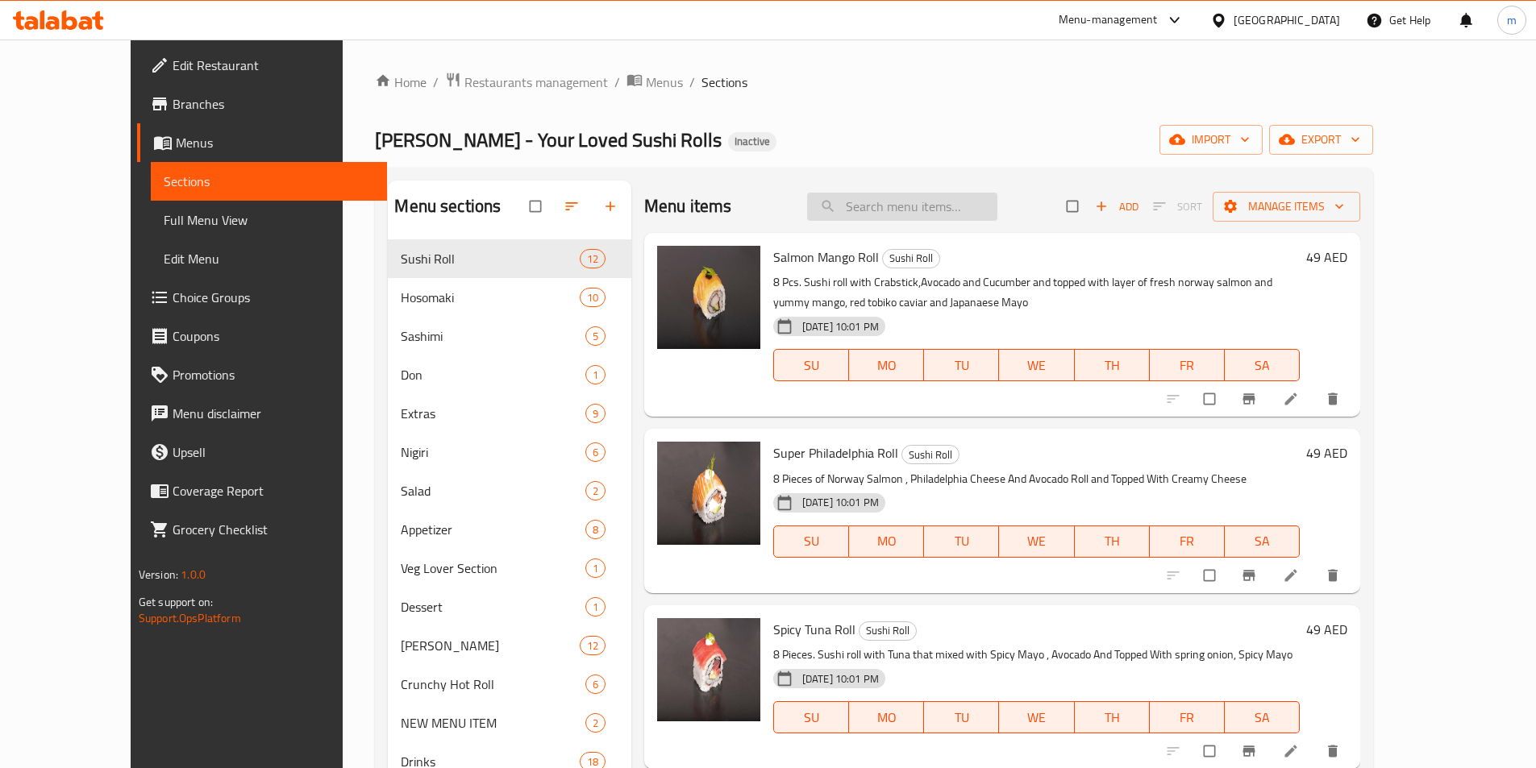
click at [991, 206] on input "search" at bounding box center [902, 207] width 190 height 28
paste input "Sake Hand Roll"
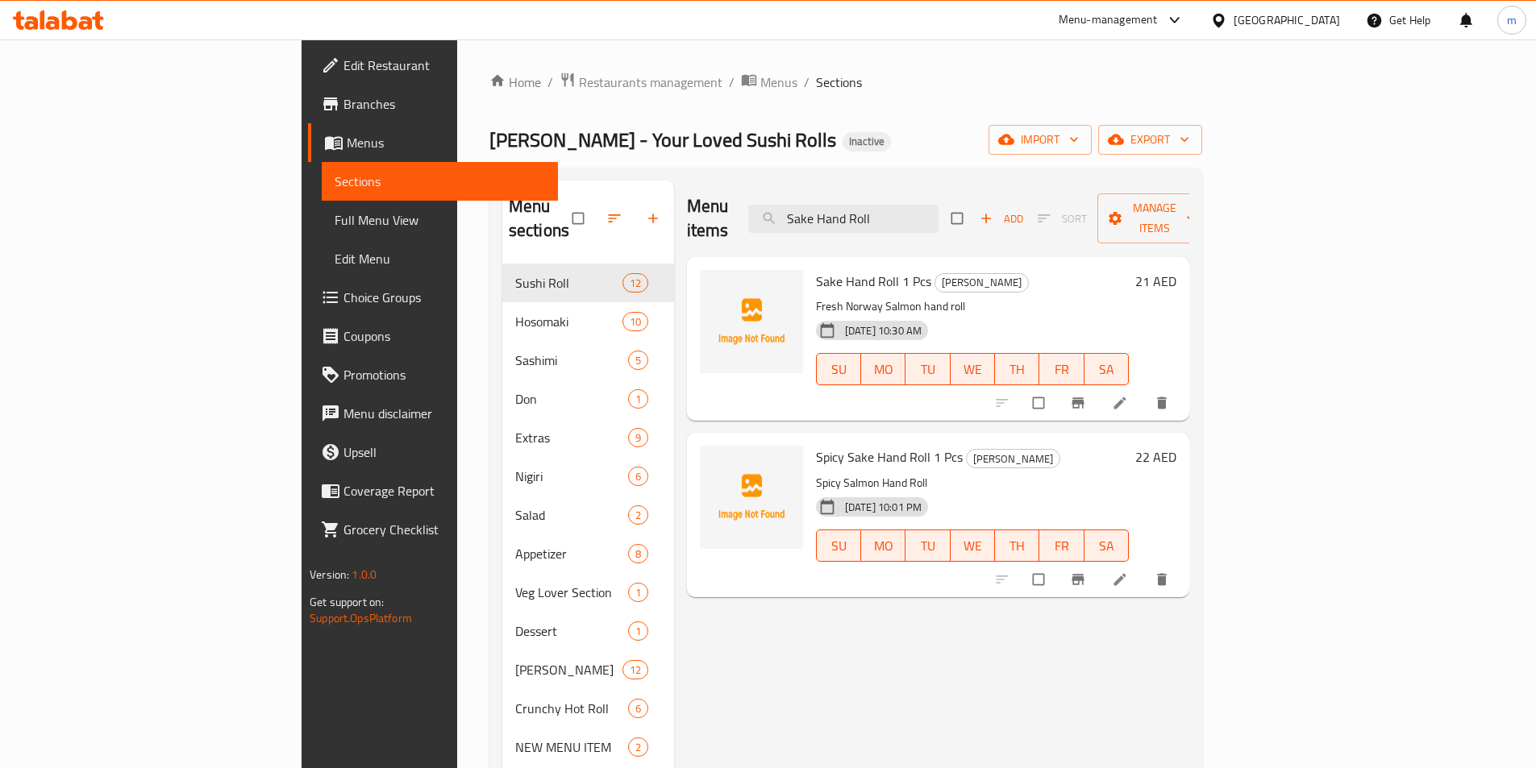
type input "Sake Hand Roll"
click at [335, 214] on span "Full Menu View" at bounding box center [440, 219] width 210 height 19
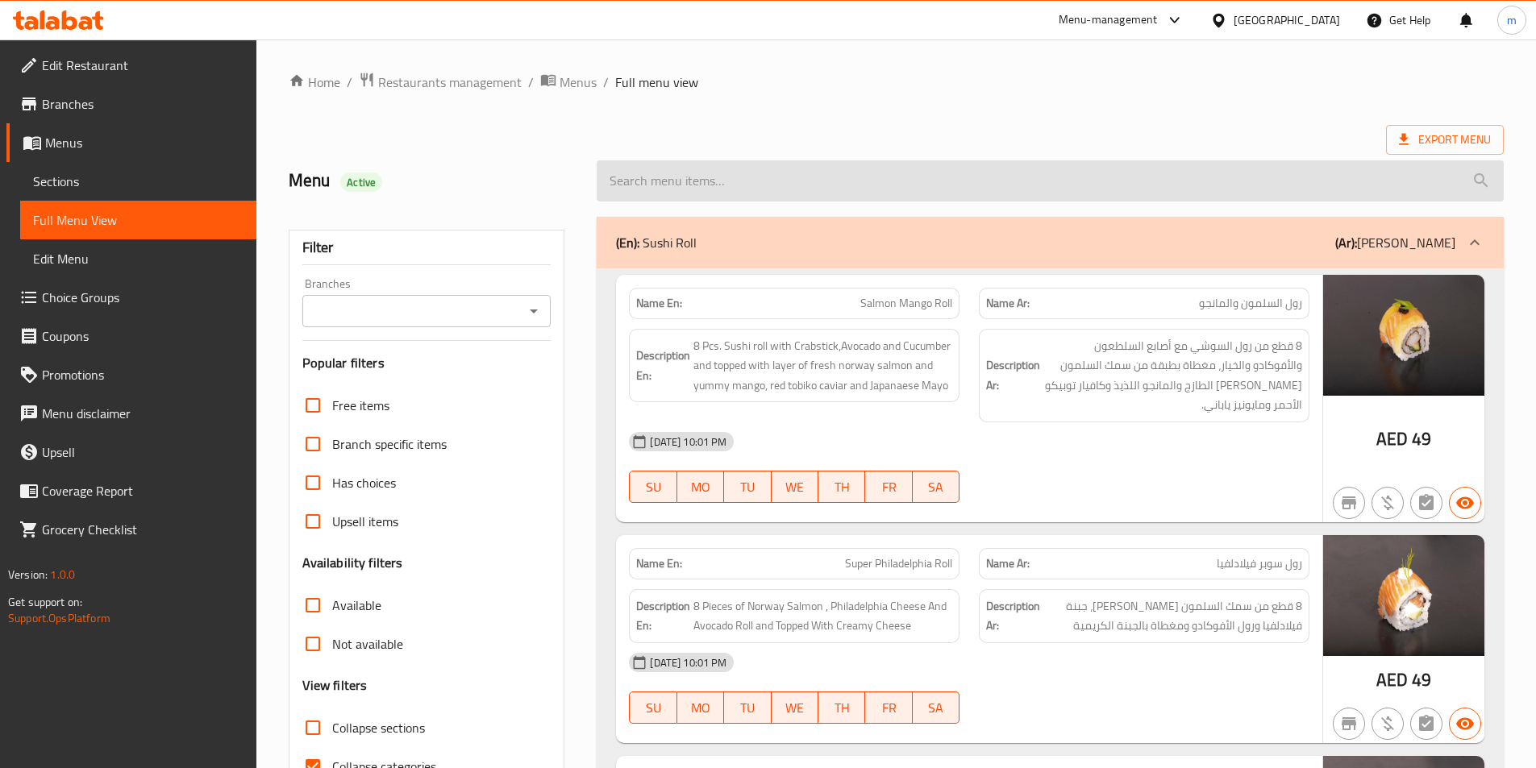
click at [822, 185] on input "search" at bounding box center [1050, 180] width 907 height 41
paste input "Sake Hand Roll"
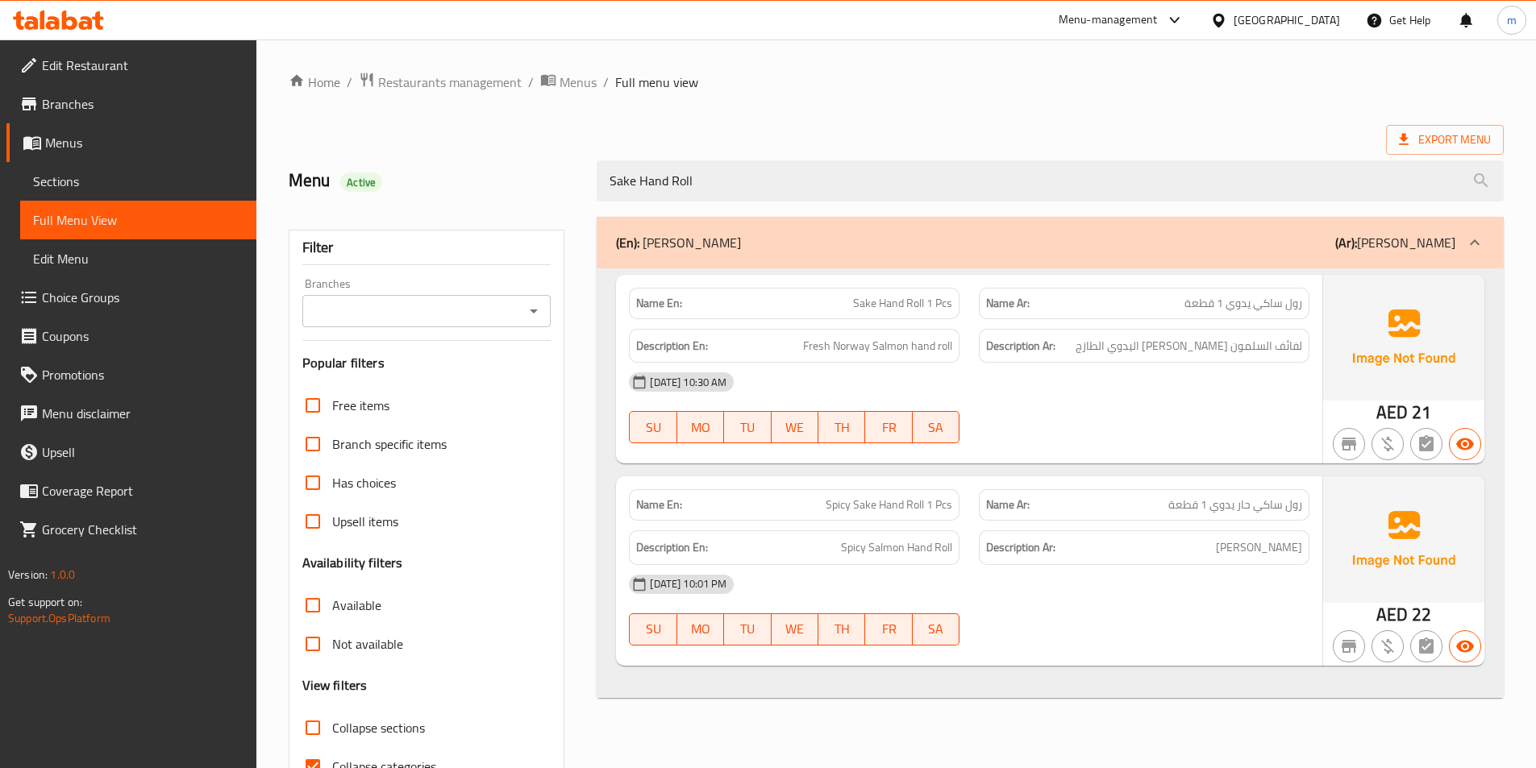
type input "Sake Hand Roll"
click at [156, 216] on span "Full Menu View" at bounding box center [138, 219] width 210 height 19
click at [150, 222] on span "Full Menu View" at bounding box center [138, 219] width 210 height 19
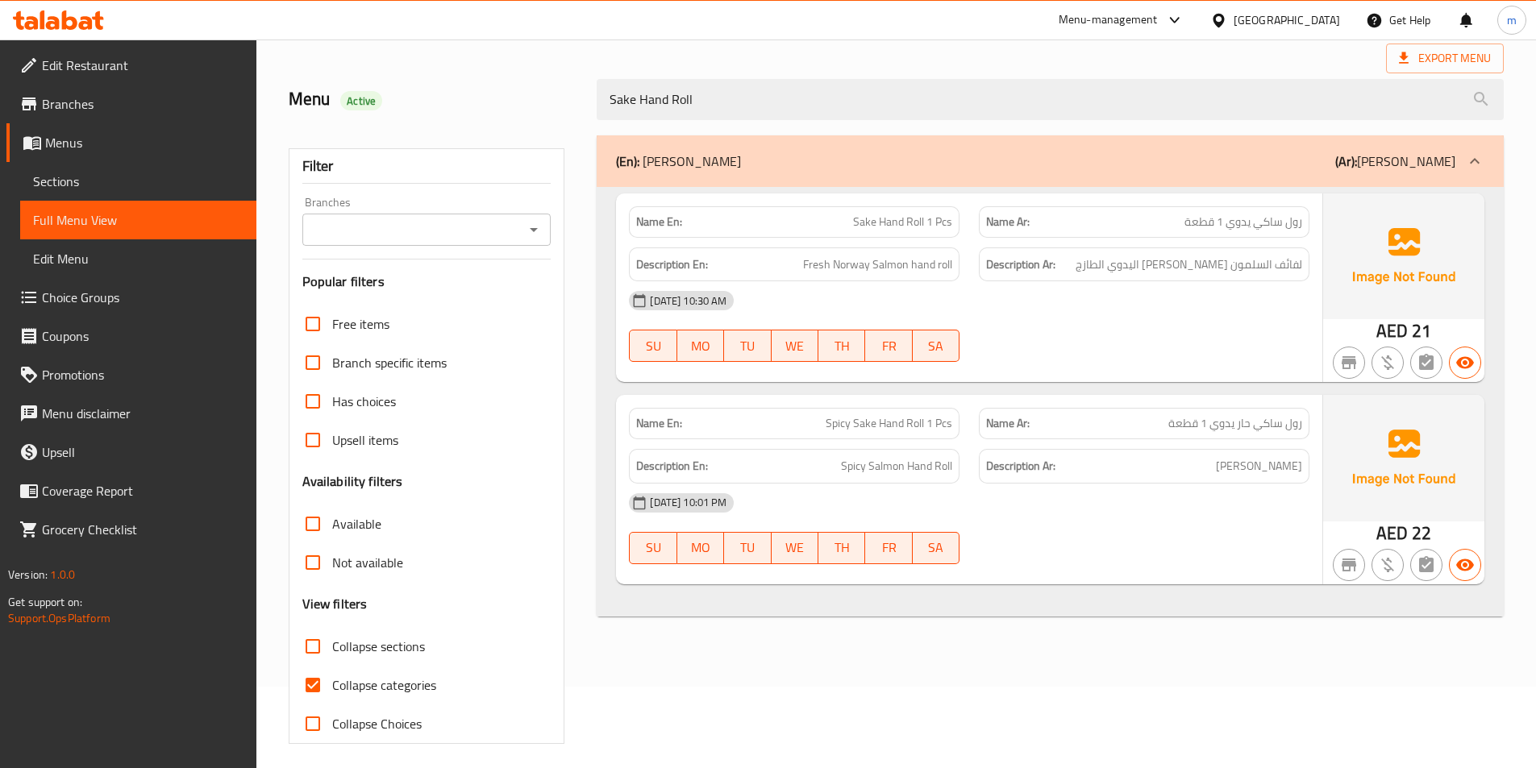
scroll to position [89, 0]
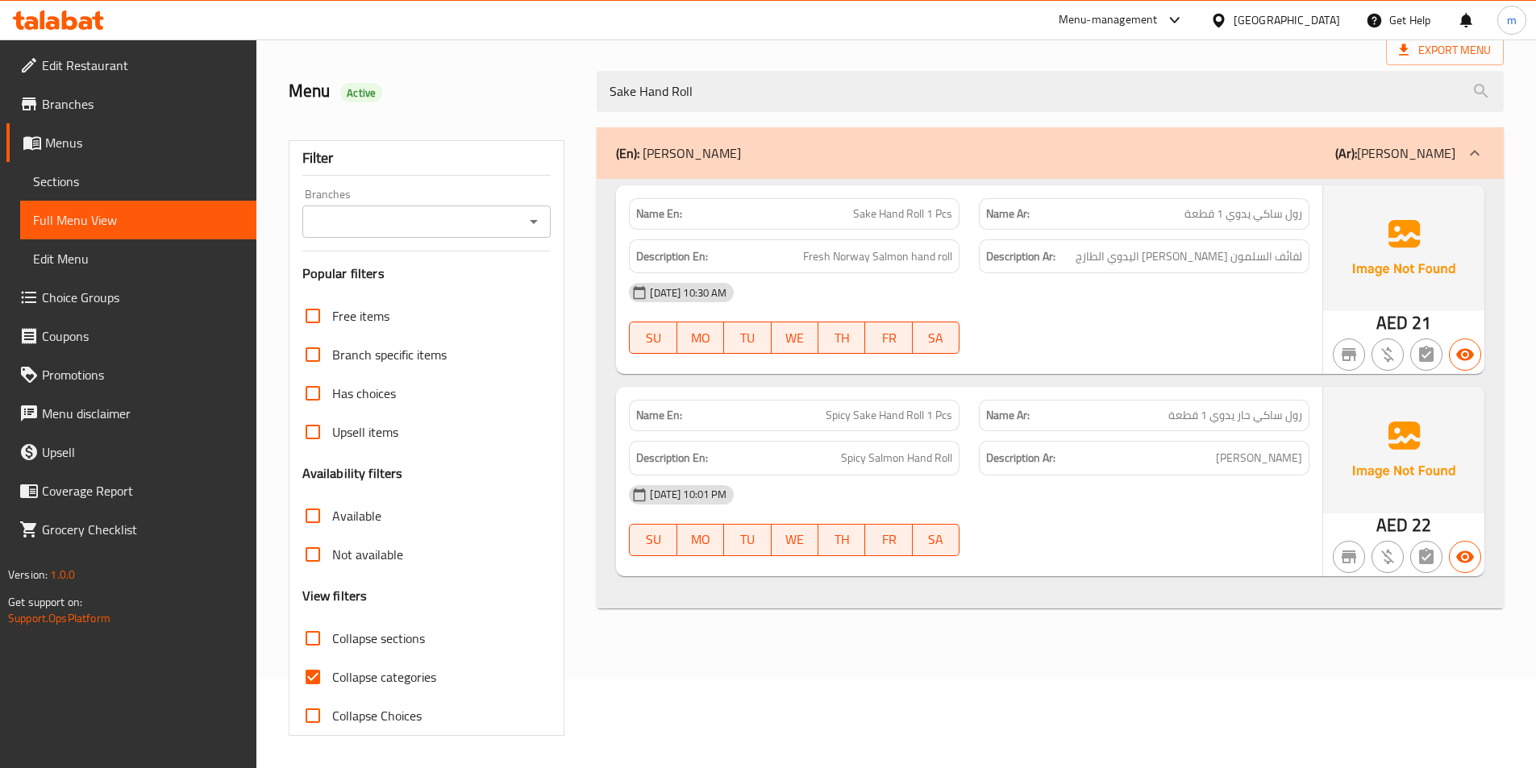
click at [310, 680] on input "Collapse categories" at bounding box center [312, 677] width 39 height 39
checkbox input "false"
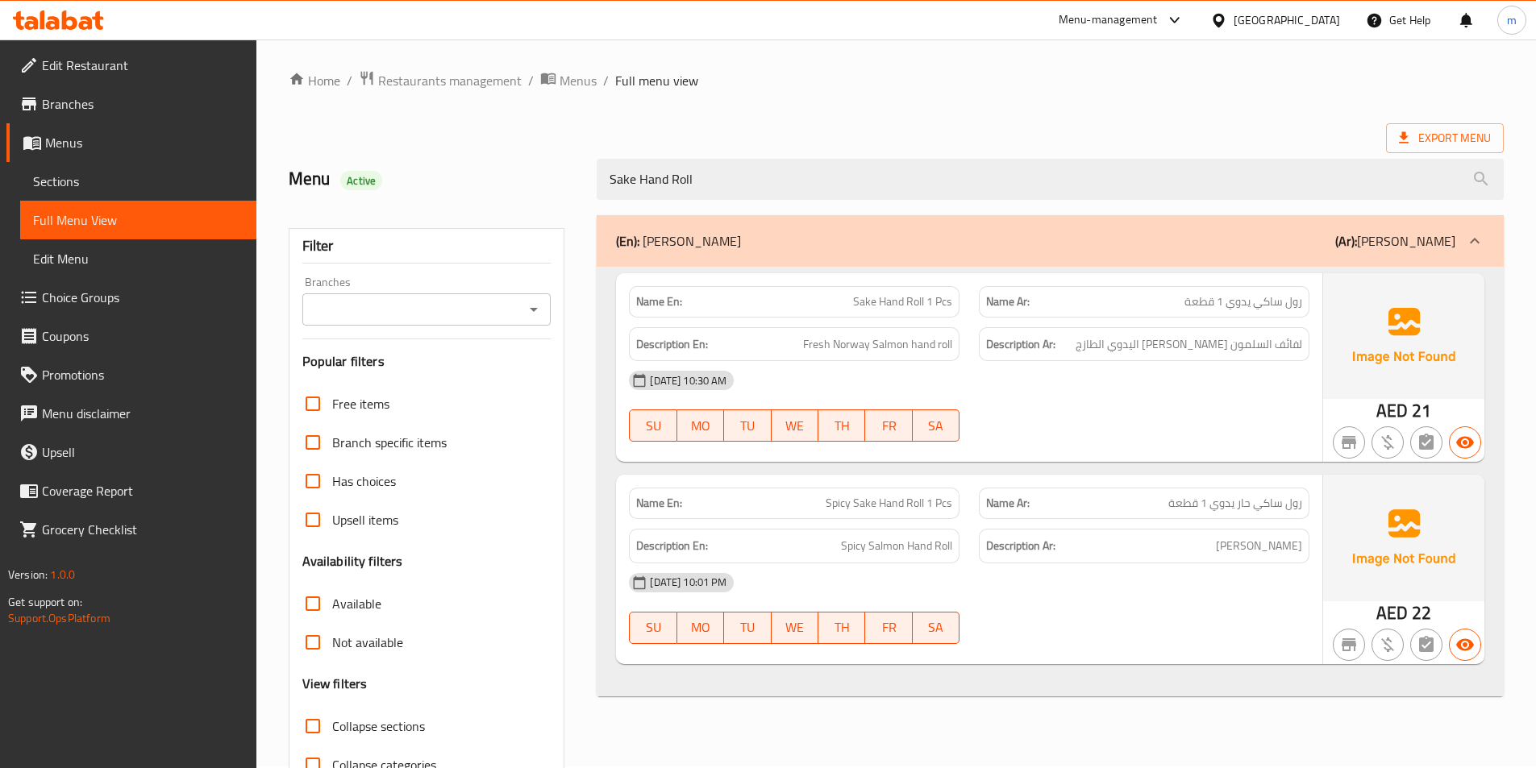
scroll to position [0, 0]
drag, startPoint x: 724, startPoint y: 174, endPoint x: 564, endPoint y: 190, distance: 160.4
click at [564, 190] on div "Menu Active Sake Hand Roll" at bounding box center [896, 181] width 1234 height 72
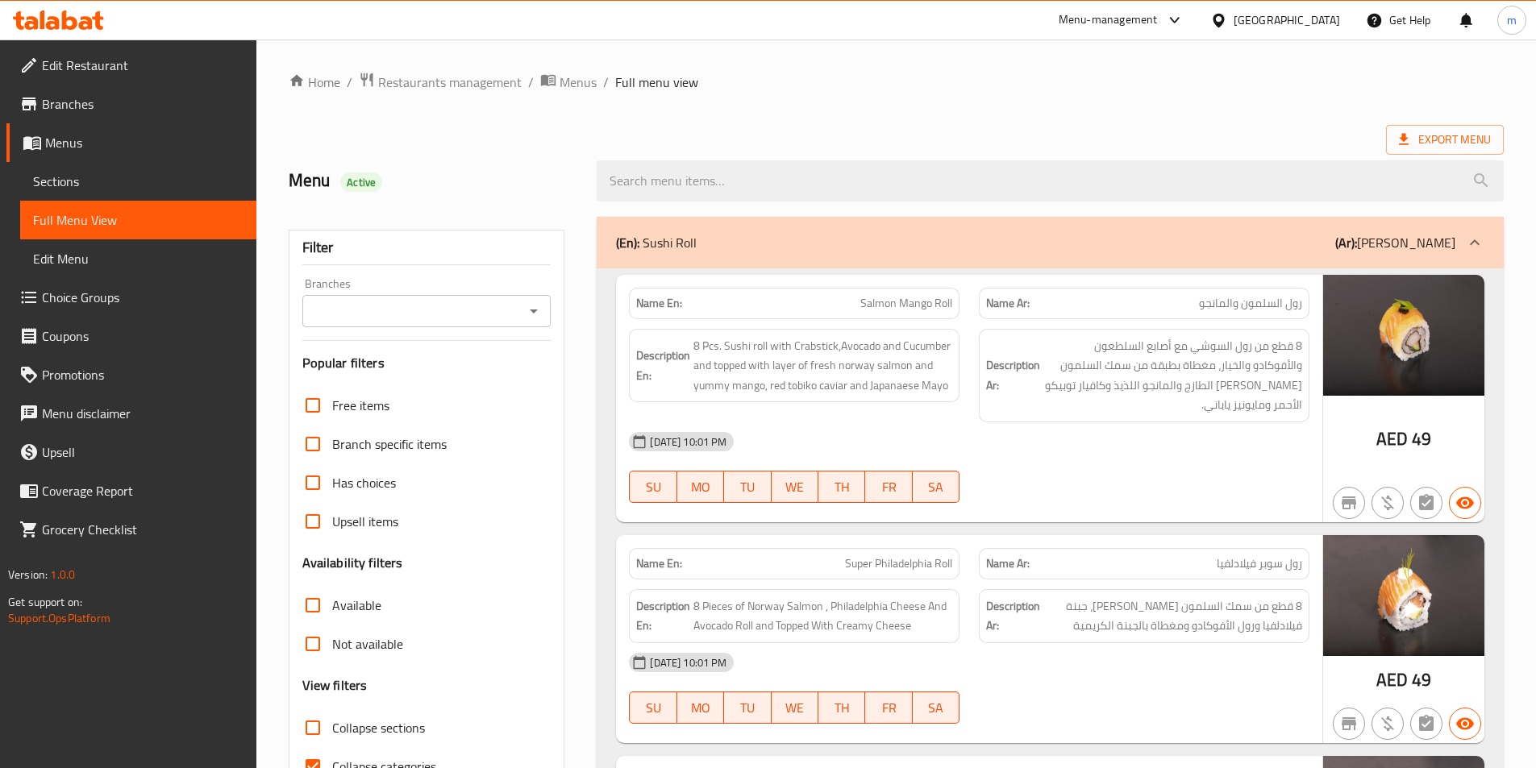
scroll to position [161, 0]
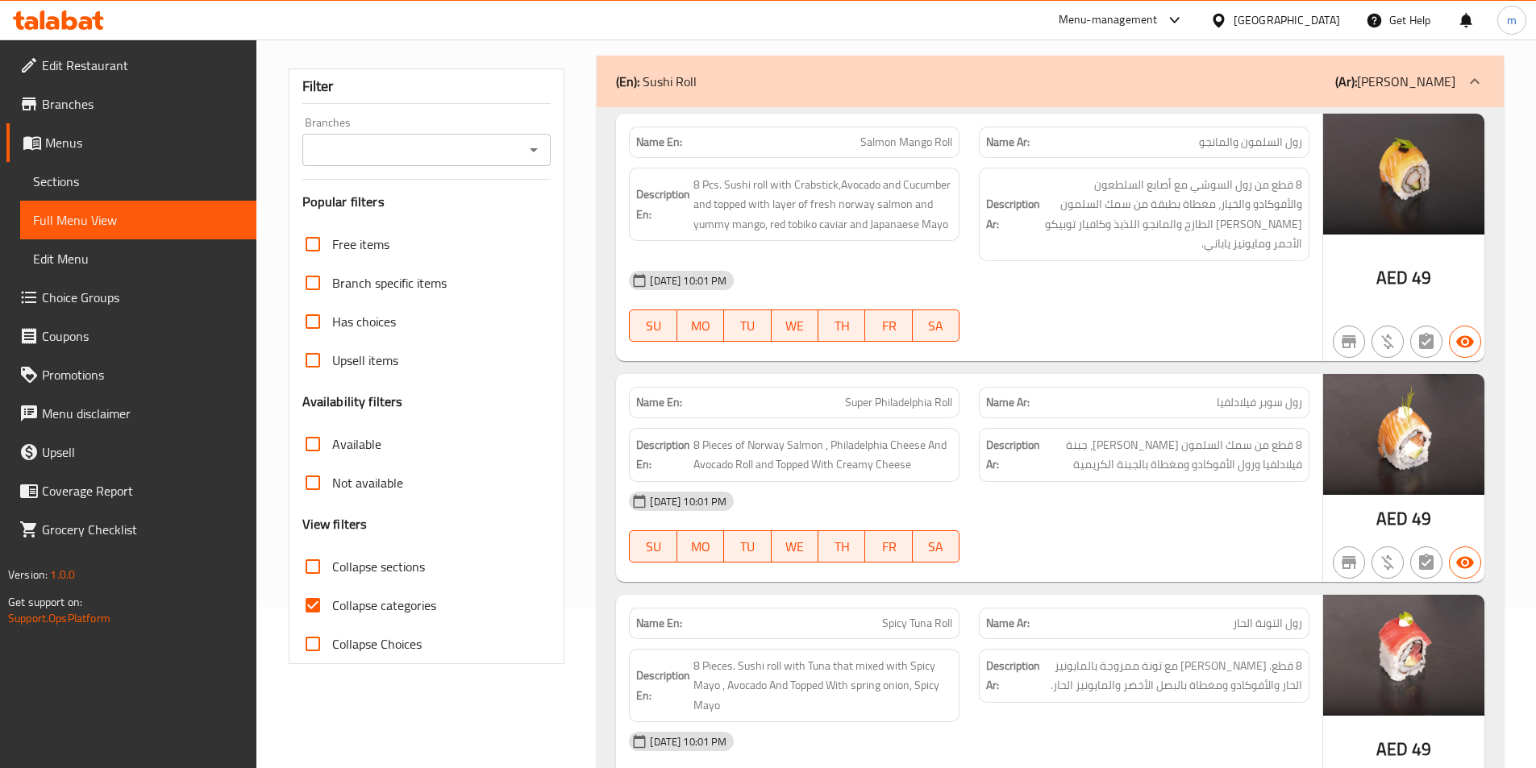
click at [314, 609] on input "Collapse categories" at bounding box center [312, 605] width 39 height 39
checkbox input "false"
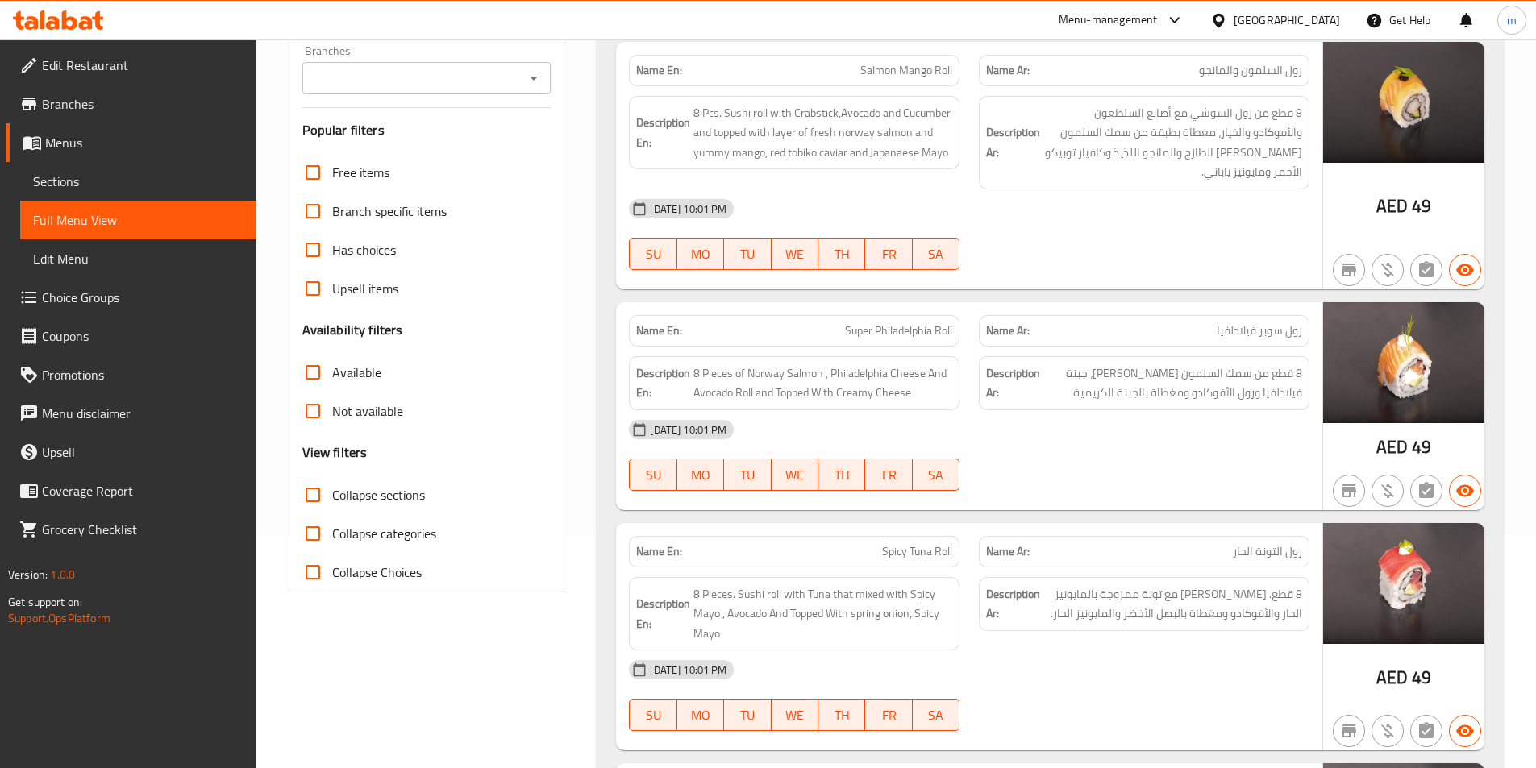
scroll to position [0, 0]
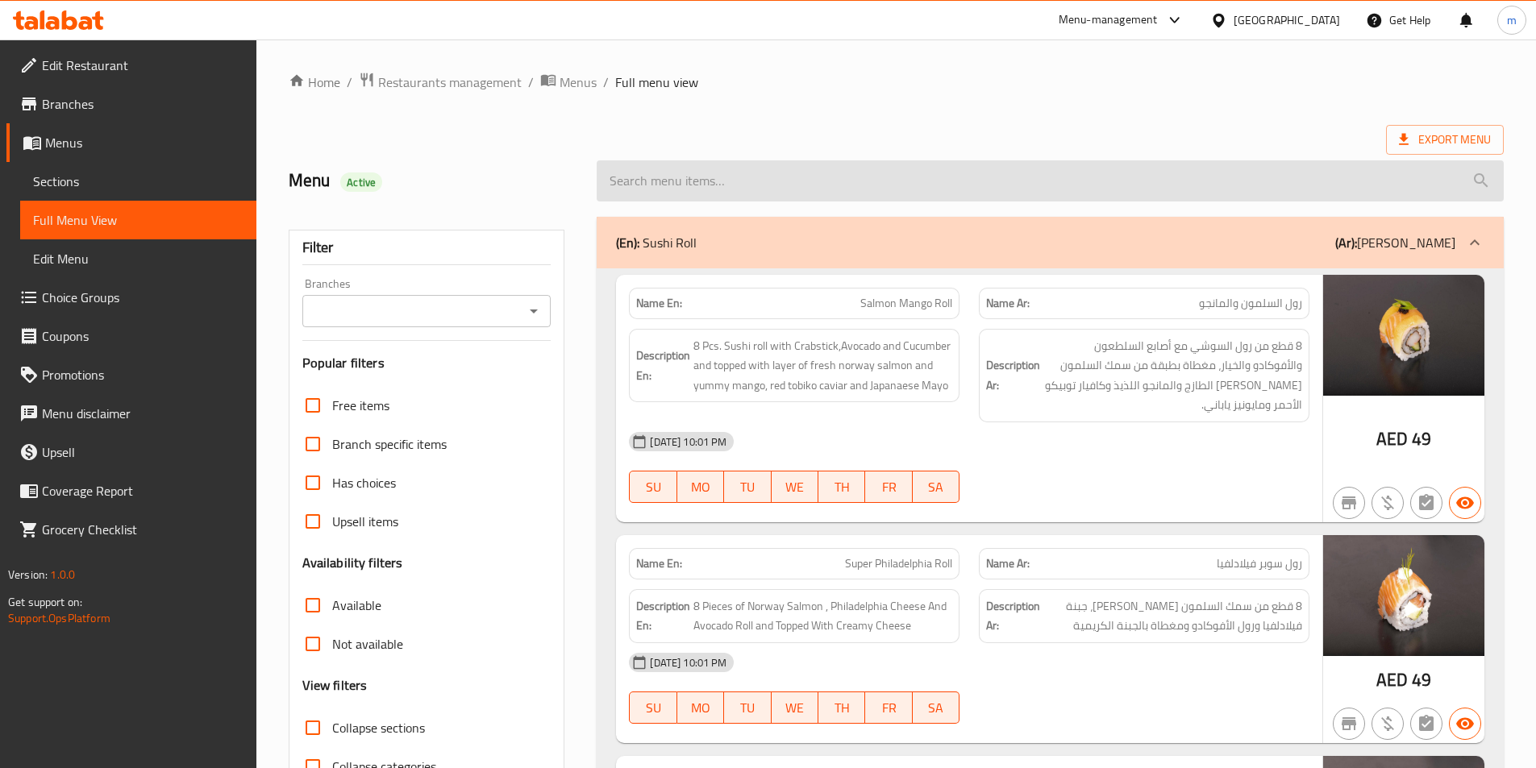
click at [1064, 181] on input "search" at bounding box center [1050, 180] width 907 height 41
paste input "Crunchy Vegan Hot Roll"
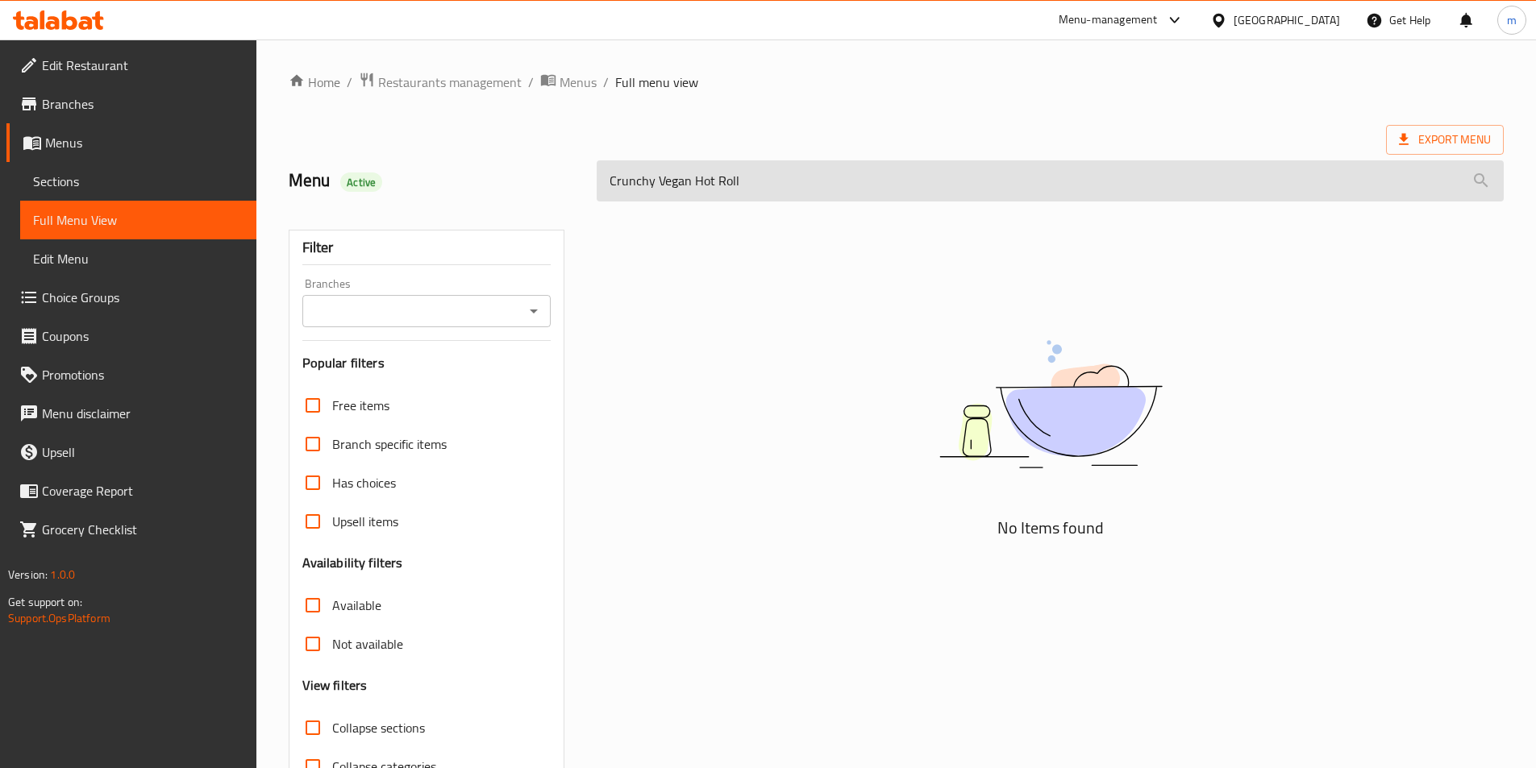
drag, startPoint x: 750, startPoint y: 182, endPoint x: 604, endPoint y: 189, distance: 146.0
click at [604, 189] on input "Crunchy Vegan Hot Roll" at bounding box center [1050, 180] width 907 height 41
paste input "Sake Hand"
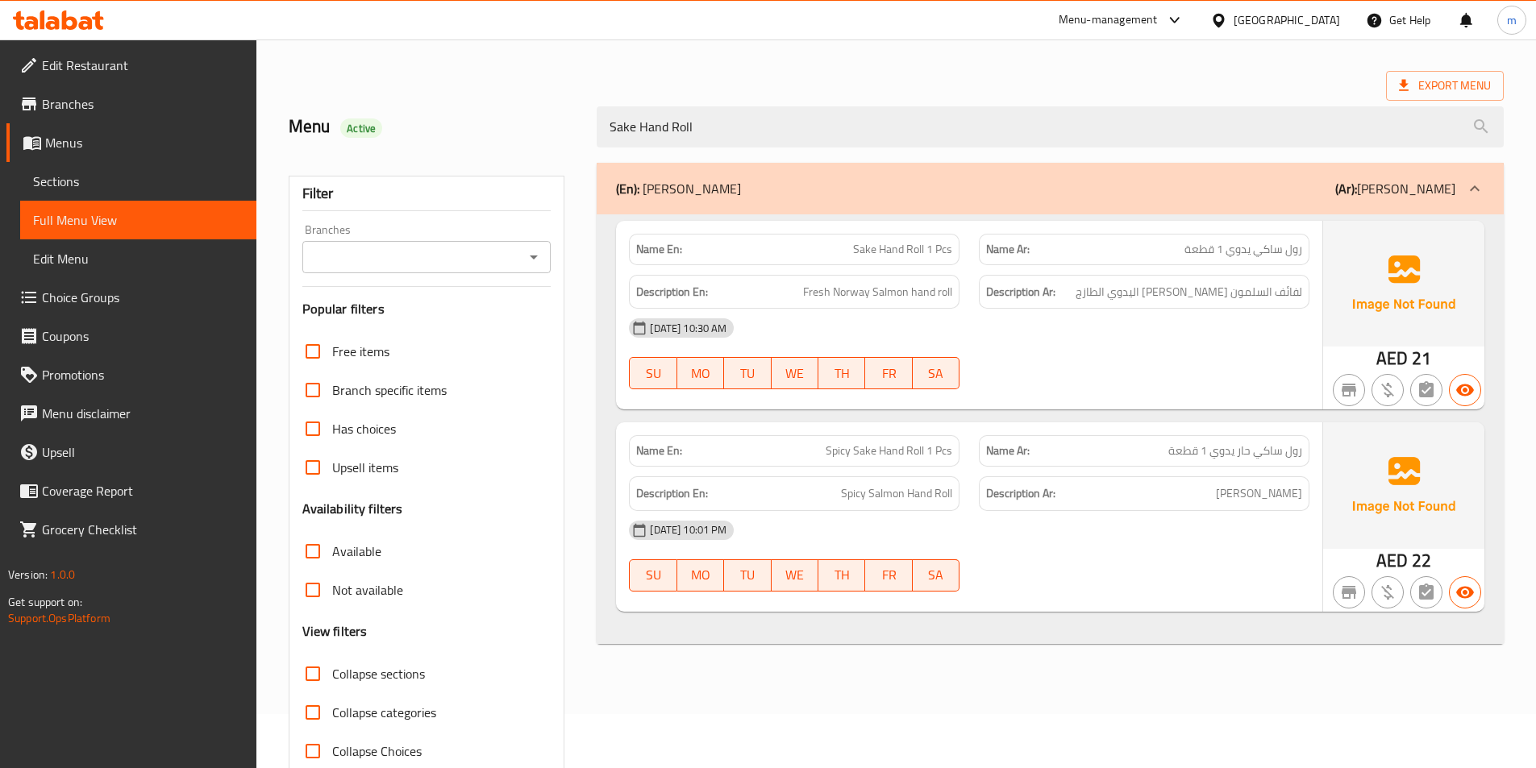
scroll to position [81, 0]
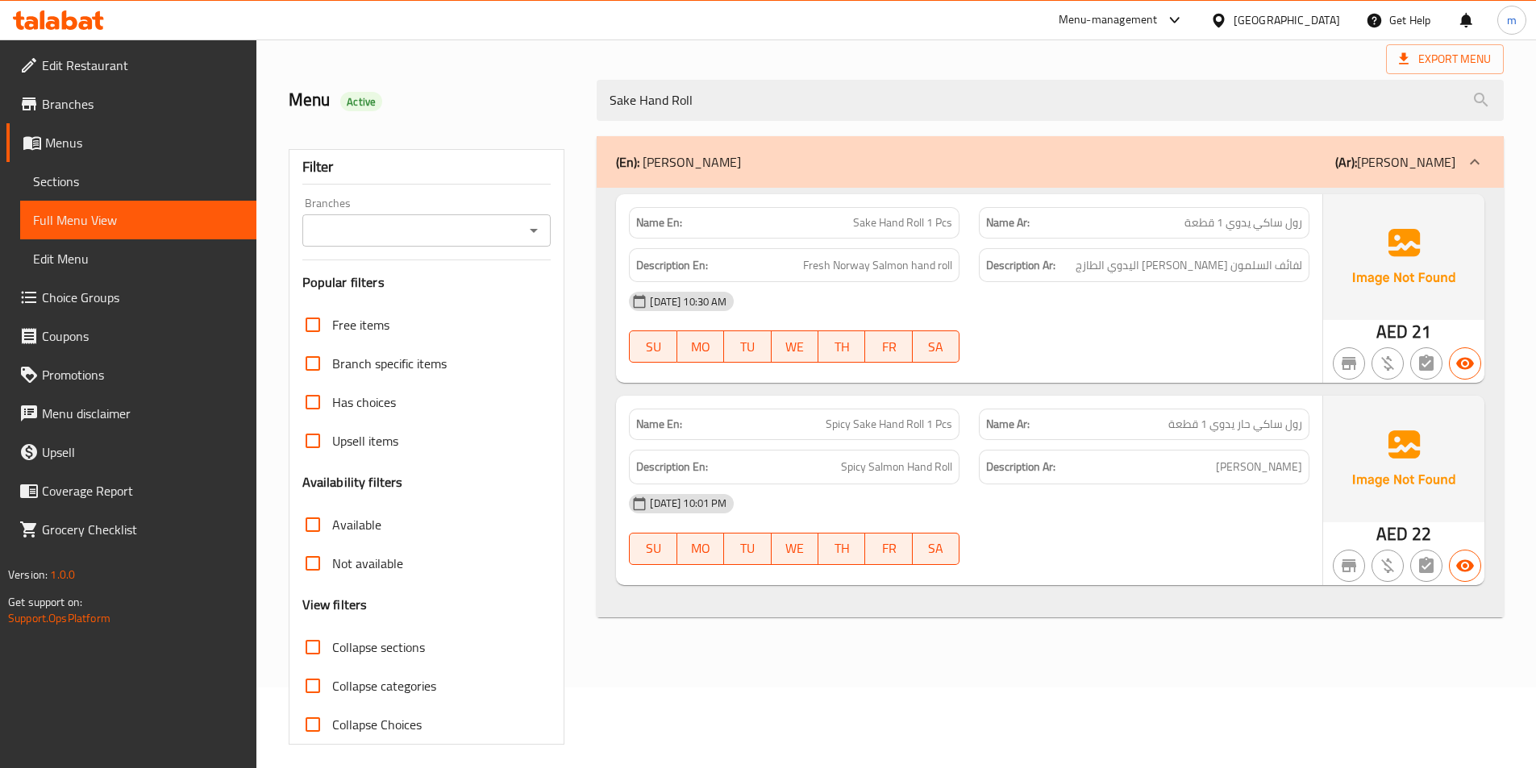
type input "Sake Hand Roll"
click at [126, 68] on span "Edit Restaurant" at bounding box center [143, 65] width 202 height 19
